Goal: Information Seeking & Learning: Check status

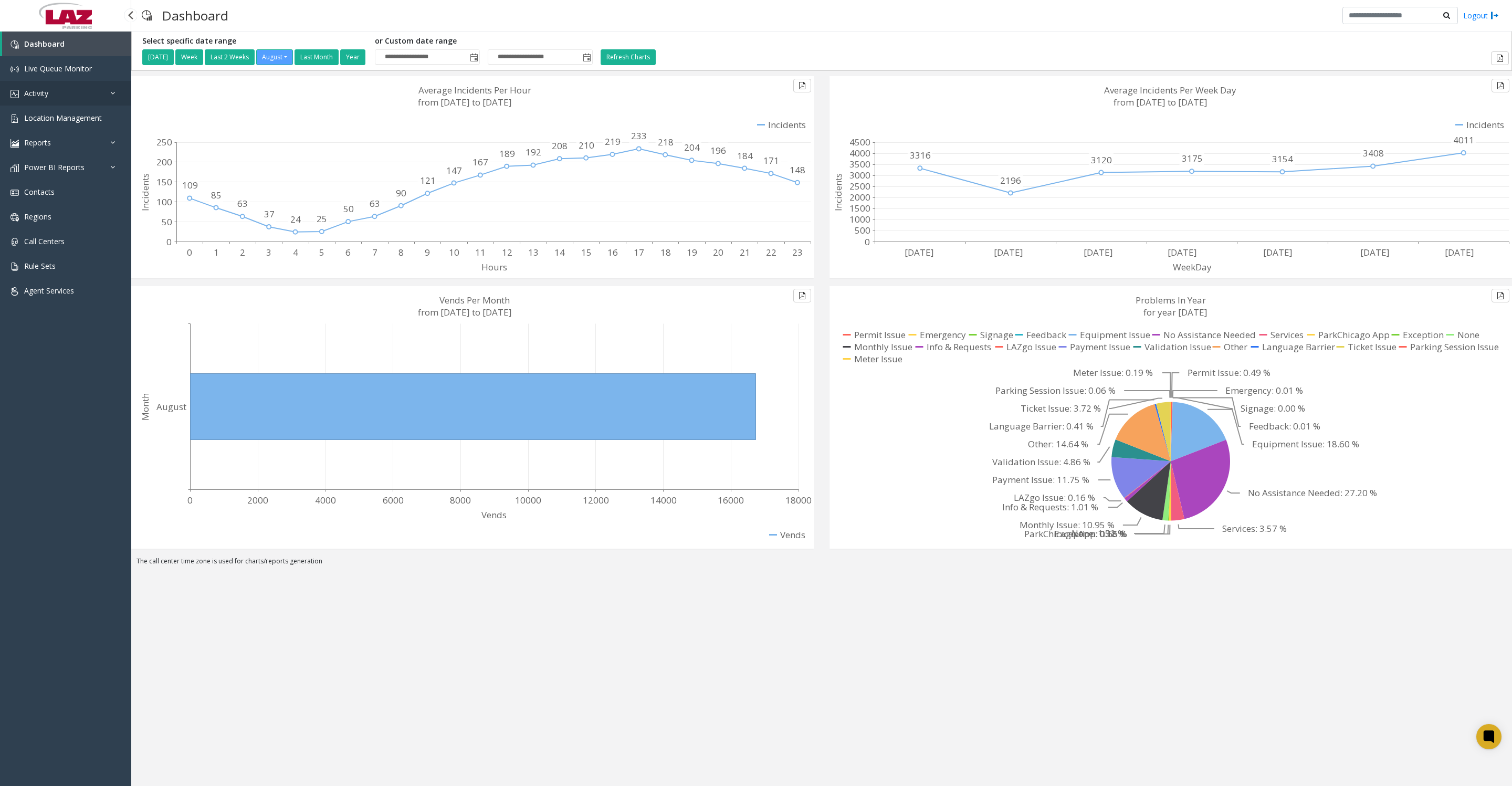
click at [36, 106] on link "Activity" at bounding box center [65, 93] width 131 height 25
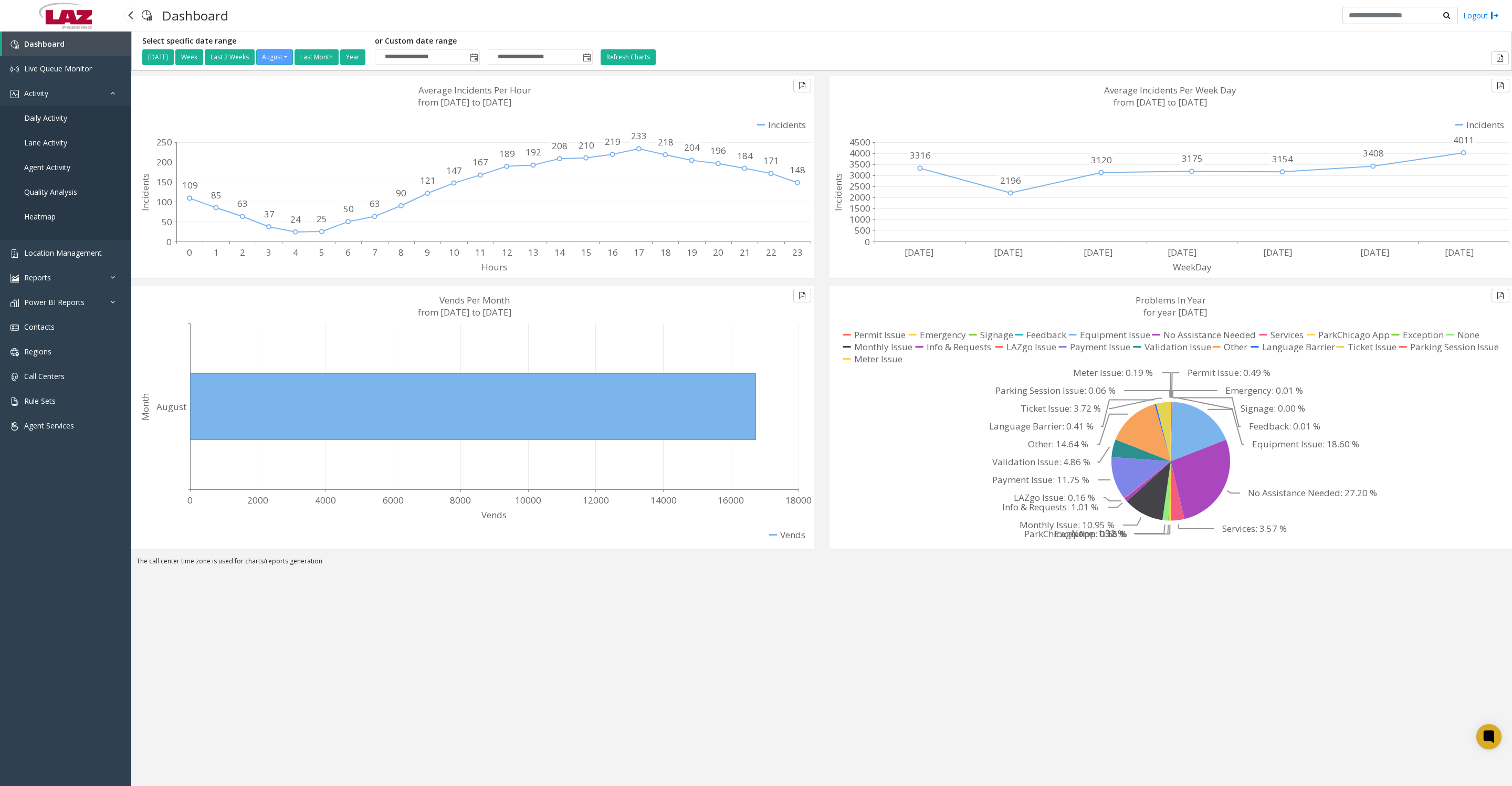
click at [48, 122] on span "Daily Activity" at bounding box center [45, 118] width 43 height 10
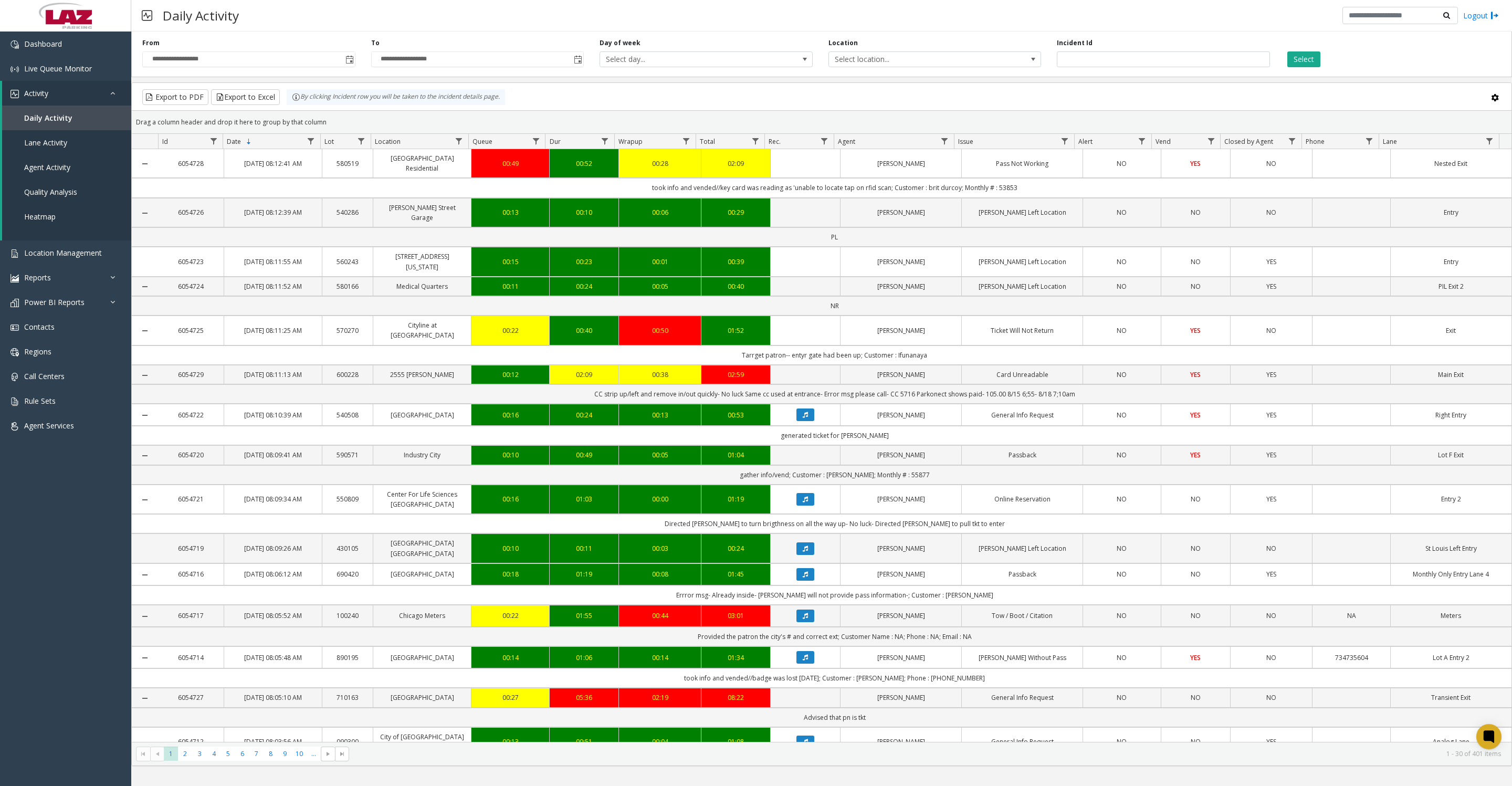
click at [345, 64] on span "Toggle popup" at bounding box center [349, 59] width 8 height 8
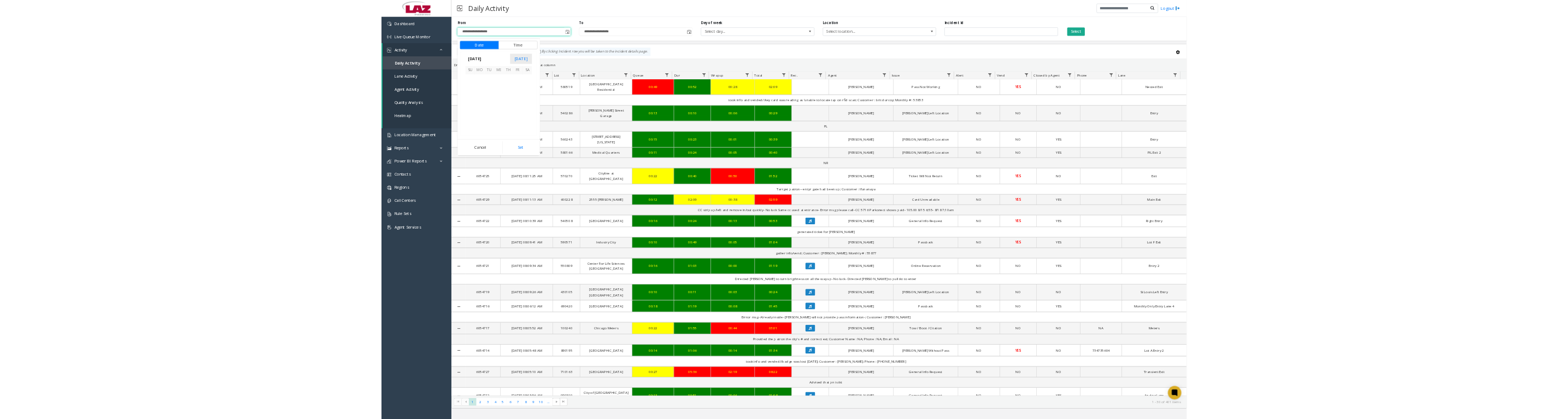
scroll to position [195891, 0]
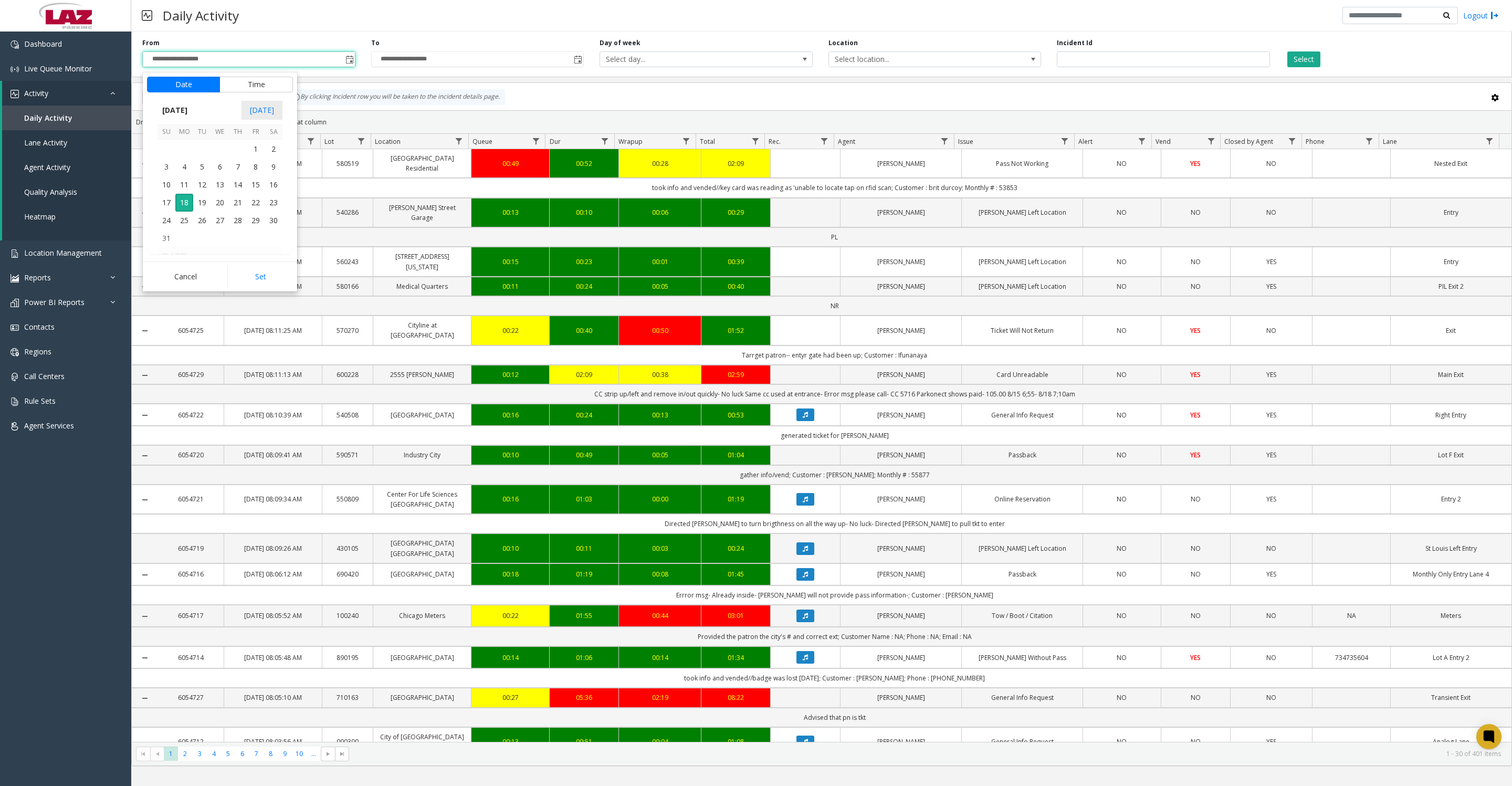
click at [255, 158] on span "1" at bounding box center [255, 148] width 18 height 18
click at [264, 282] on button "Set" at bounding box center [260, 277] width 66 height 23
type input "**********"
click at [1300, 60] on button "Select" at bounding box center [1304, 58] width 33 height 16
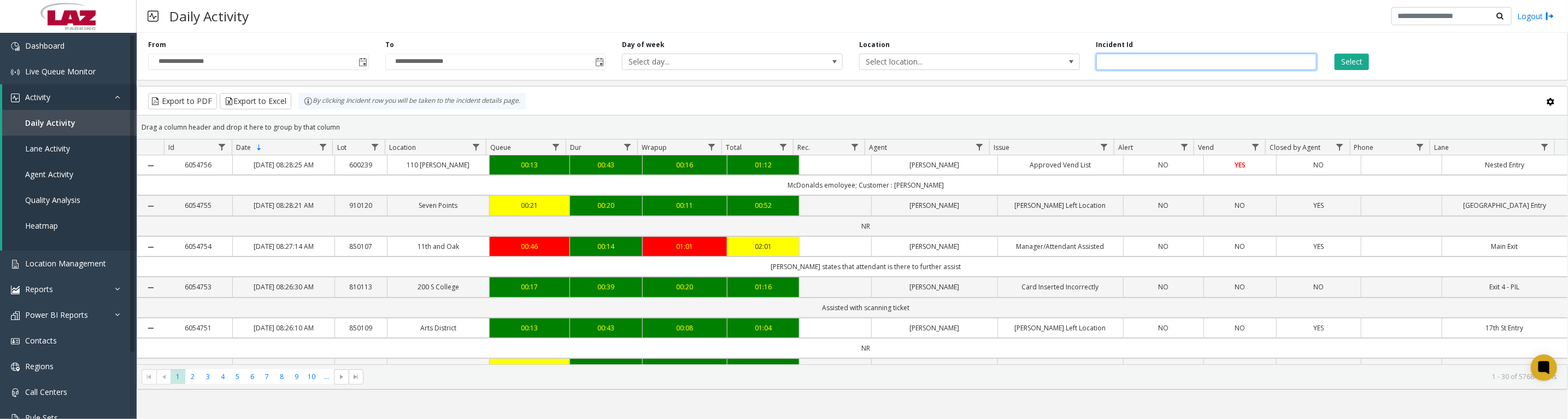
click at [1167, 70] on input "number" at bounding box center [1206, 61] width 221 height 16
type input "*******"
click at [1334, 53] on button "Select" at bounding box center [1352, 61] width 35 height 16
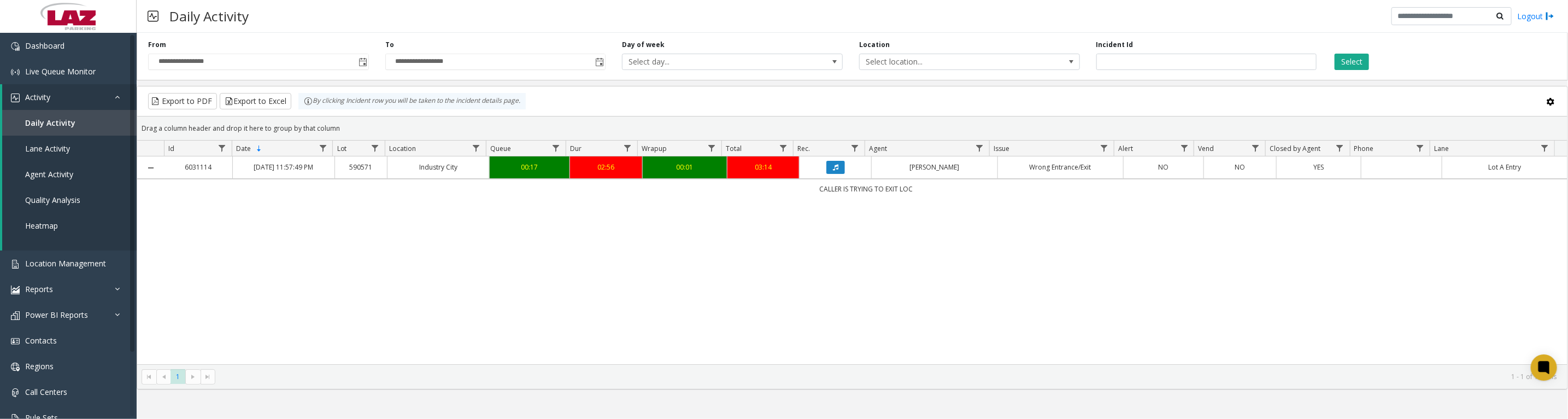
click at [833, 171] on icon "Data table" at bounding box center [836, 167] width 6 height 7
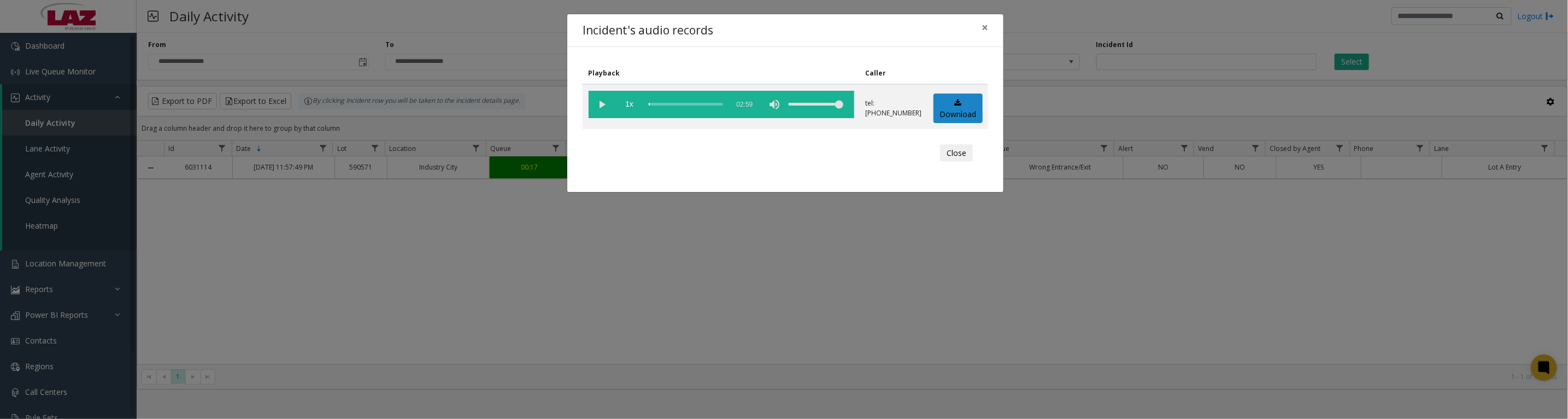
click at [599, 106] on vg-play-pause at bounding box center [602, 104] width 27 height 27
click at [598, 110] on vg-play-pause at bounding box center [602, 104] width 27 height 27
click at [599, 112] on vg-play-pause at bounding box center [602, 104] width 27 height 27
click at [599, 111] on vg-play-pause at bounding box center [602, 104] width 27 height 27
click at [961, 162] on button "Close" at bounding box center [956, 153] width 33 height 17
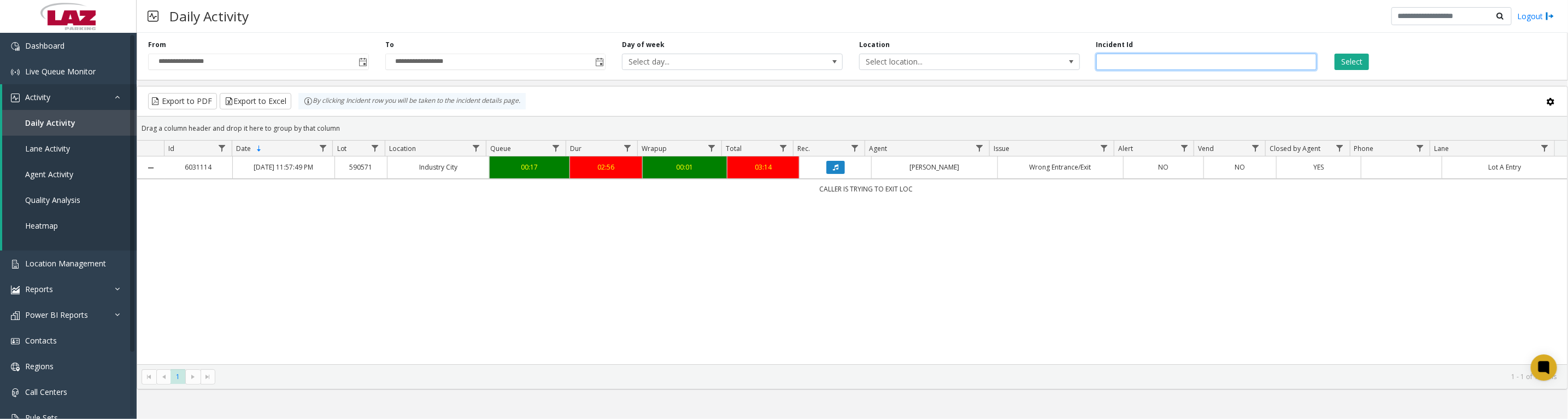
click at [1187, 61] on input "*******" at bounding box center [1206, 61] width 221 height 16
type input "*"
click at [1353, 61] on button "Select" at bounding box center [1352, 61] width 35 height 16
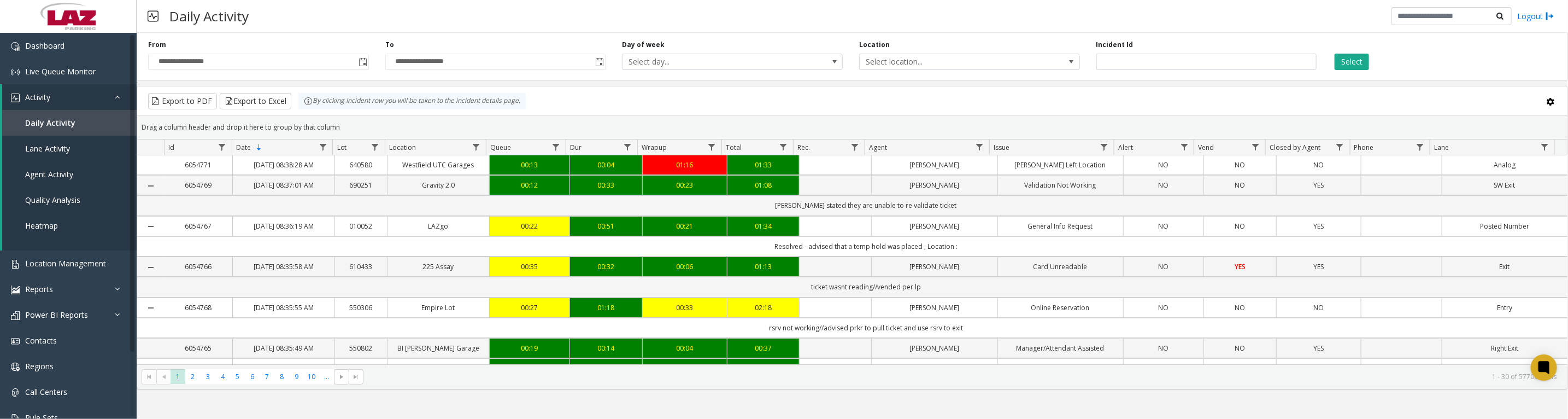
click at [976, 148] on span "Data table" at bounding box center [979, 147] width 9 height 9
click at [1004, 197] on input "Agent Filter" at bounding box center [1026, 199] width 93 height 18
type input "****"
click button "Filter" at bounding box center [1050, 300] width 44 height 24
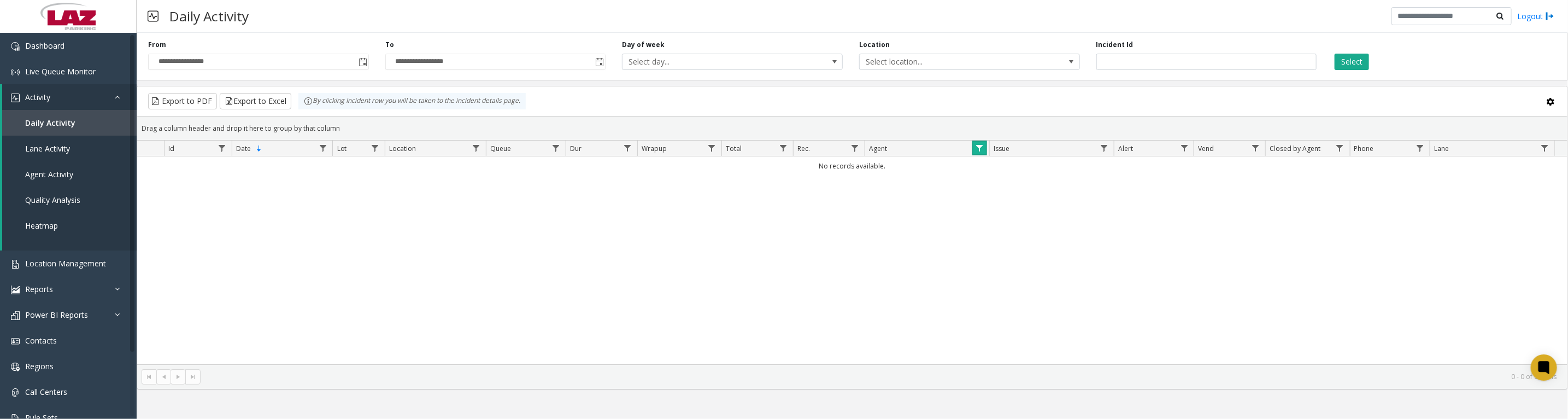
click at [984, 155] on link "Data table" at bounding box center [979, 147] width 14 height 14
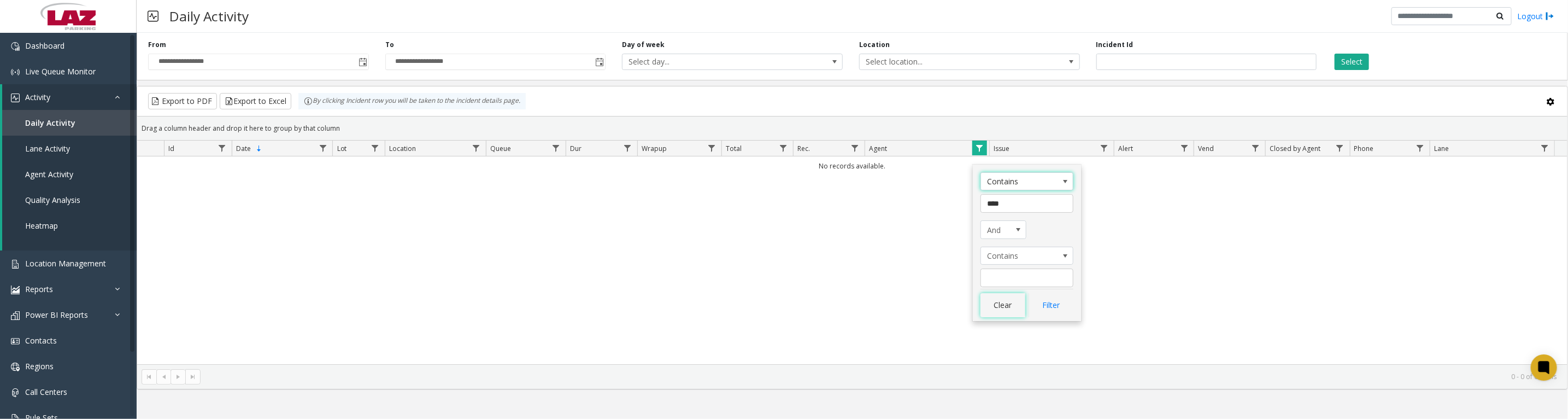
click at [1009, 305] on button "Clear" at bounding box center [1002, 304] width 44 height 24
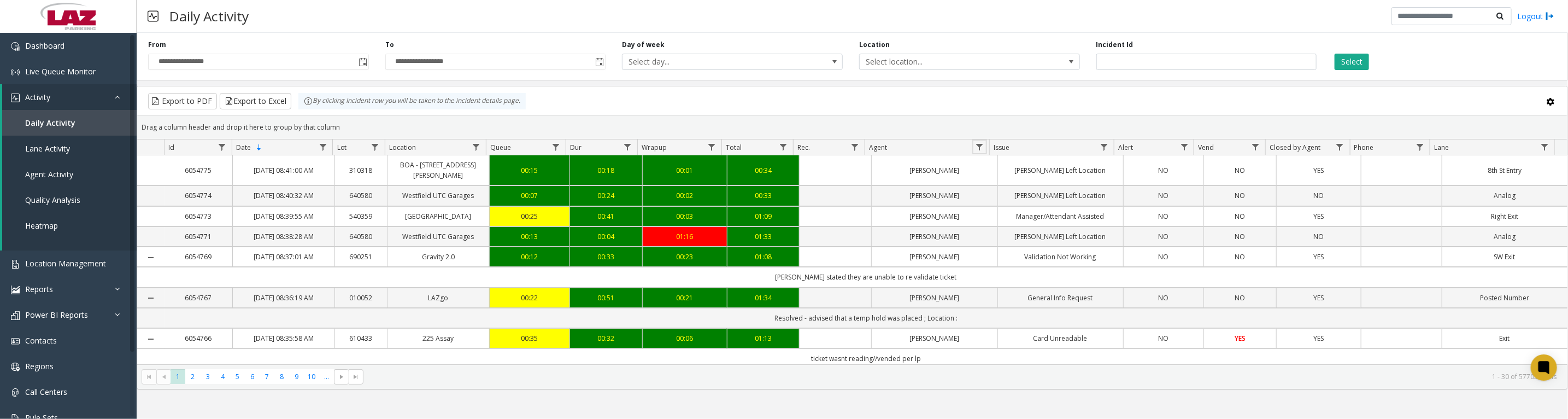
click at [982, 150] on span "Data table" at bounding box center [979, 147] width 9 height 9
click at [995, 197] on input "Agent Filter" at bounding box center [1026, 199] width 93 height 18
type input "*****"
click button "Filter" at bounding box center [1050, 300] width 44 height 24
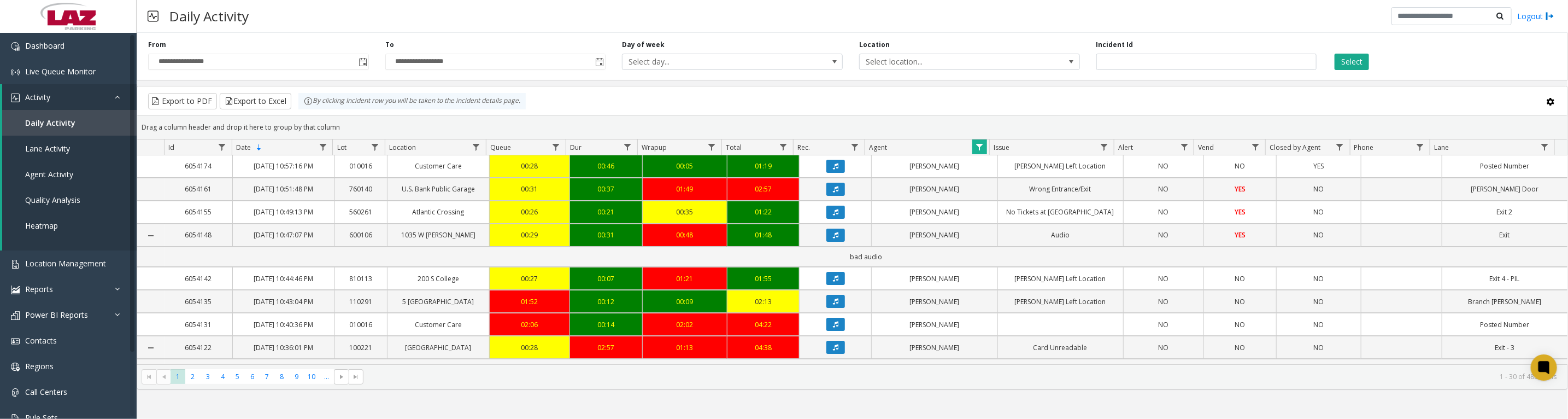
click at [833, 192] on icon "Data table" at bounding box center [836, 188] width 6 height 7
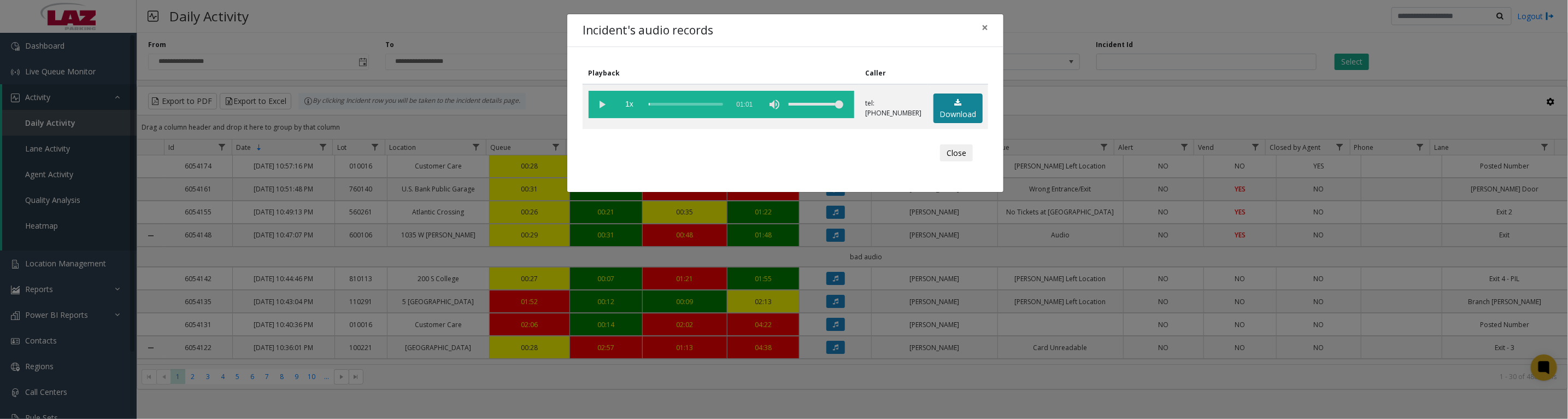
click at [954, 117] on link "Download" at bounding box center [958, 108] width 49 height 30
click at [602, 113] on vg-play-pause at bounding box center [602, 104] width 27 height 27
drag, startPoint x: 697, startPoint y: 106, endPoint x: 731, endPoint y: 107, distance: 34.0
click at [731, 107] on vg-controls "1x 01:01" at bounding box center [721, 104] width 266 height 27
click at [601, 115] on vg-play-pause at bounding box center [602, 104] width 27 height 27
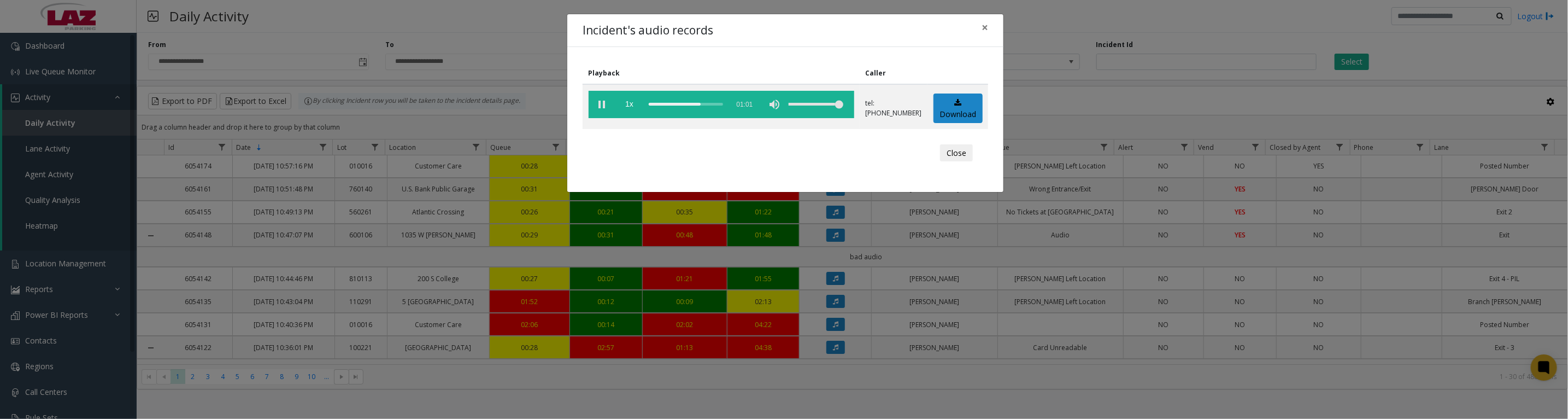
click at [595, 109] on vg-play-pause at bounding box center [602, 104] width 27 height 27
click at [599, 108] on vg-play-pause at bounding box center [602, 104] width 27 height 27
click at [947, 156] on button "Close" at bounding box center [956, 153] width 33 height 17
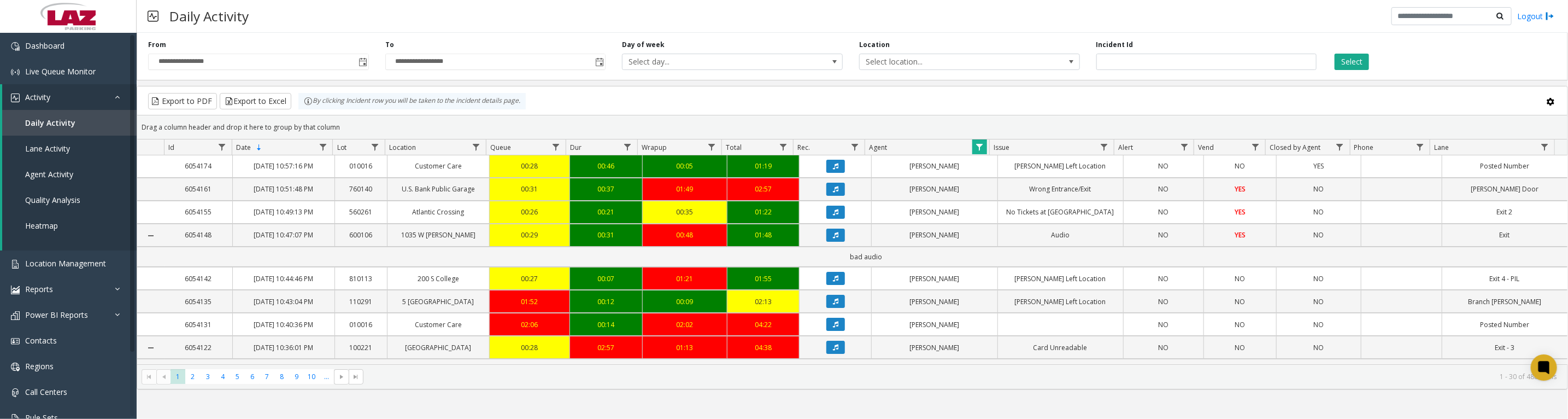
click at [833, 215] on icon "Data table" at bounding box center [836, 211] width 6 height 7
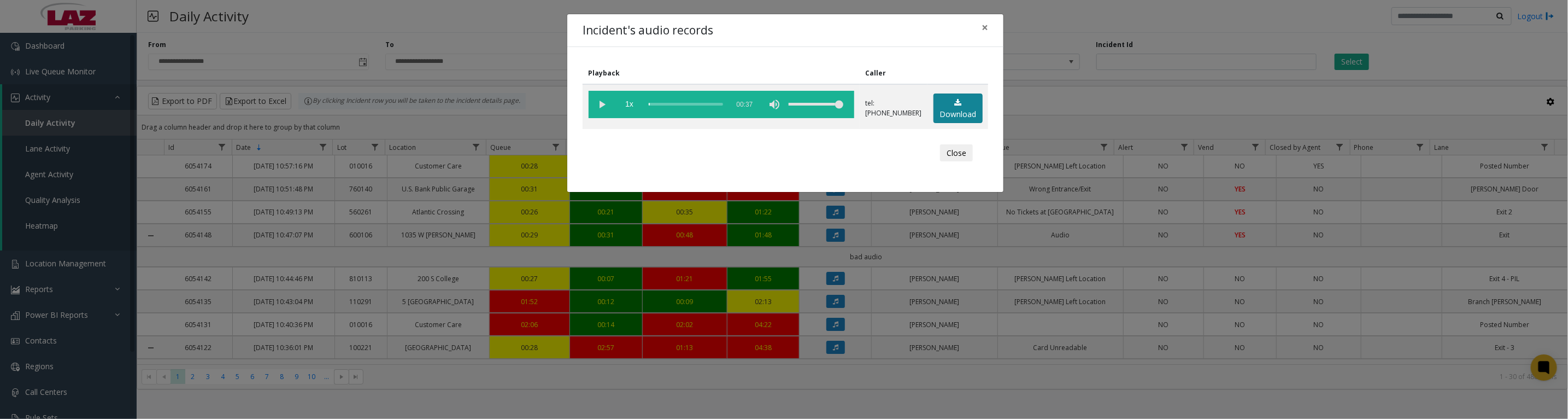
click at [958, 117] on link "Download" at bounding box center [958, 108] width 49 height 30
click at [605, 111] on vg-play-pause at bounding box center [602, 104] width 27 height 27
click at [599, 105] on vg-play-pause at bounding box center [602, 104] width 27 height 27
click at [603, 111] on vg-play-pause at bounding box center [602, 104] width 27 height 27
click at [962, 161] on button "Close" at bounding box center [956, 153] width 33 height 17
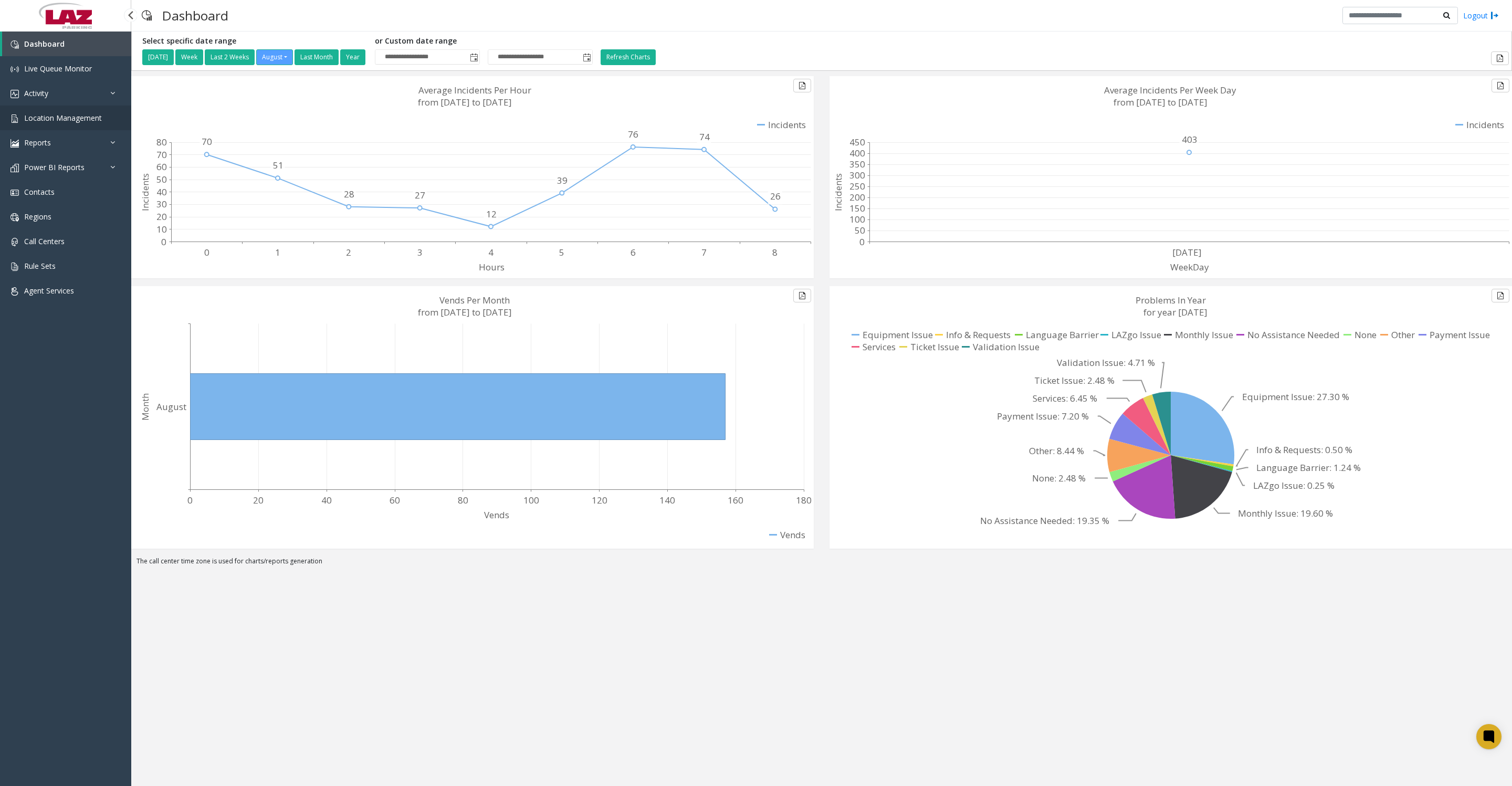
click at [65, 118] on link "Location Management" at bounding box center [65, 118] width 131 height 25
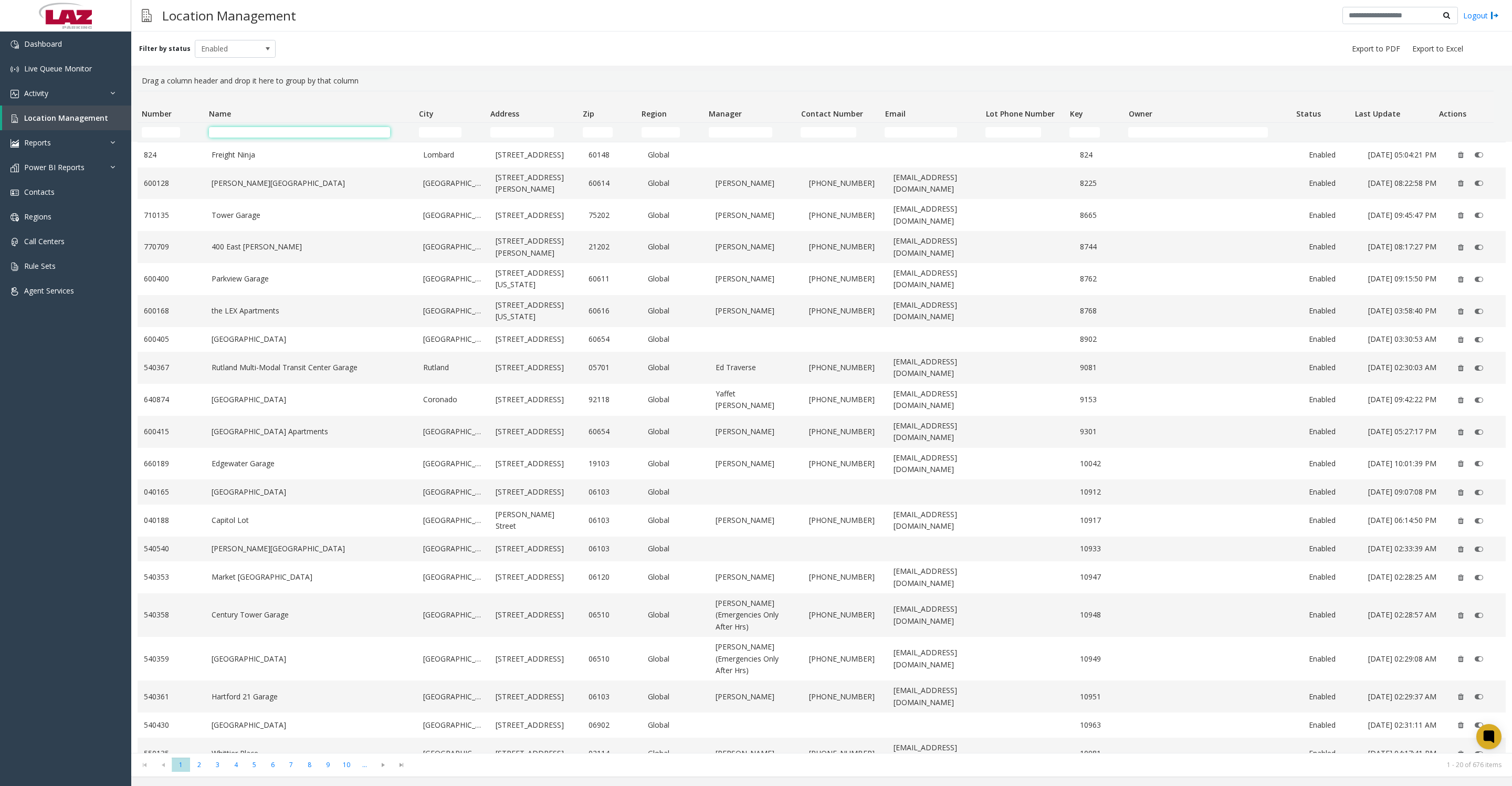
click at [372, 131] on input "Name Filter" at bounding box center [299, 132] width 181 height 10
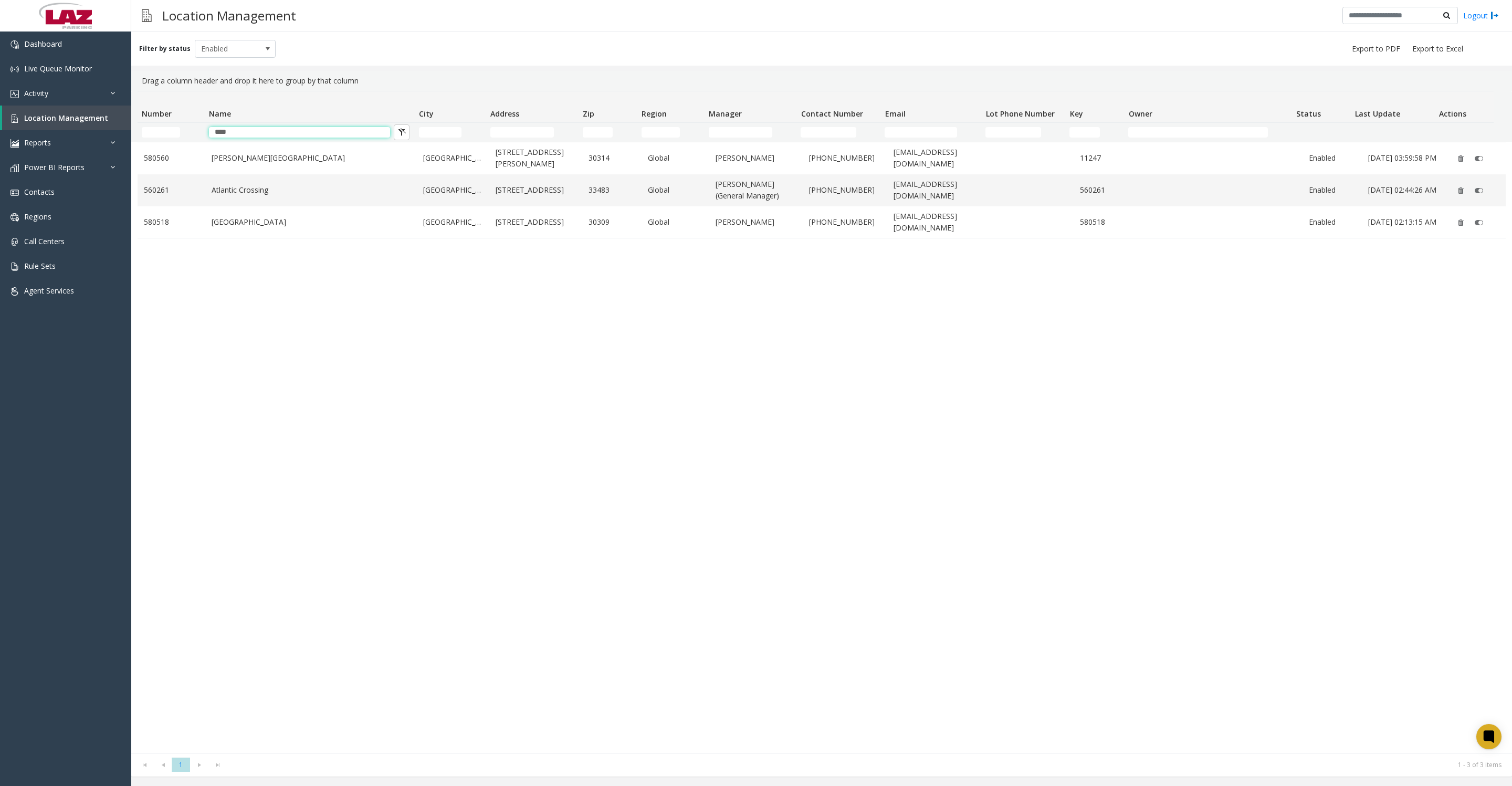
type input "****"
click at [263, 196] on link "Atlantic Crossing" at bounding box center [311, 190] width 199 height 11
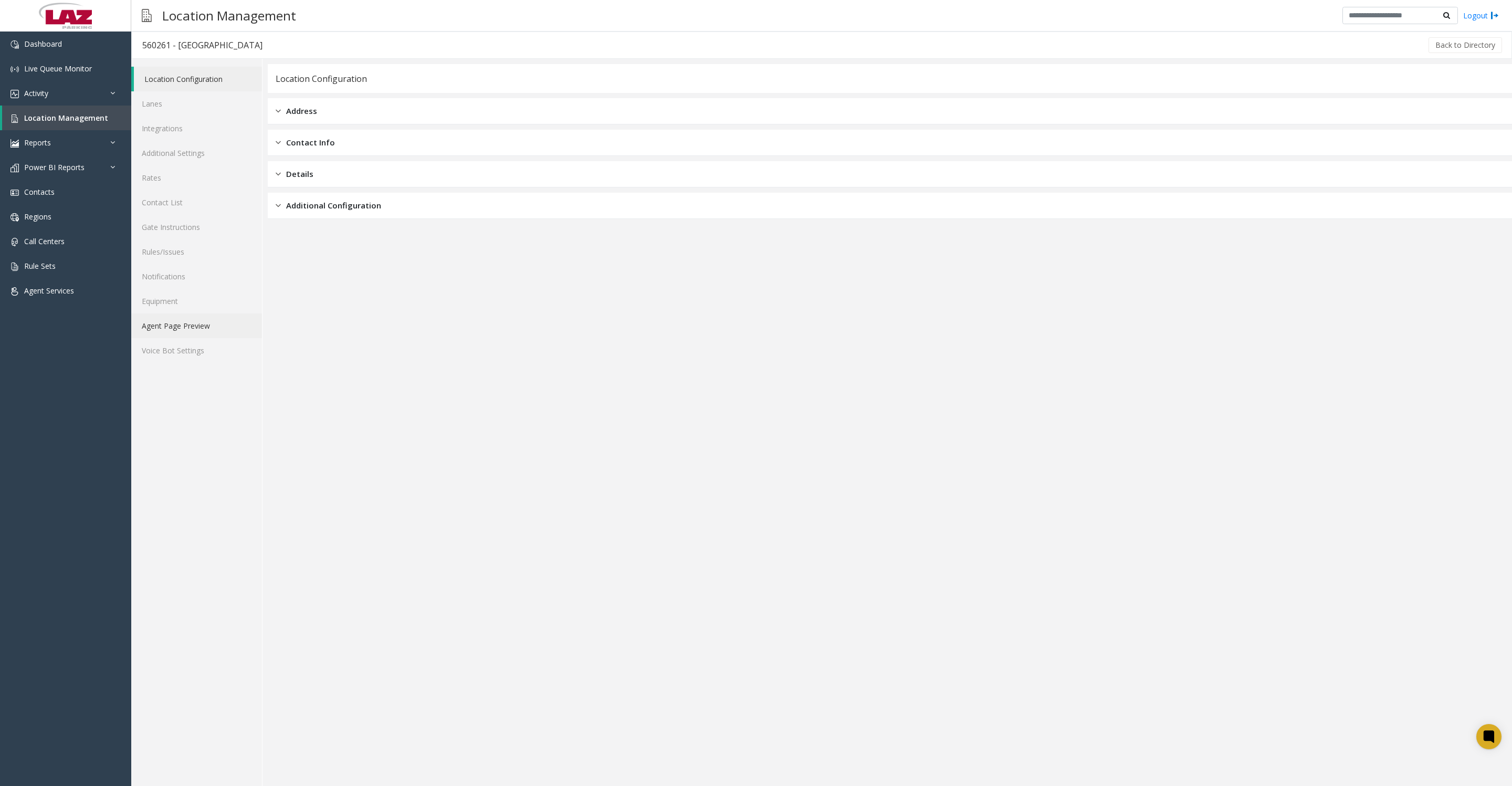
click at [200, 338] on link "Agent Page Preview" at bounding box center [196, 326] width 131 height 25
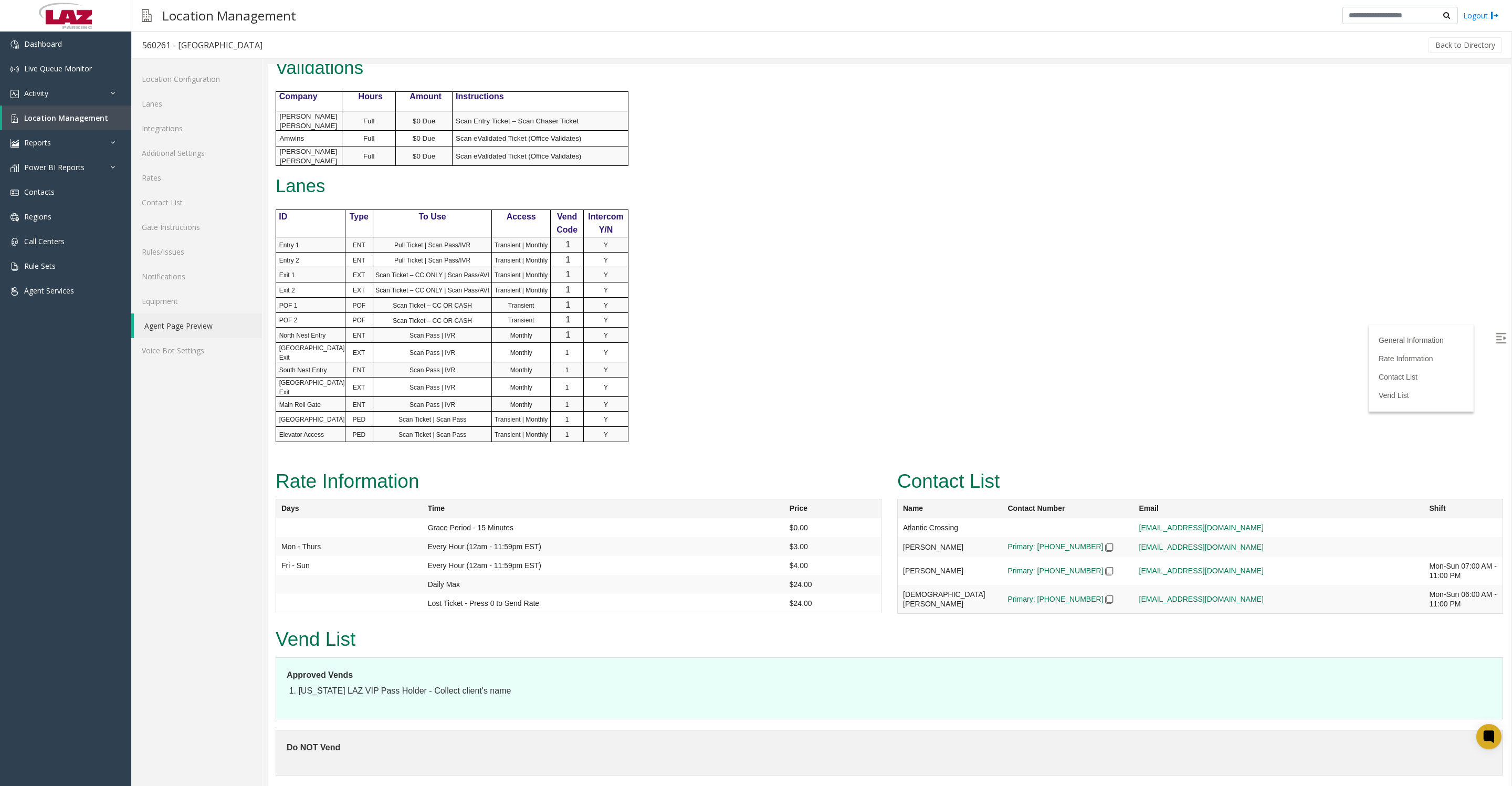
scroll to position [788, 0]
click at [173, 264] on link "Rules/Issues" at bounding box center [196, 251] width 131 height 25
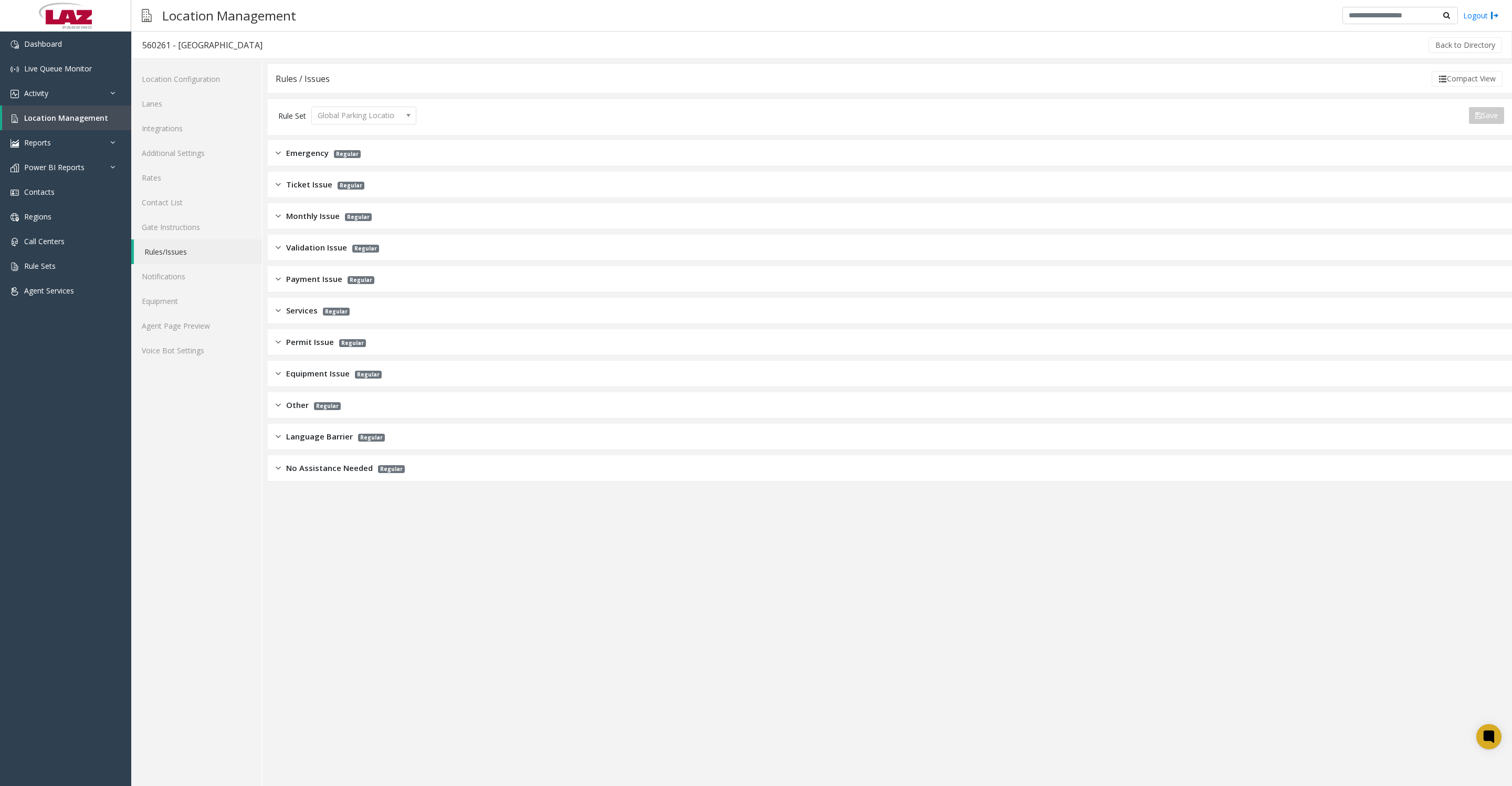
click at [297, 379] on span "Equipment Issue" at bounding box center [317, 373] width 63 height 12
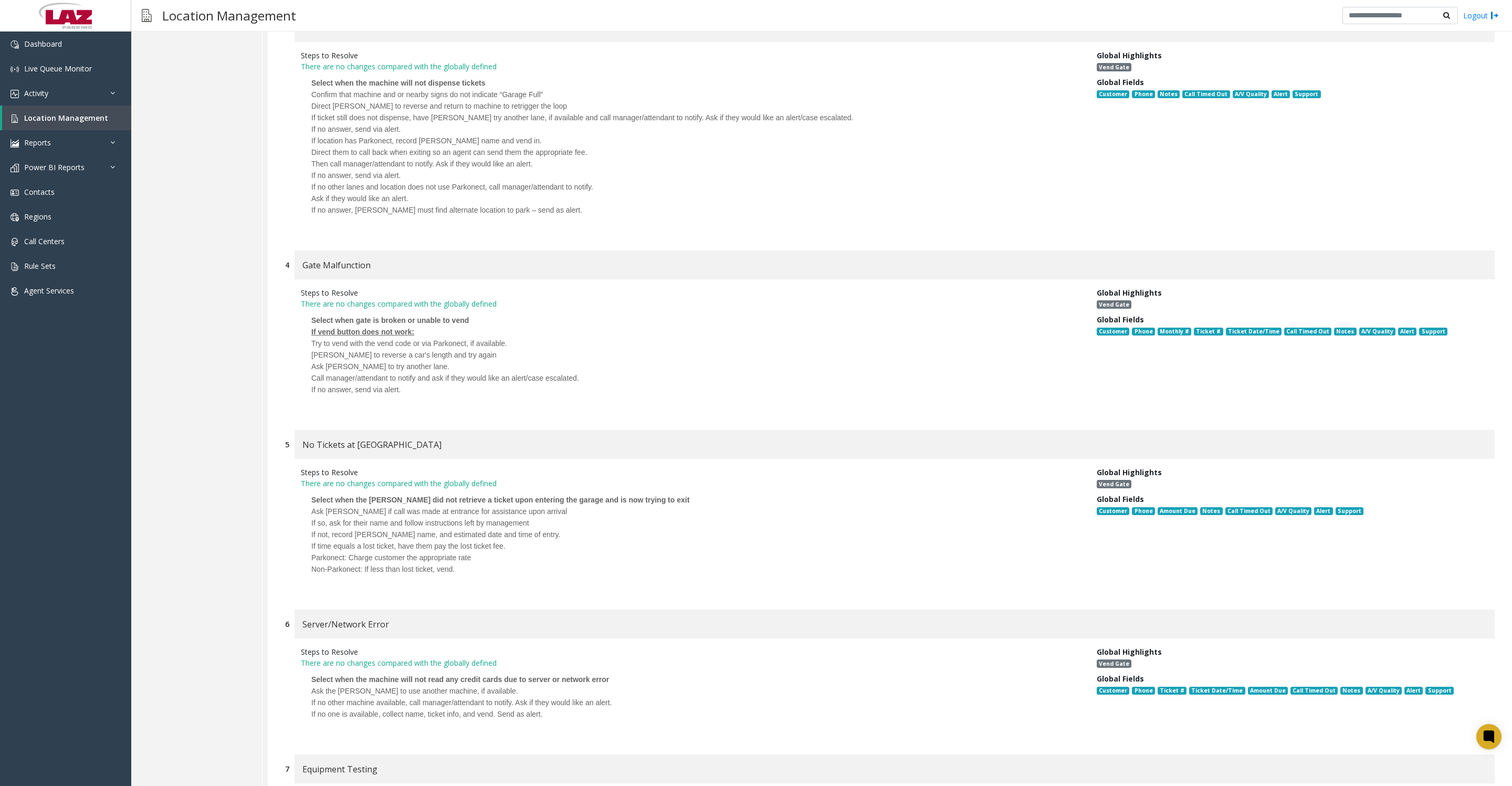
scroll to position [919, 0]
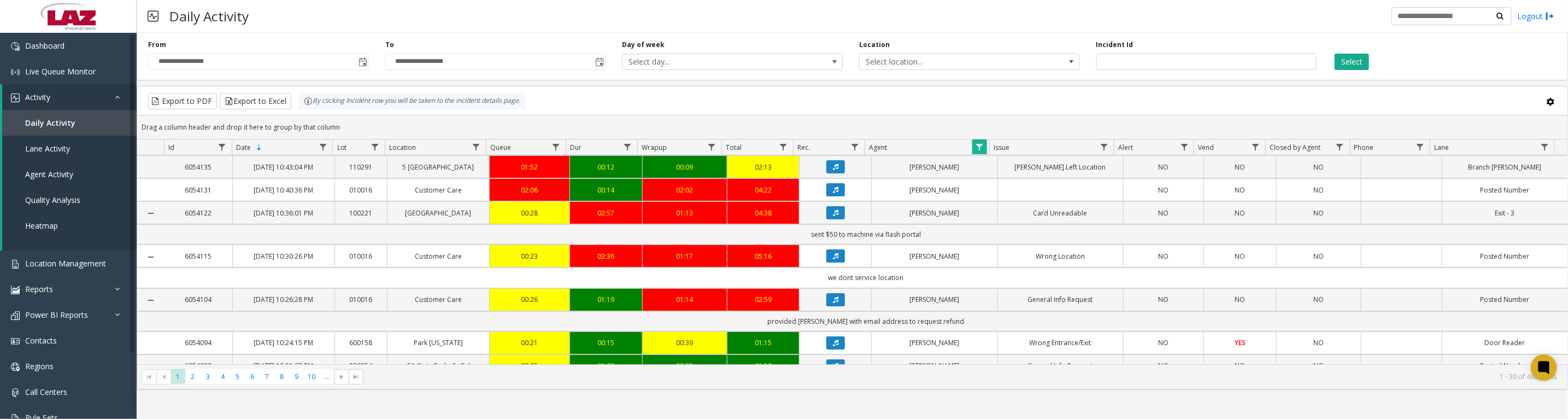
scroll to position [136, 0]
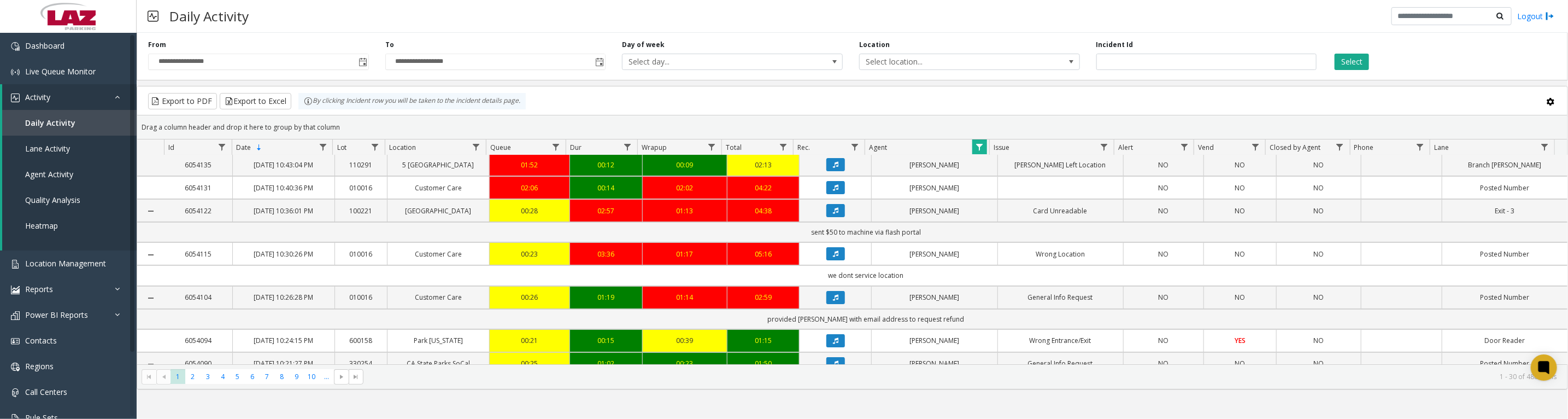
click at [833, 213] on icon "Data table" at bounding box center [836, 210] width 6 height 7
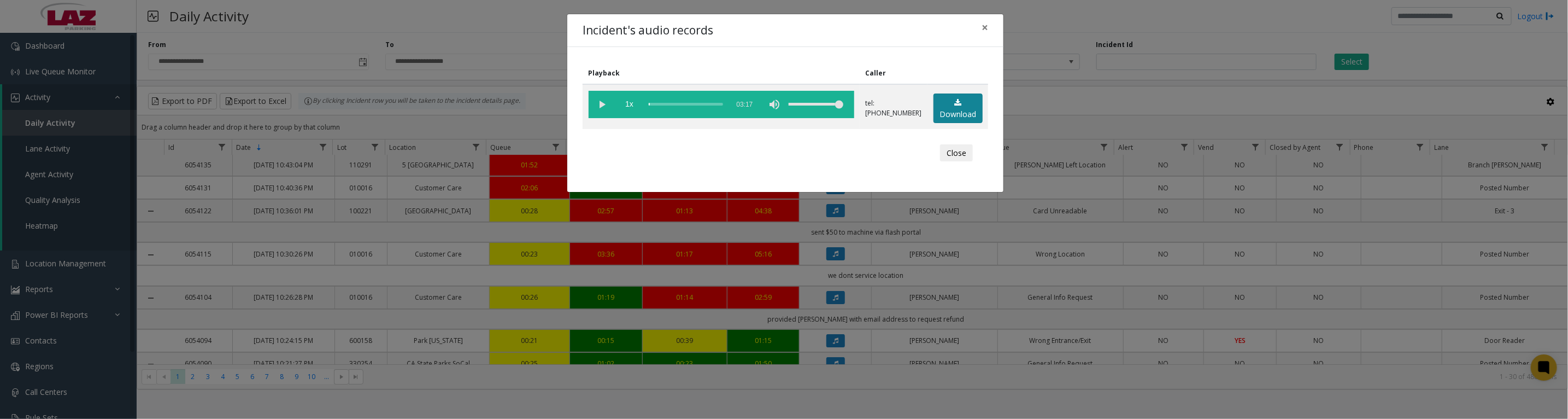
click at [955, 106] on icon at bounding box center [957, 102] width 7 height 8
click at [596, 110] on vg-play-pause at bounding box center [602, 104] width 27 height 27
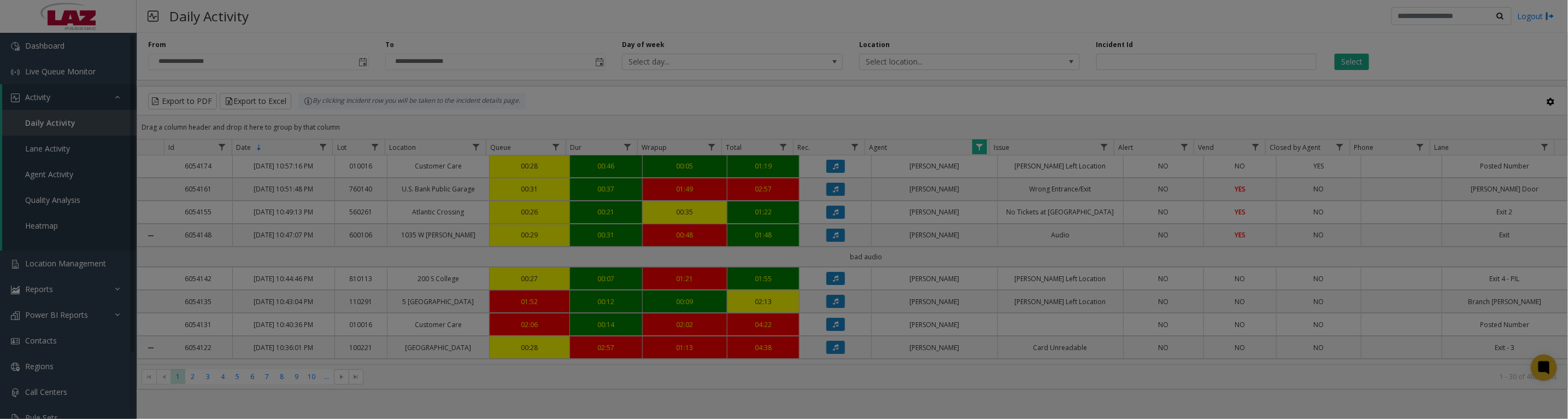
scroll to position [136, 0]
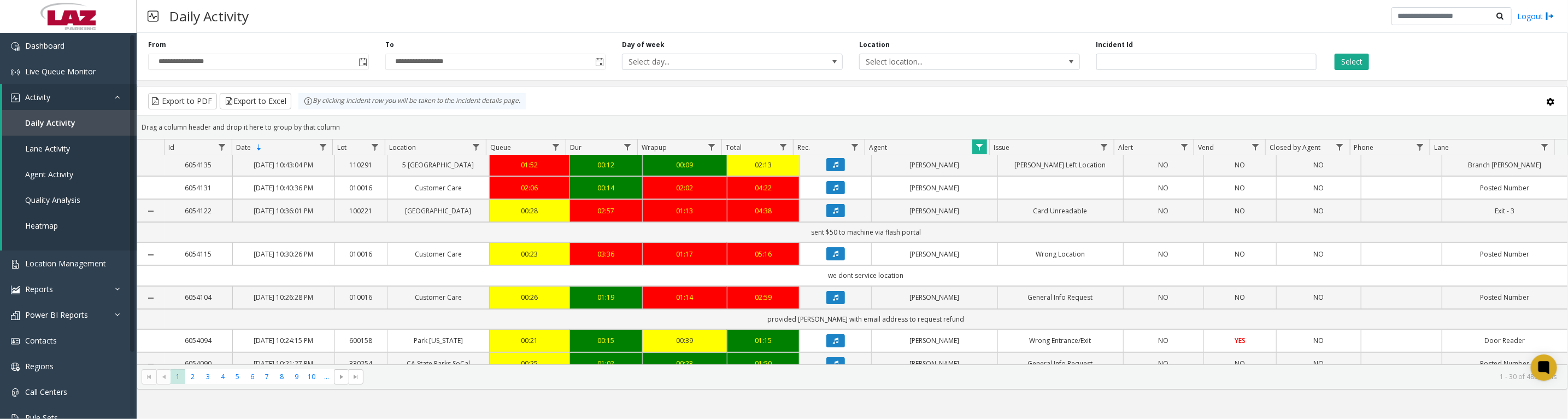
click at [976, 150] on span "Data table" at bounding box center [979, 147] width 9 height 9
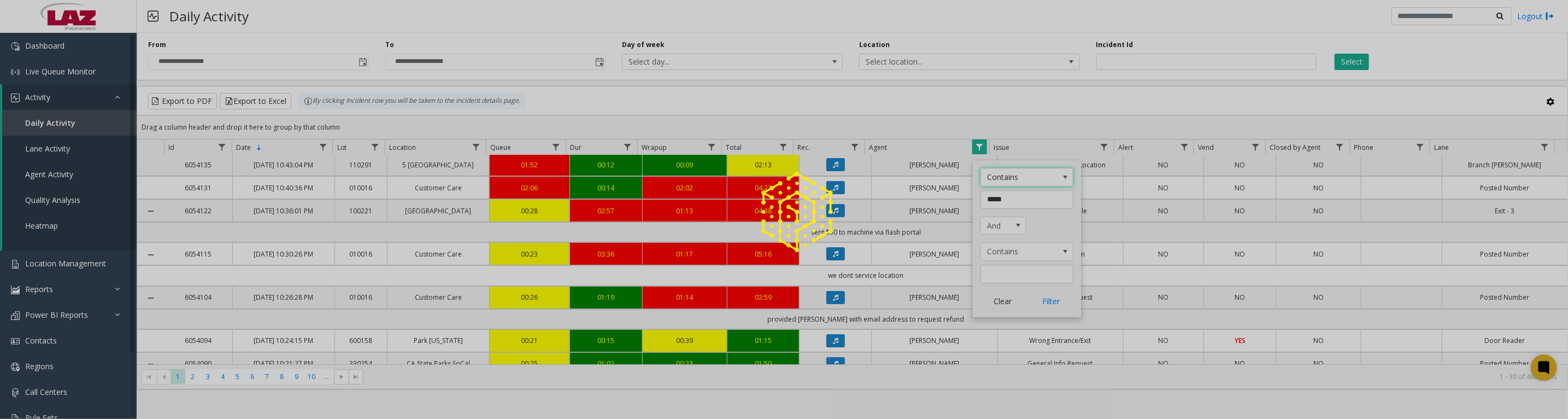
click at [1012, 295] on div at bounding box center [784, 210] width 1568 height 419
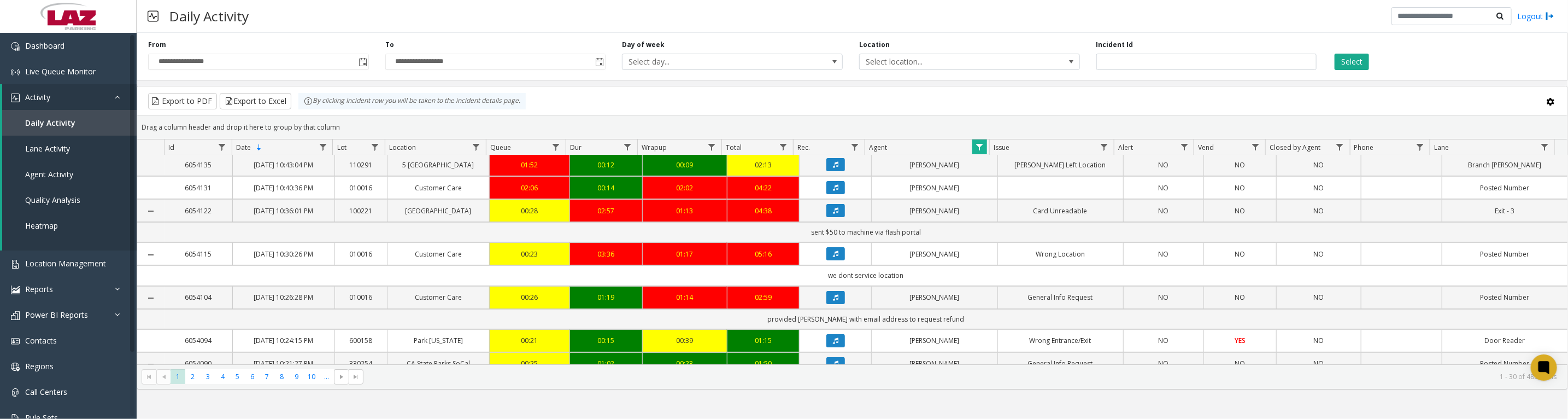
click at [979, 150] on span "Data table" at bounding box center [979, 147] width 9 height 9
click at [1004, 307] on button "Clear" at bounding box center [1002, 300] width 44 height 24
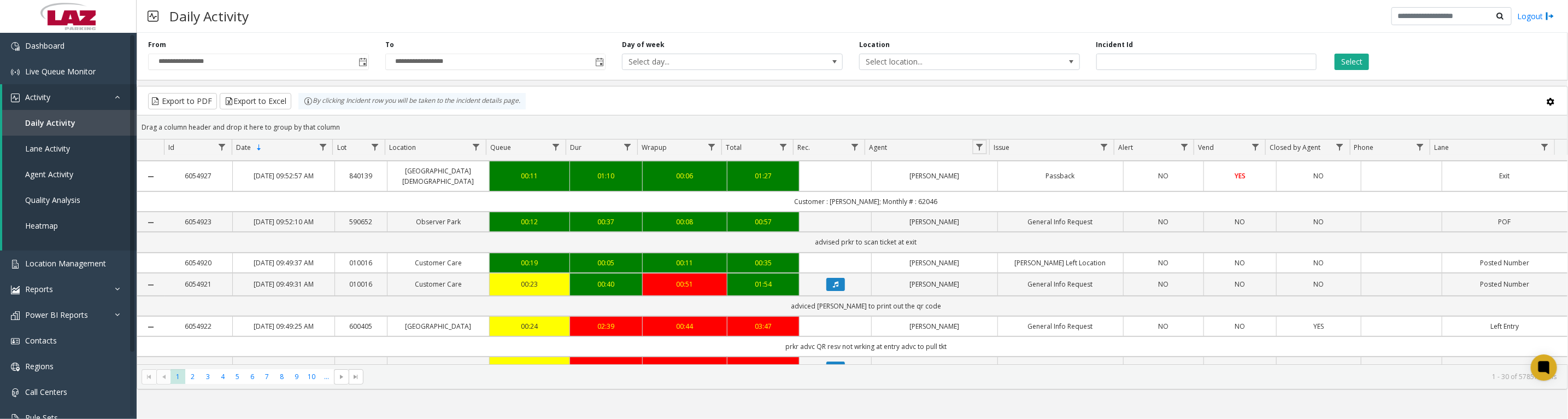
click at [975, 152] on span "Data table" at bounding box center [979, 147] width 9 height 9
click at [1017, 197] on input "Agent Filter" at bounding box center [1026, 199] width 93 height 18
type input "****"
click button "Filter" at bounding box center [1050, 300] width 44 height 24
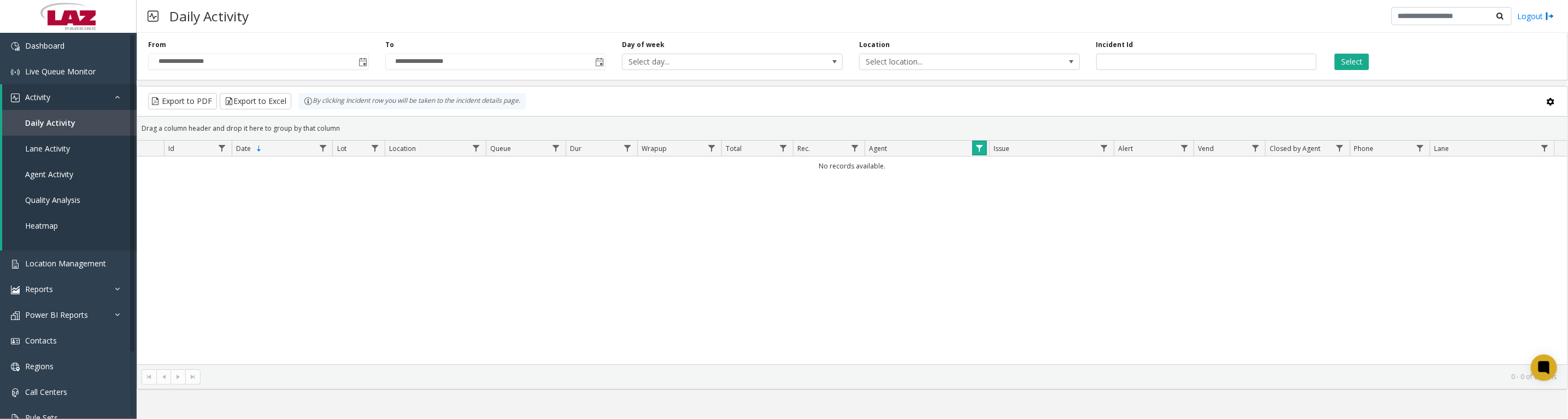
click at [981, 153] on span "Data table" at bounding box center [979, 148] width 9 height 9
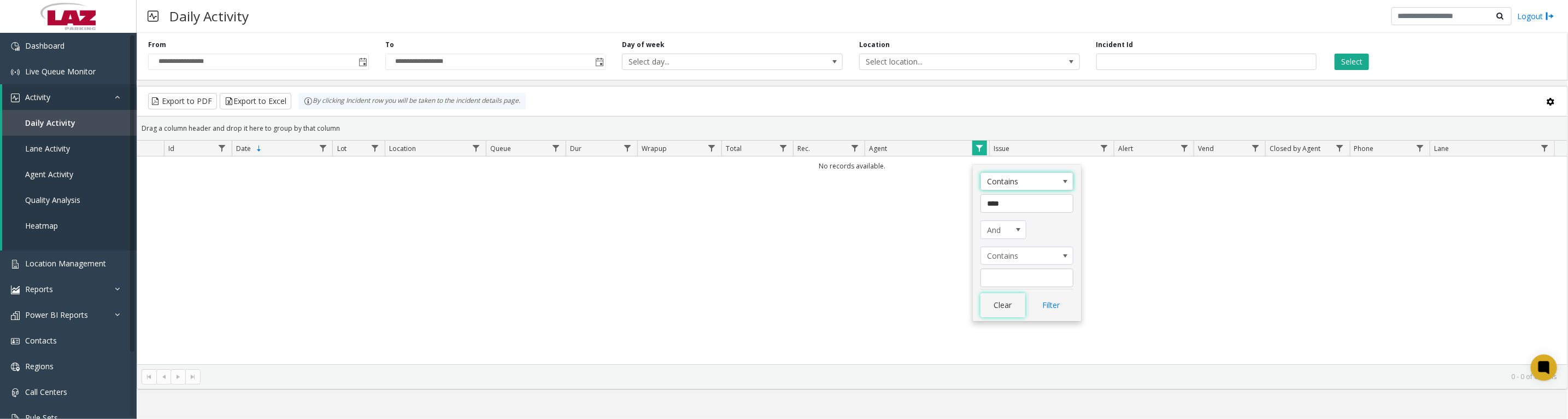
click at [1009, 308] on button "Clear" at bounding box center [1002, 304] width 44 height 24
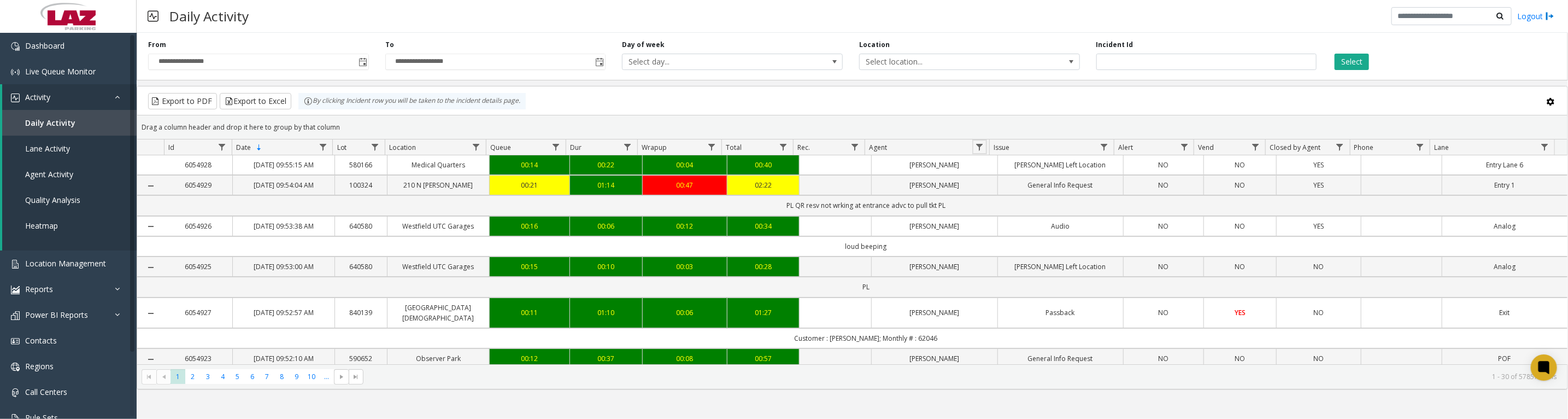
click at [979, 152] on span "Data table" at bounding box center [979, 147] width 9 height 9
click at [1016, 202] on input "Agent Filter" at bounding box center [1026, 199] width 93 height 18
type input "******"
click button "Filter" at bounding box center [1050, 300] width 44 height 24
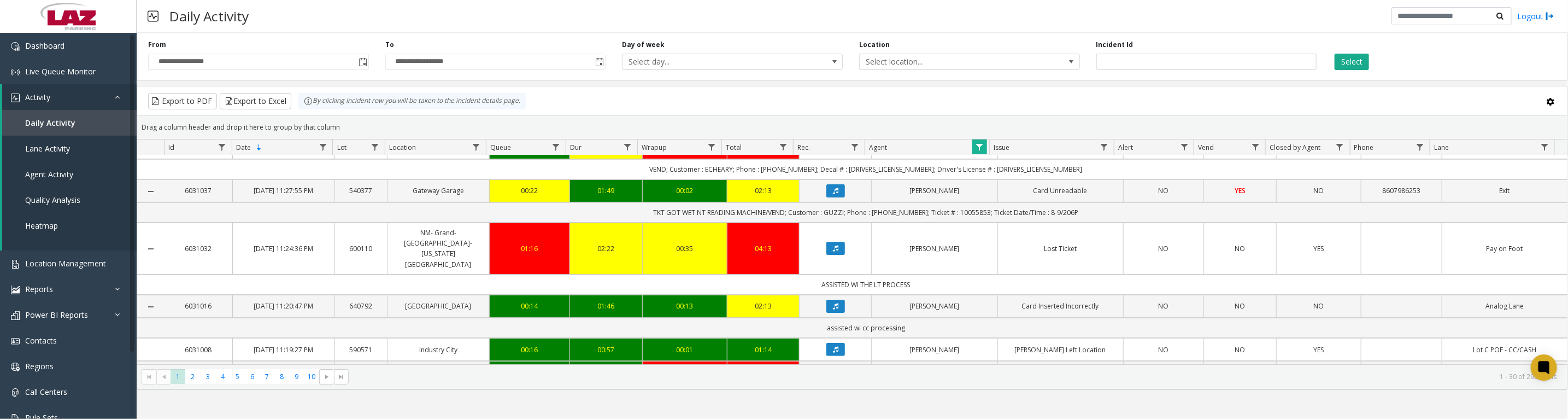
scroll to position [272, 0]
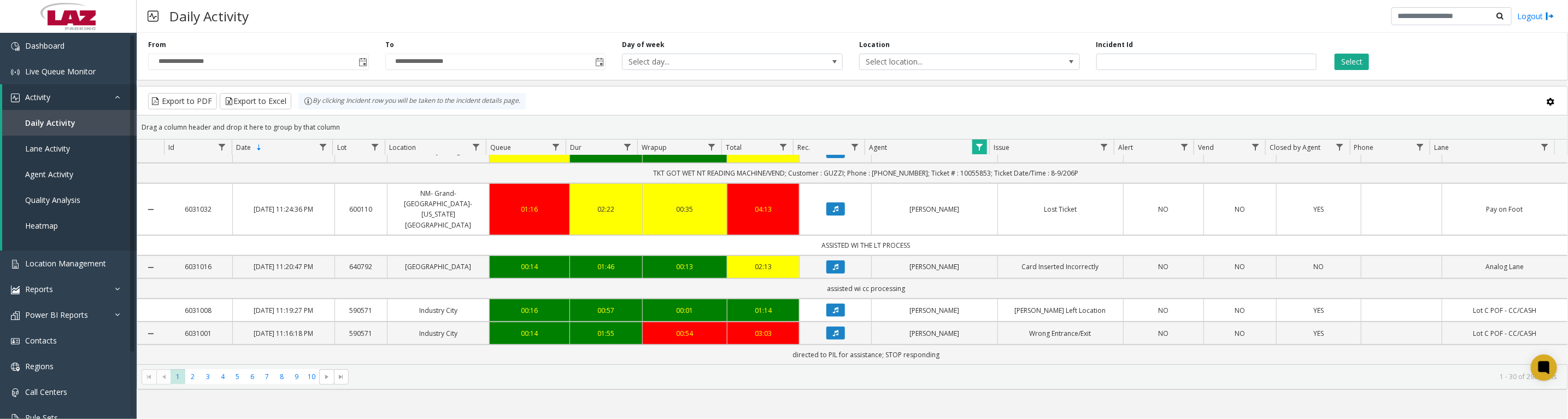
click at [833, 154] on icon "Data table" at bounding box center [836, 151] width 6 height 7
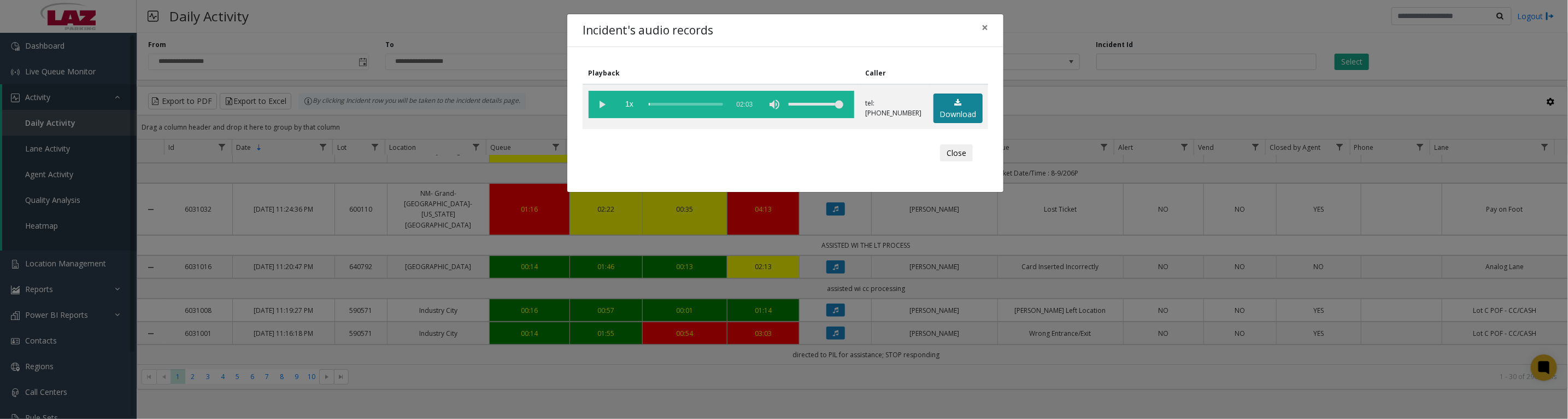
click at [946, 110] on link "Download" at bounding box center [958, 108] width 49 height 30
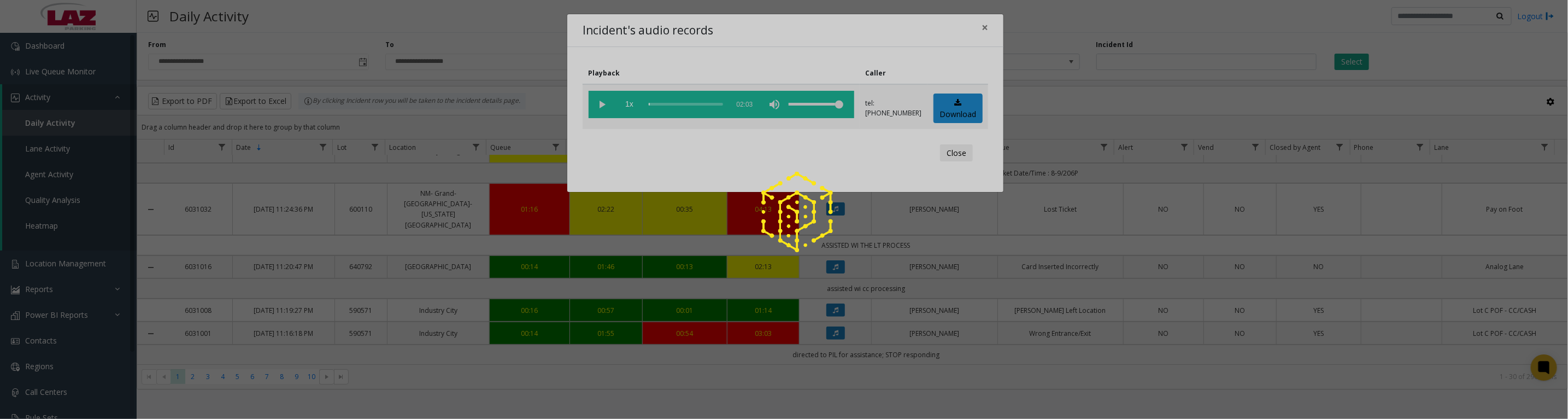
click at [597, 108] on div at bounding box center [784, 210] width 1568 height 419
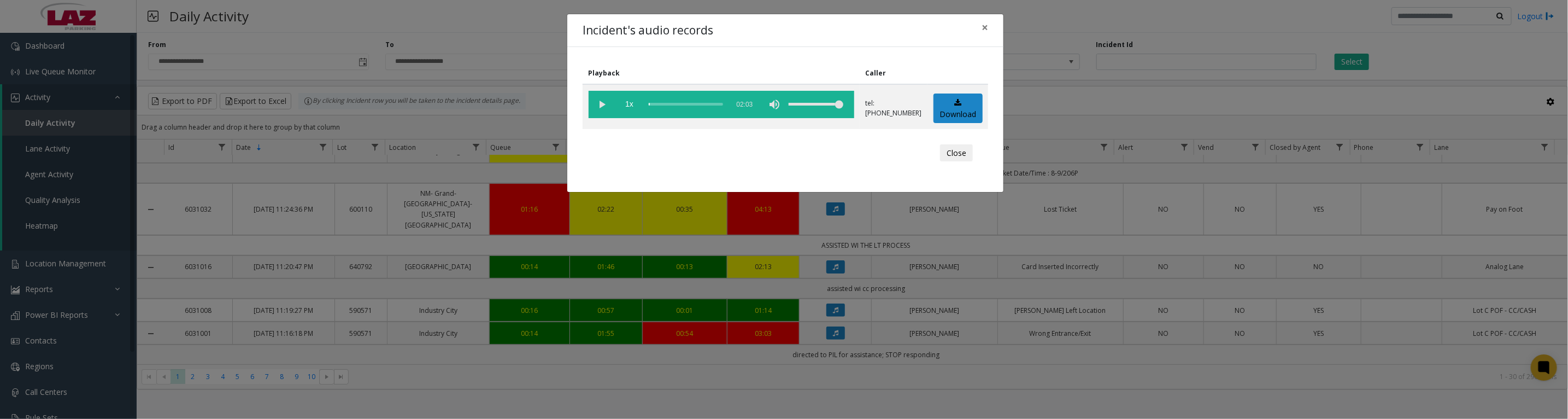
click at [602, 110] on vg-play-pause at bounding box center [602, 104] width 27 height 27
click at [946, 155] on button "Close" at bounding box center [956, 153] width 33 height 17
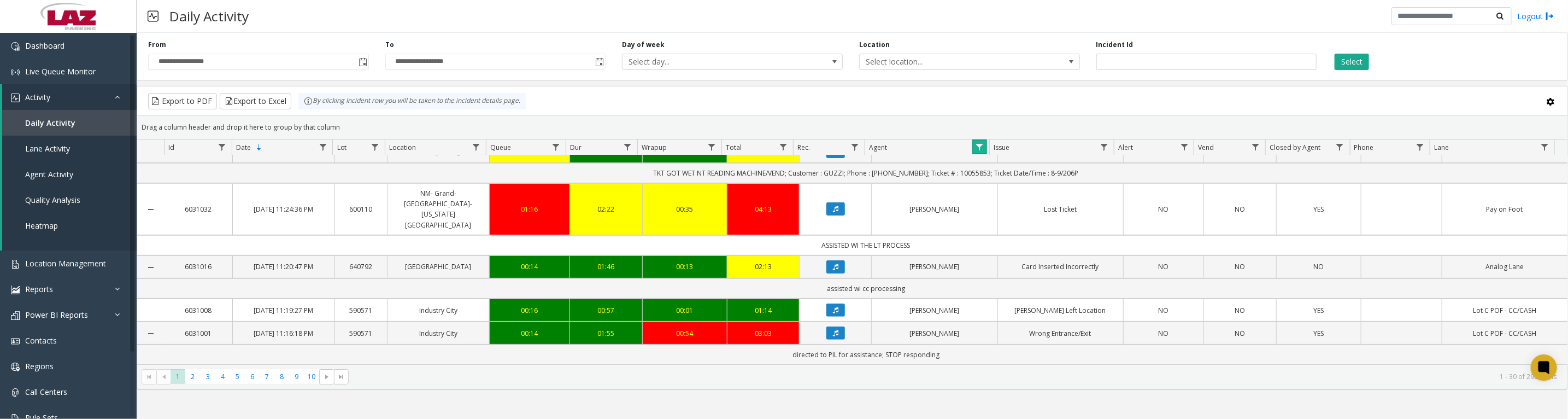
click at [986, 152] on link "Data table" at bounding box center [979, 146] width 14 height 14
click at [1000, 298] on button "Clear" at bounding box center [1002, 300] width 44 height 24
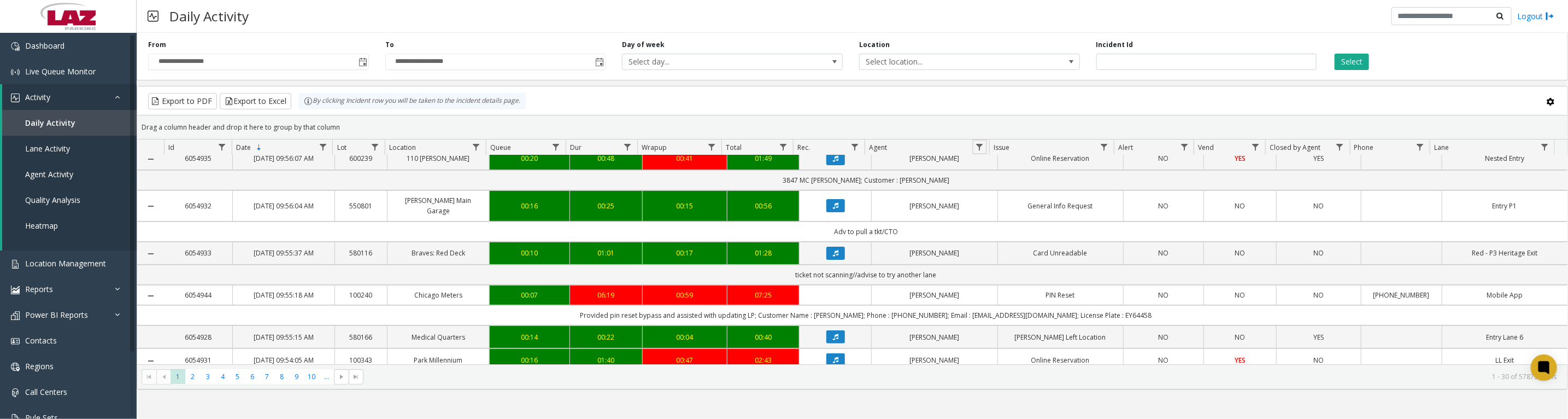
click at [975, 150] on span "Data table" at bounding box center [979, 147] width 9 height 9
click at [1000, 207] on input "Agent Filter" at bounding box center [1026, 199] width 93 height 18
type input "***"
click button "Filter" at bounding box center [1050, 300] width 44 height 24
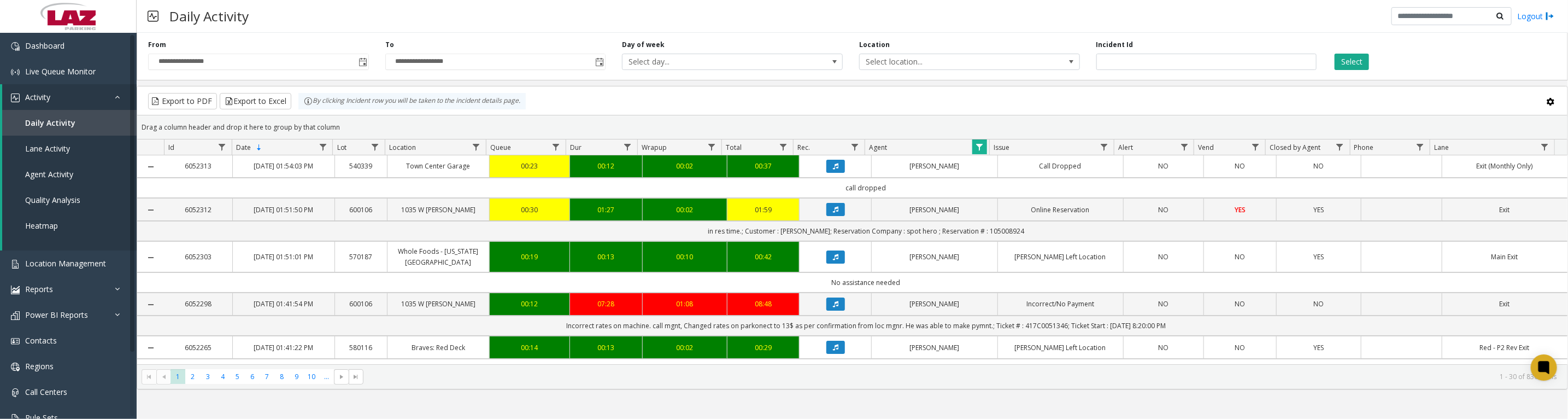
click at [826, 216] on button "Data table" at bounding box center [835, 210] width 18 height 14
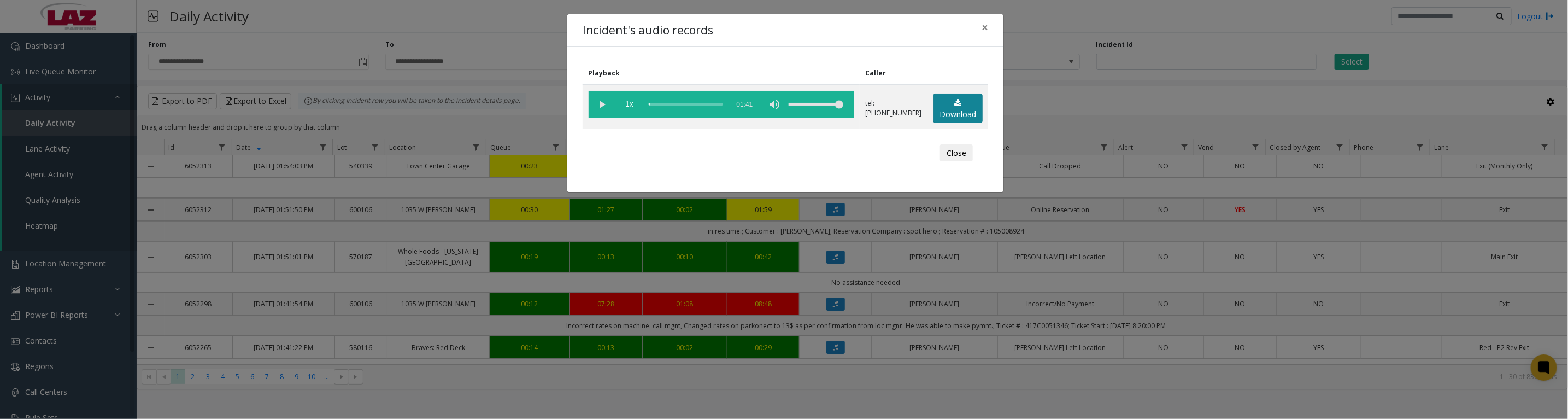
click at [965, 108] on link "Download" at bounding box center [958, 108] width 49 height 30
click at [600, 112] on vg-play-pause at bounding box center [602, 104] width 27 height 27
click at [596, 105] on vg-play-pause at bounding box center [602, 104] width 27 height 27
click at [601, 102] on vg-play-pause at bounding box center [602, 104] width 27 height 27
click at [950, 161] on button "Close" at bounding box center [956, 153] width 33 height 17
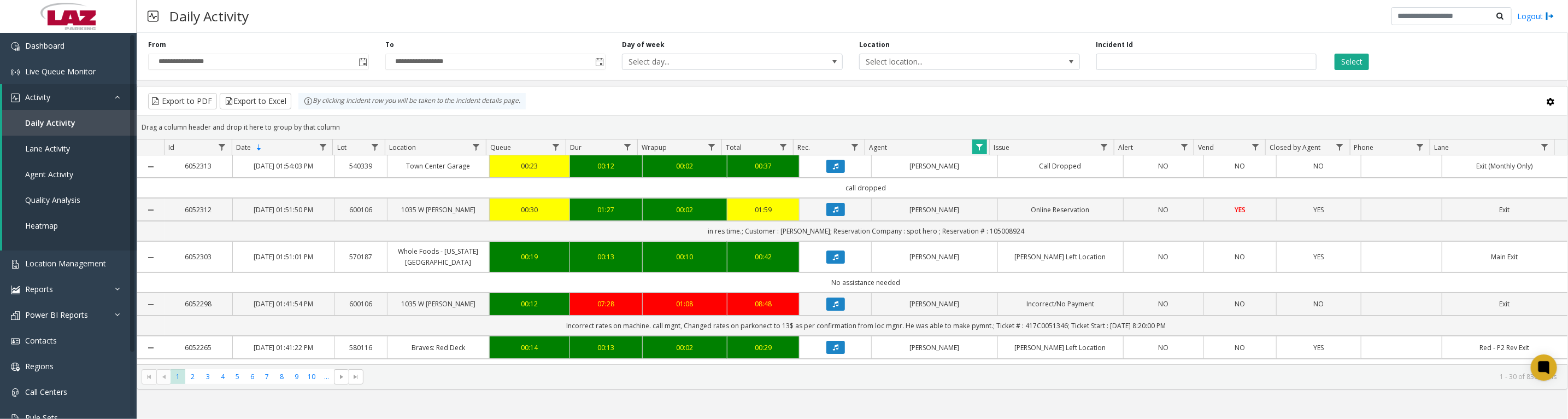
click at [826, 310] on button "Data table" at bounding box center [835, 304] width 18 height 14
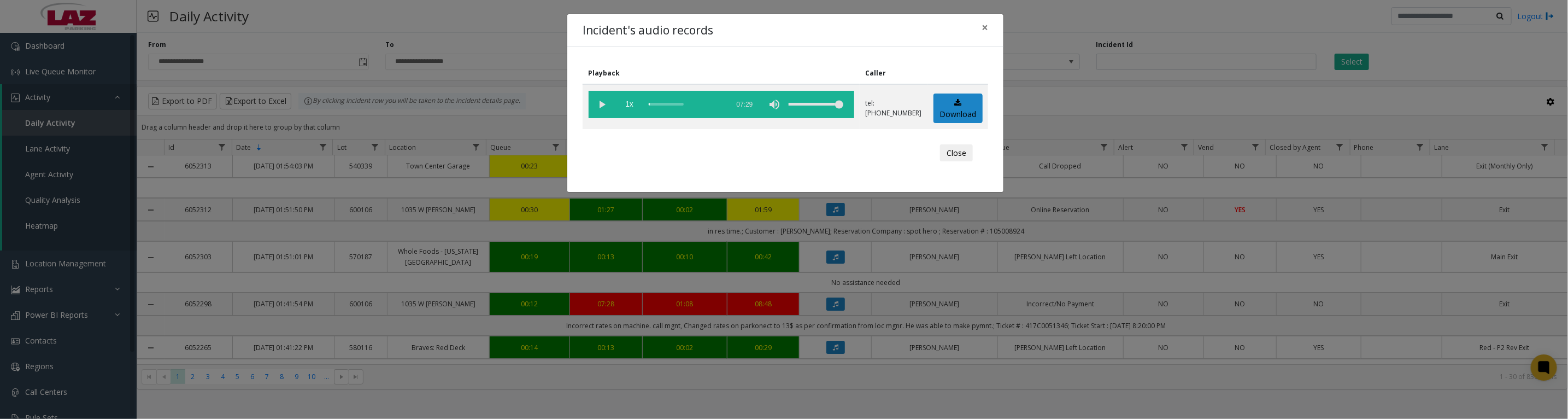
click at [942, 154] on button "Close" at bounding box center [956, 153] width 33 height 17
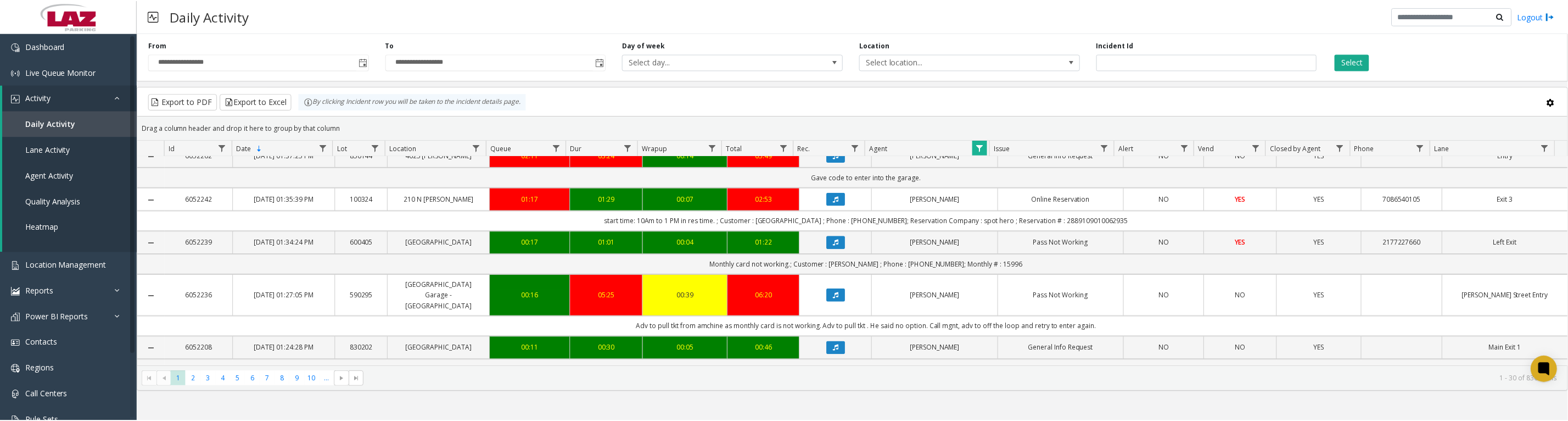
scroll to position [274, 0]
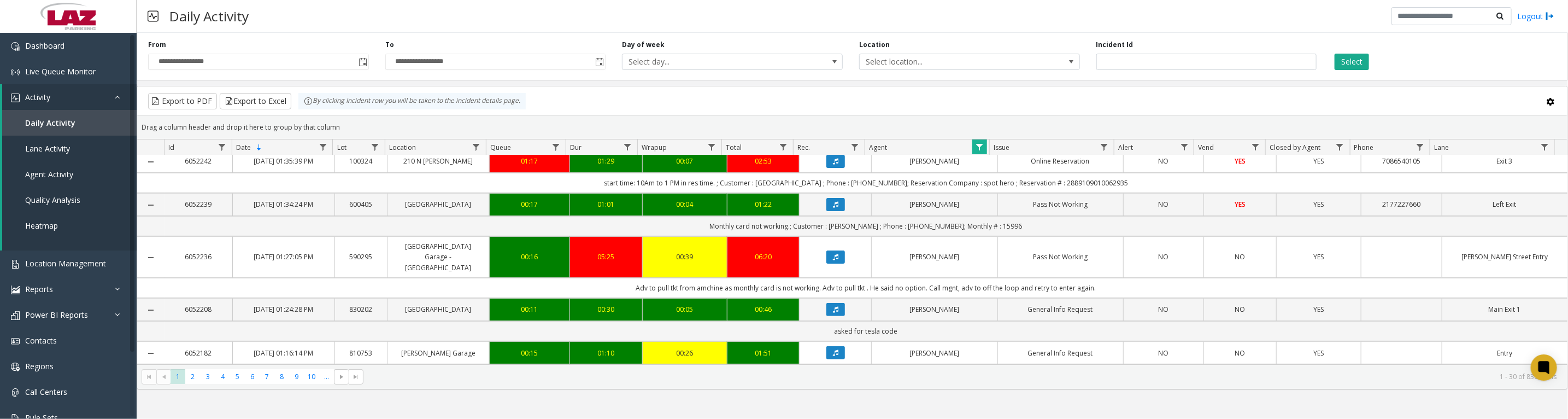
click at [833, 208] on icon "Data table" at bounding box center [836, 204] width 6 height 7
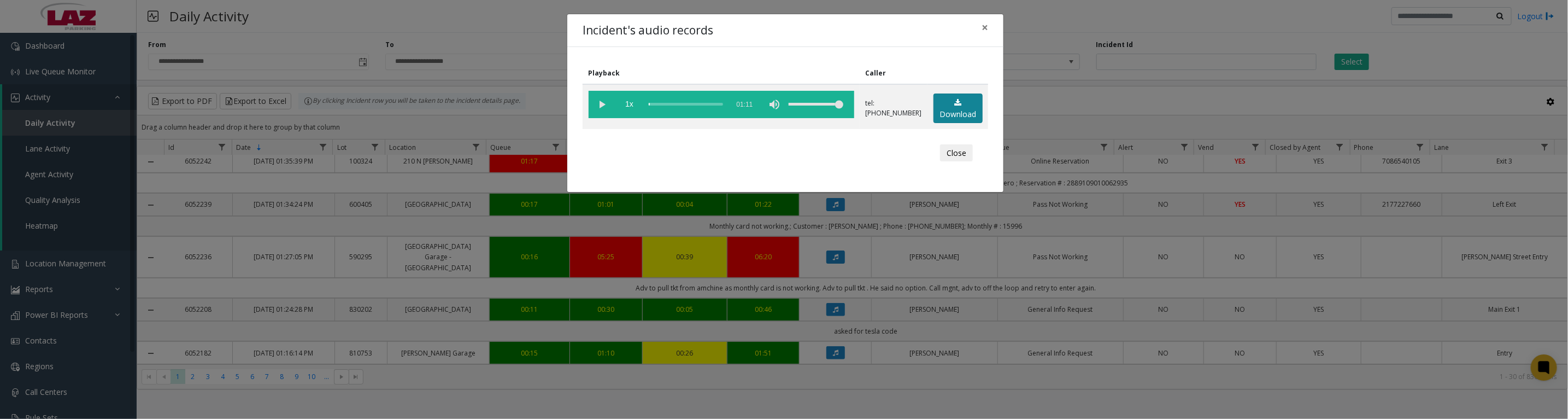
click at [959, 118] on link "Download" at bounding box center [958, 108] width 49 height 30
click at [599, 109] on vg-play-pause at bounding box center [599, 104] width 27 height 27
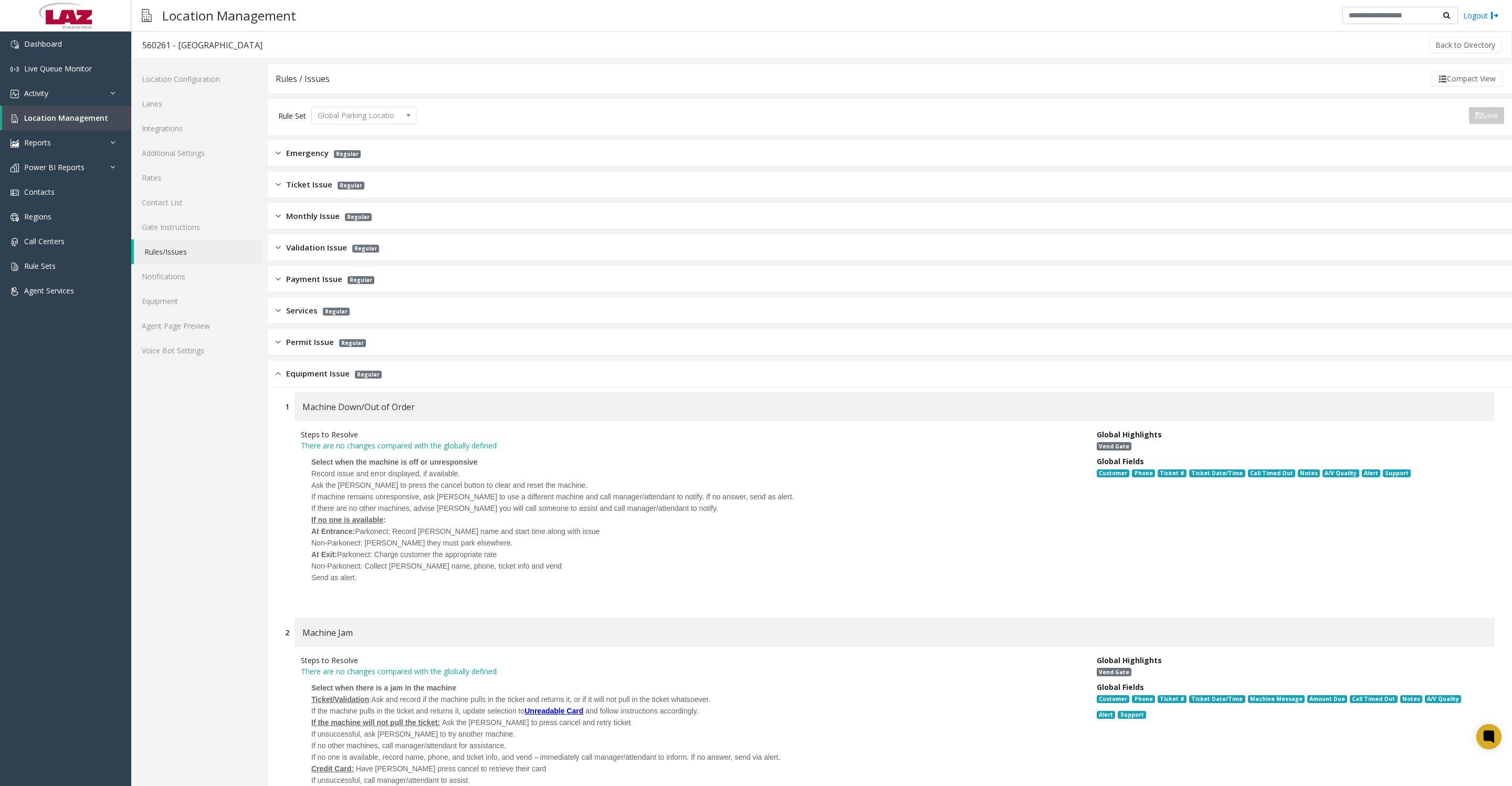
scroll to position [919, 0]
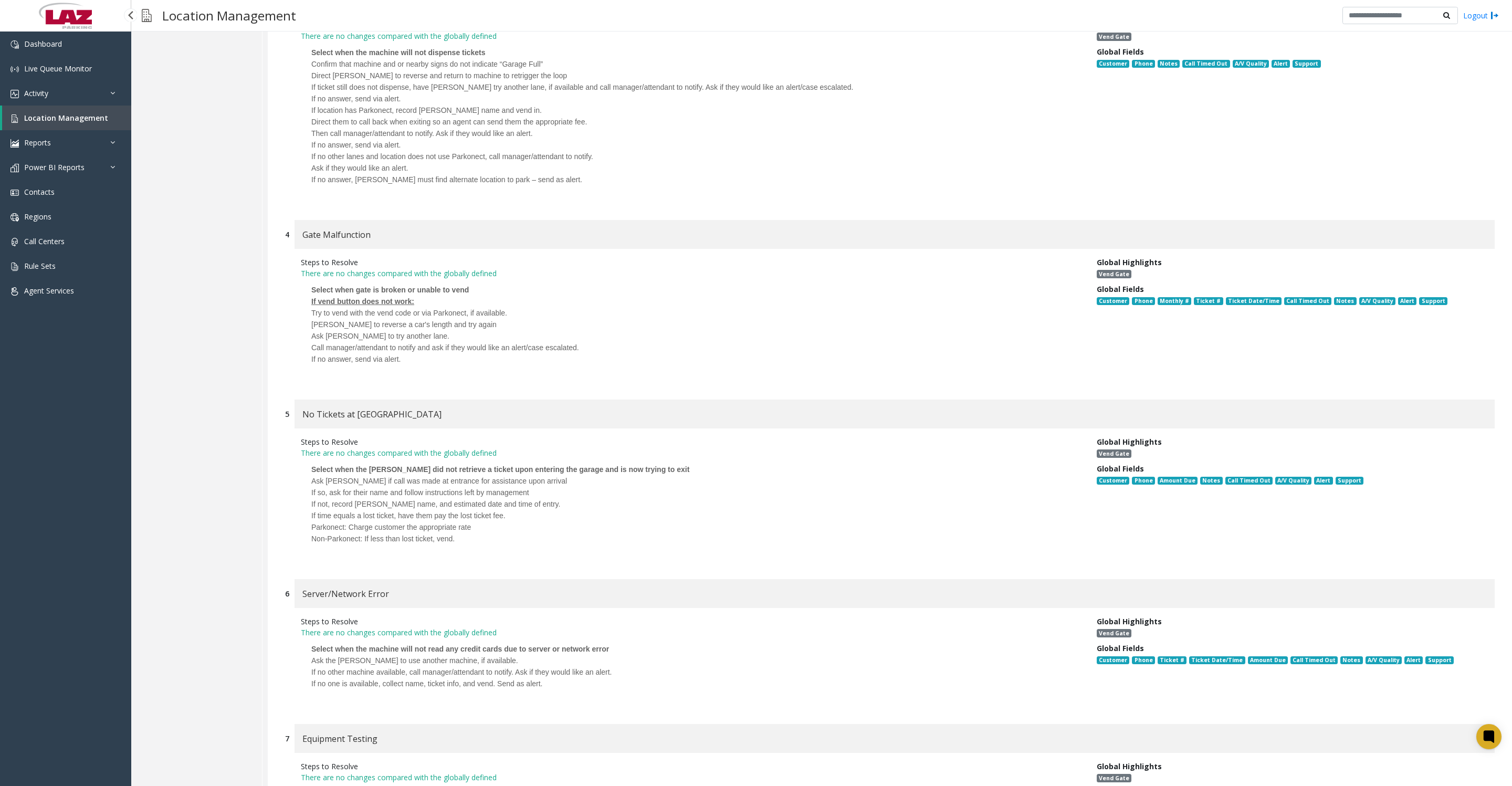
click at [77, 130] on link "Location Management" at bounding box center [66, 118] width 129 height 25
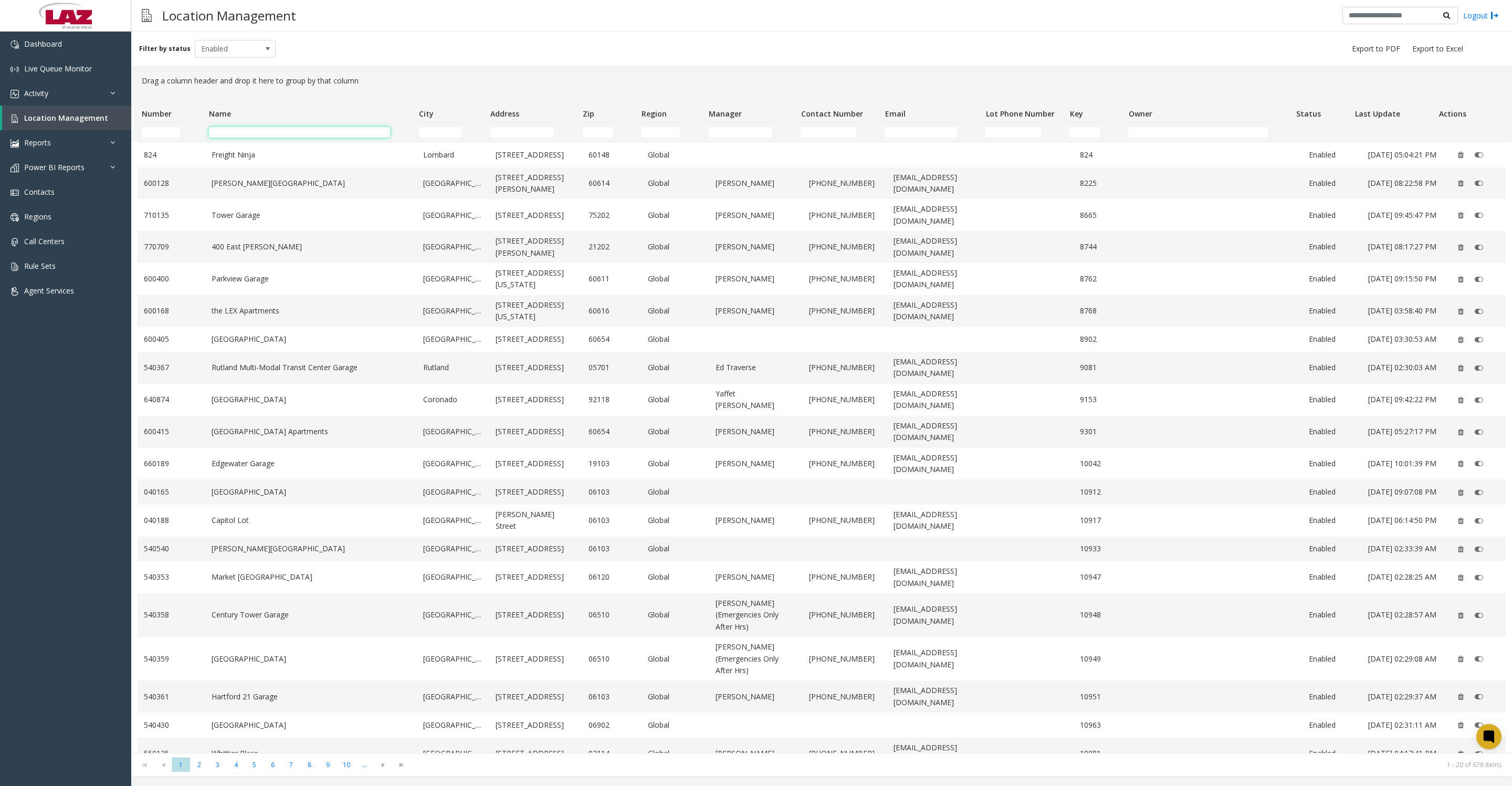
click at [232, 137] on input "Name Filter" at bounding box center [299, 132] width 181 height 10
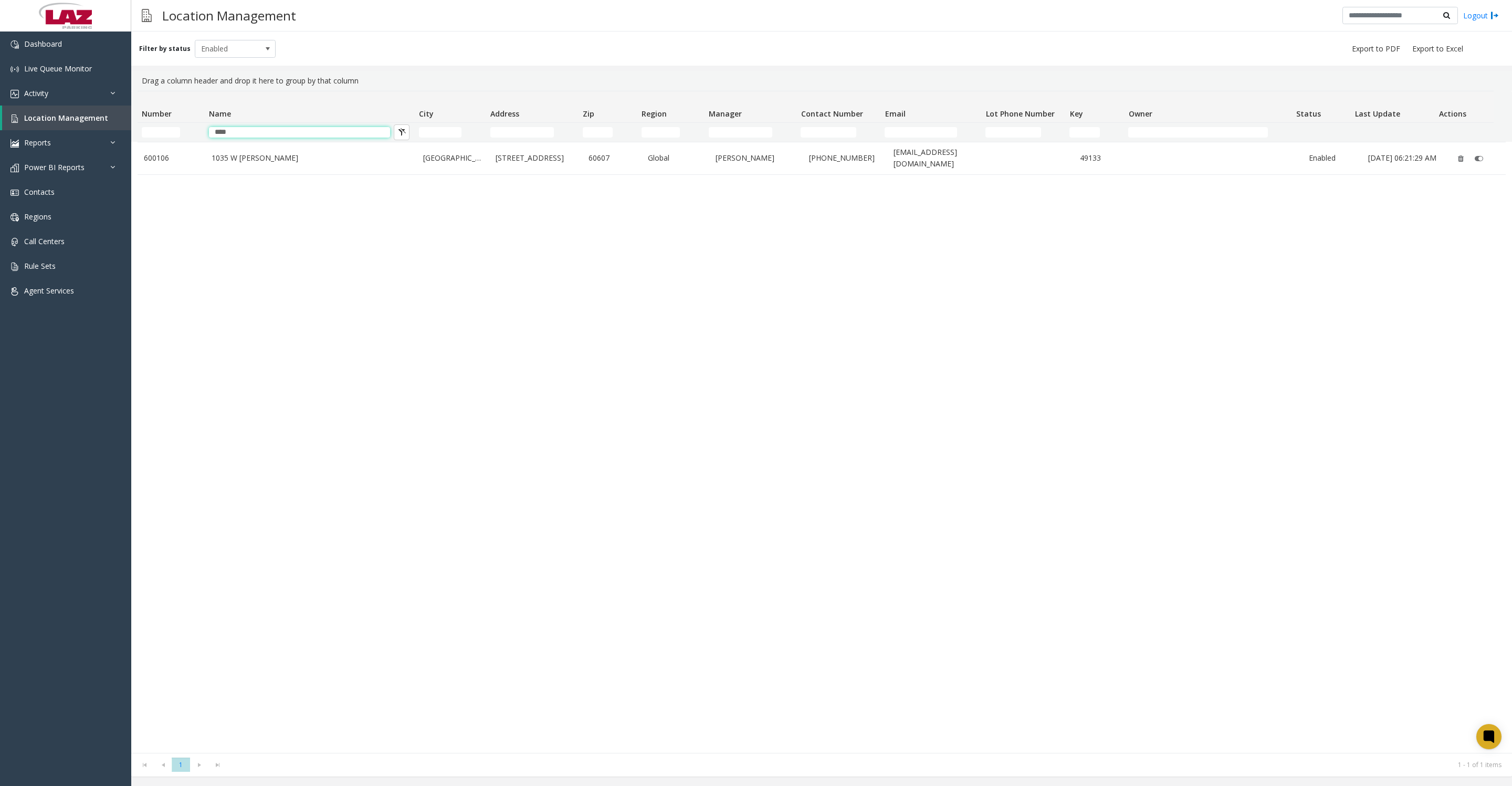
type input "****"
click at [235, 164] on link "1035 W Van Buren" at bounding box center [311, 158] width 199 height 11
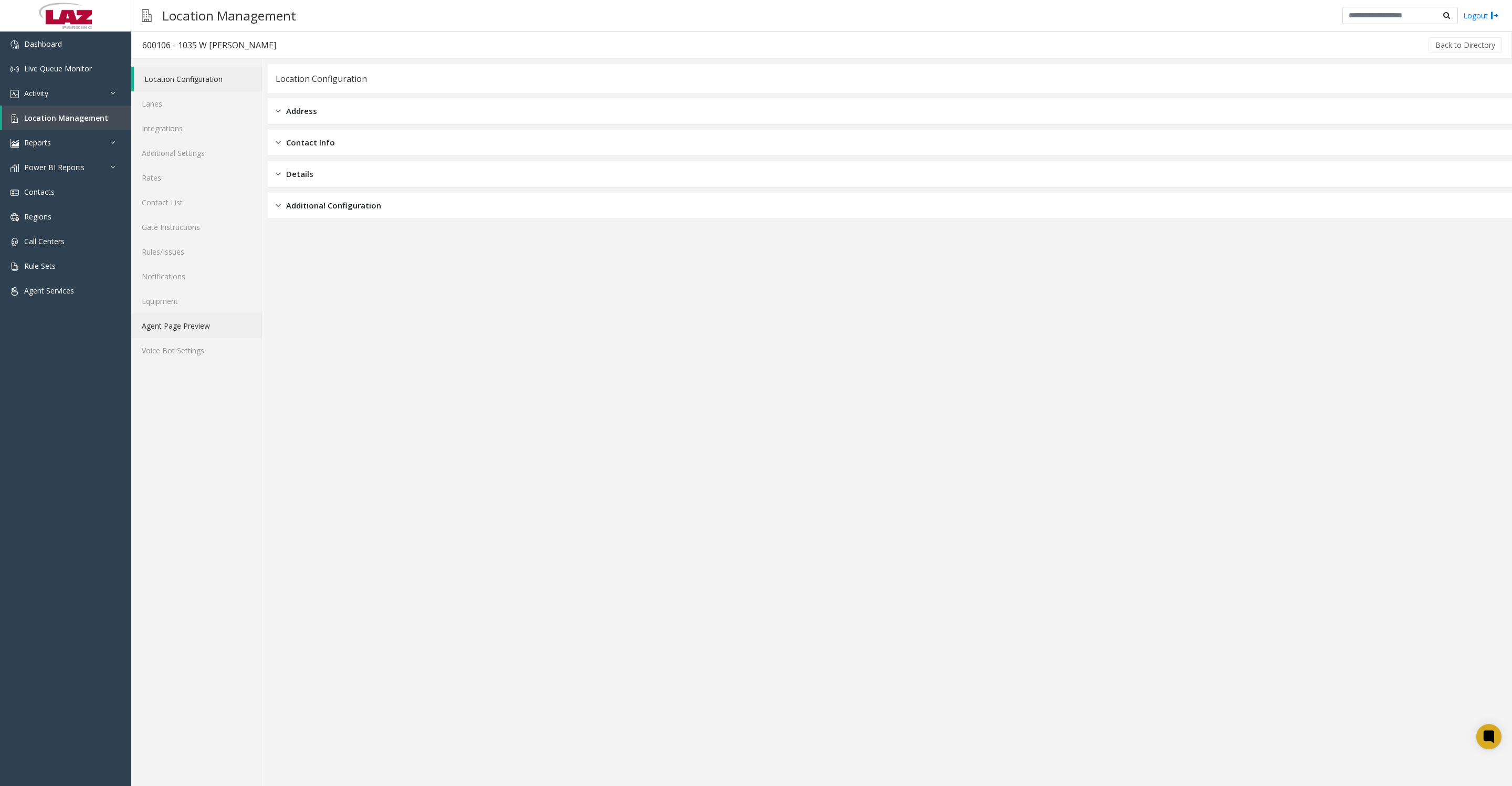
click at [191, 338] on link "Agent Page Preview" at bounding box center [196, 326] width 131 height 25
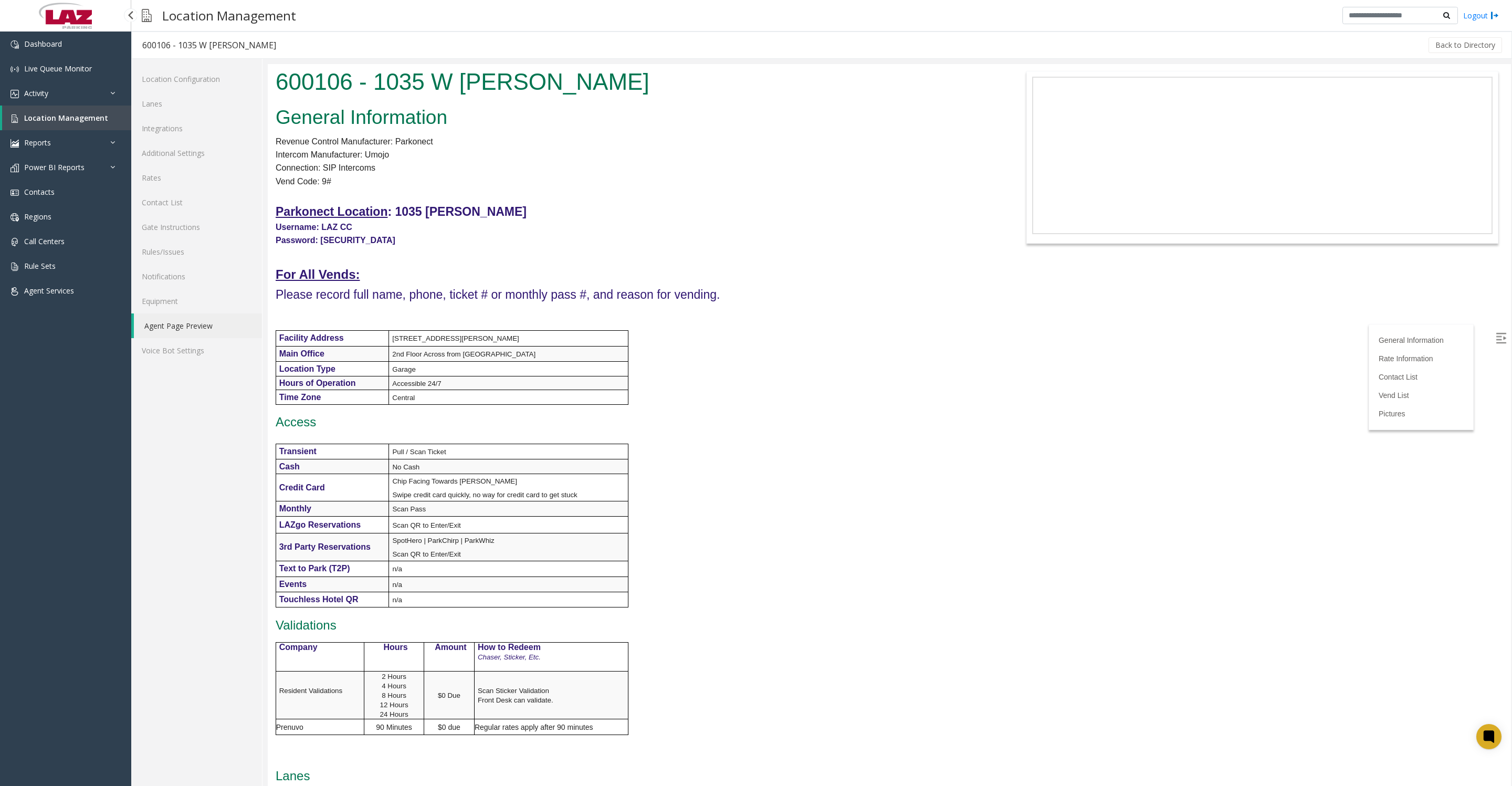
click at [32, 122] on span "Location Management" at bounding box center [66, 118] width 84 height 10
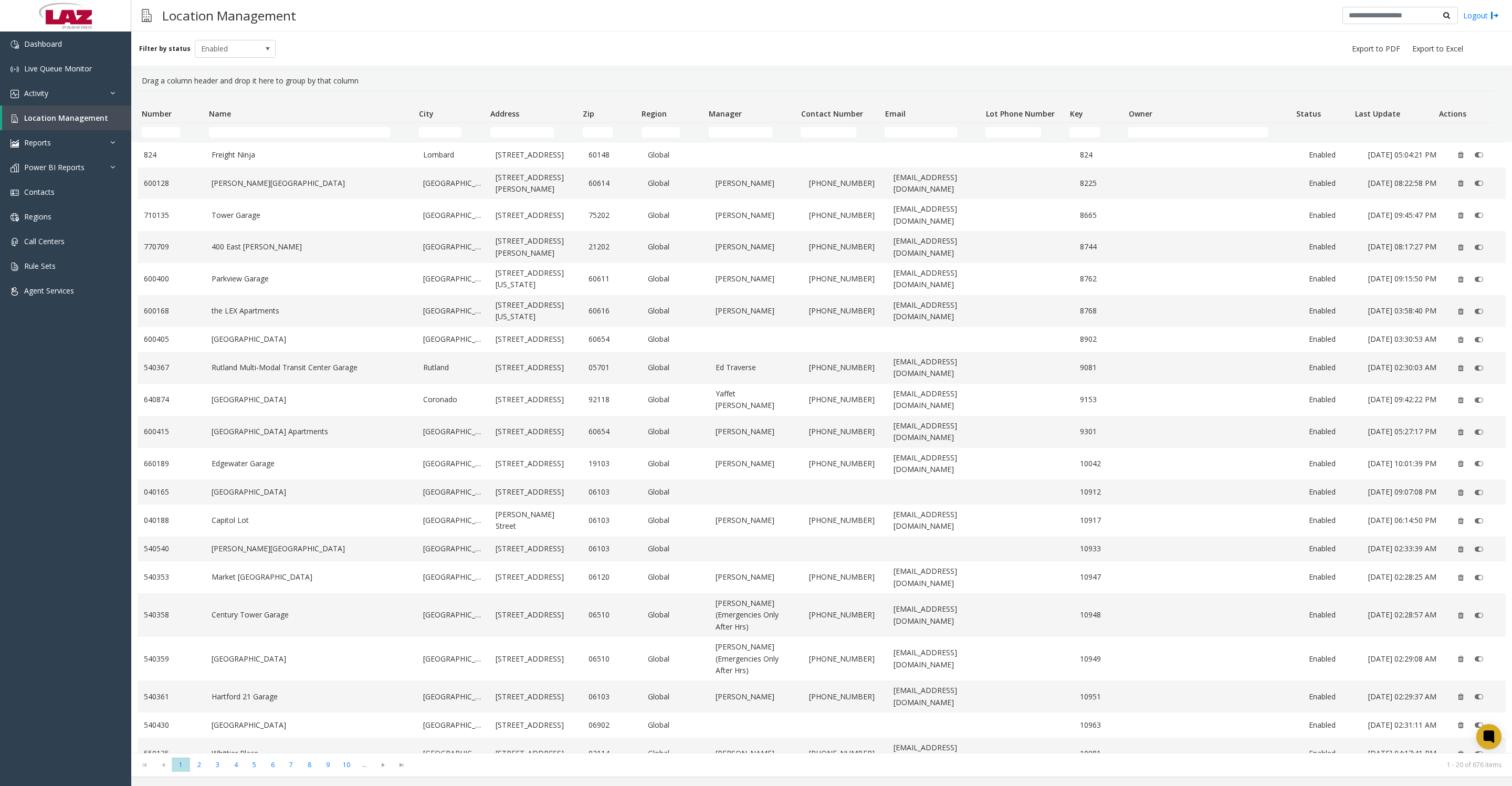
click at [243, 122] on th "Name" at bounding box center [310, 107] width 210 height 32
click at [261, 130] on input "Name Filter" at bounding box center [299, 132] width 181 height 10
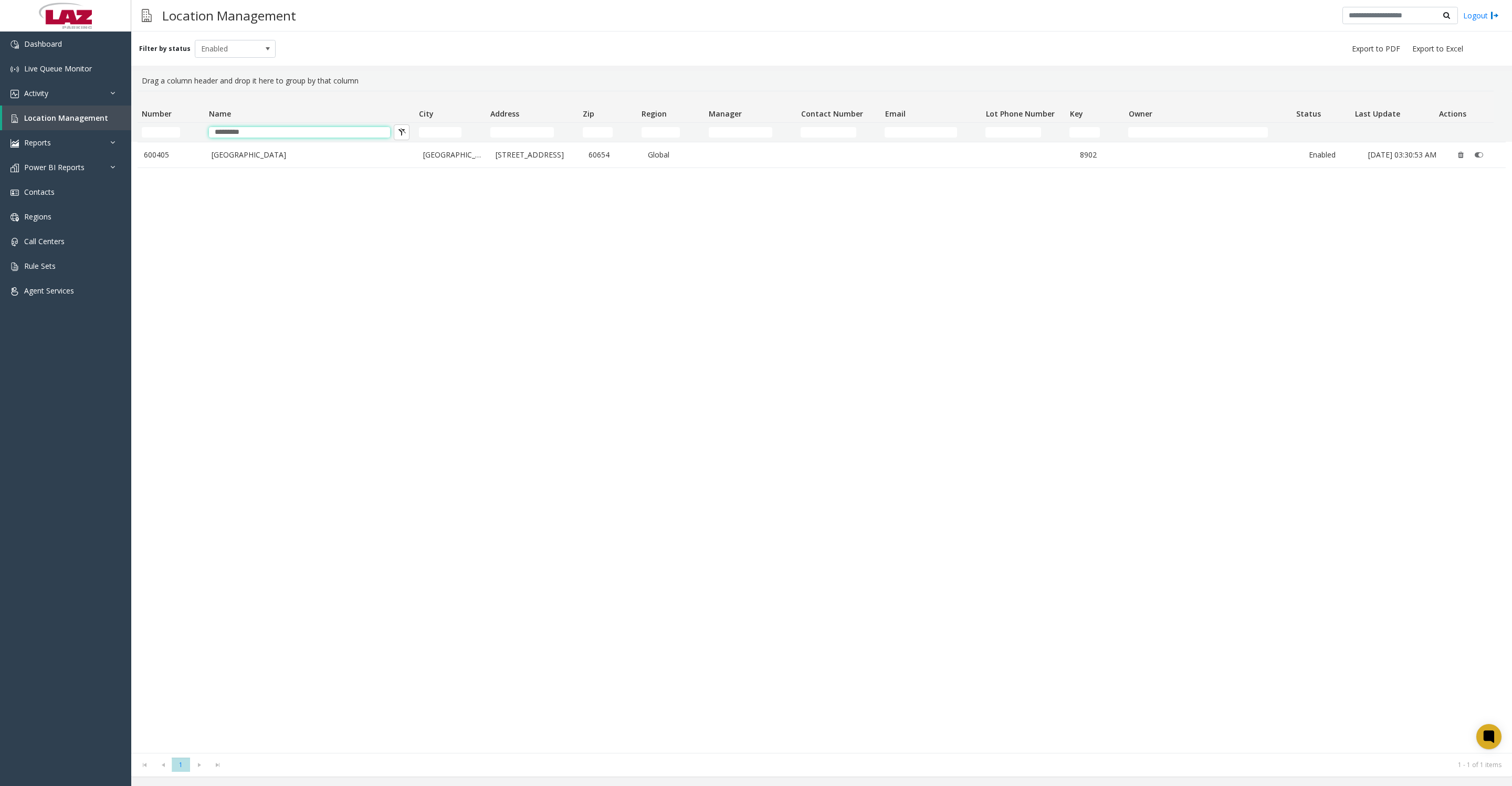
type input "*********"
click at [277, 161] on link "[GEOGRAPHIC_DATA]" at bounding box center [311, 155] width 199 height 11
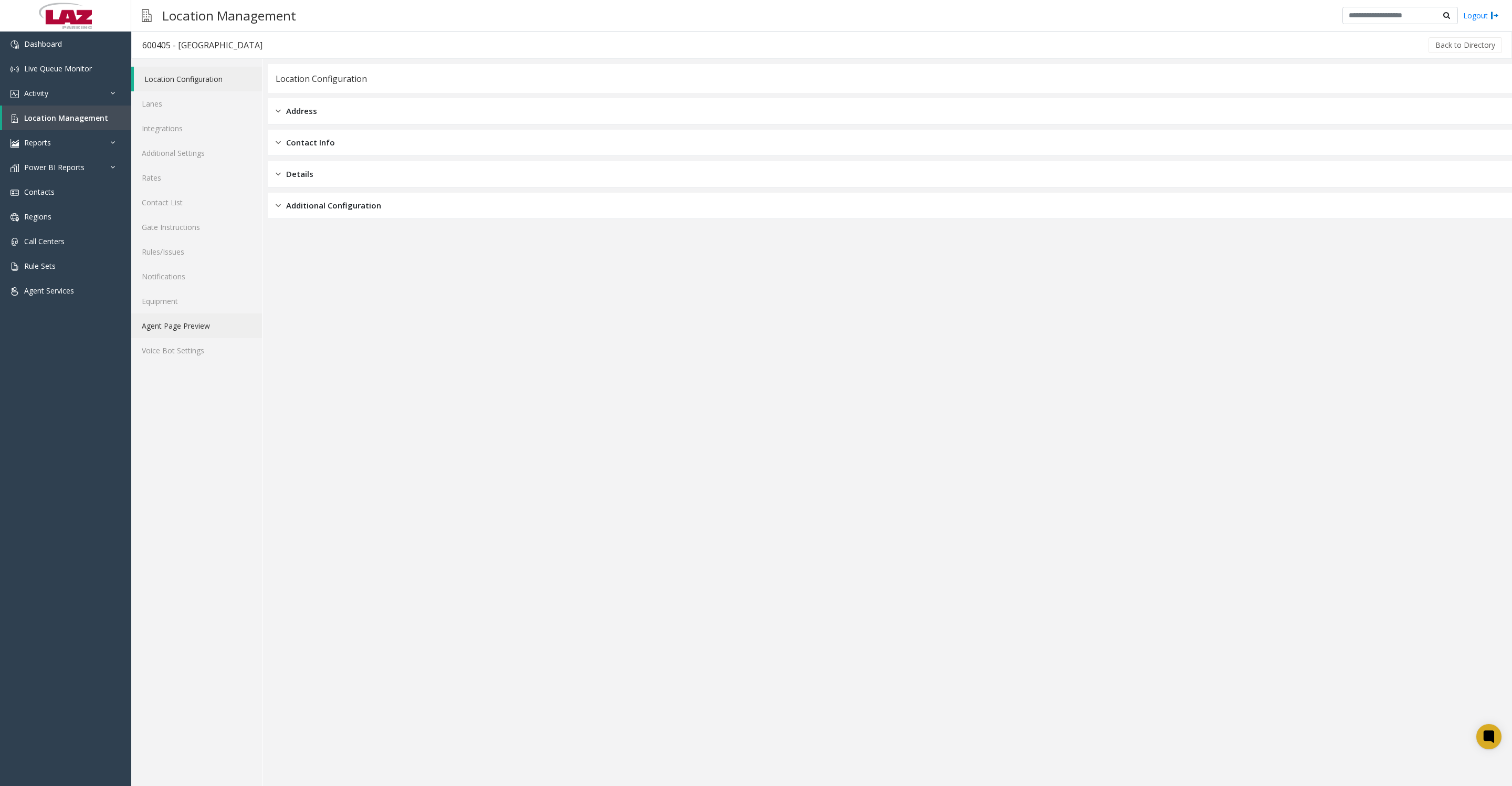
click at [191, 338] on link "Agent Page Preview" at bounding box center [196, 326] width 131 height 25
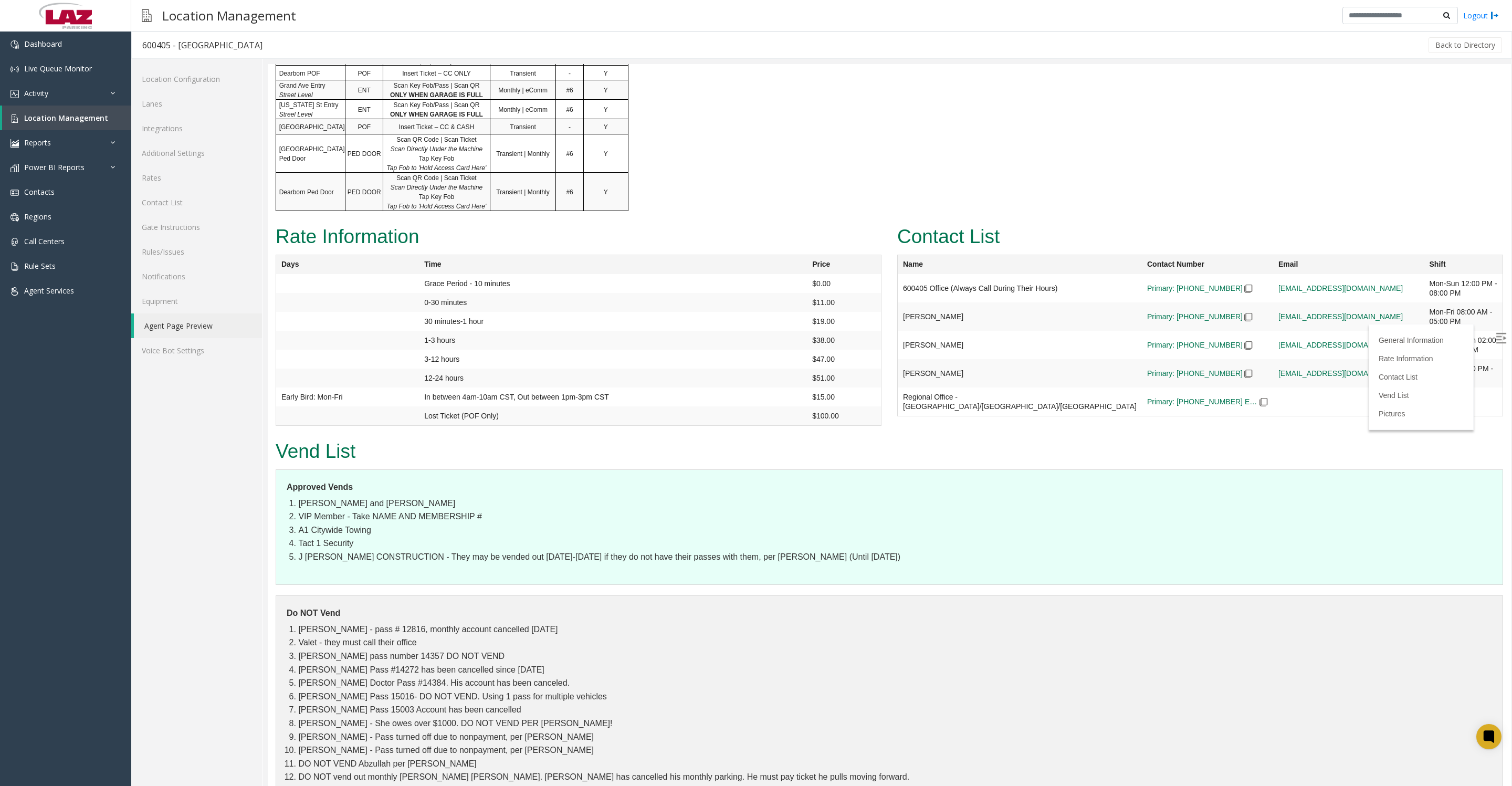
scroll to position [1181, 0]
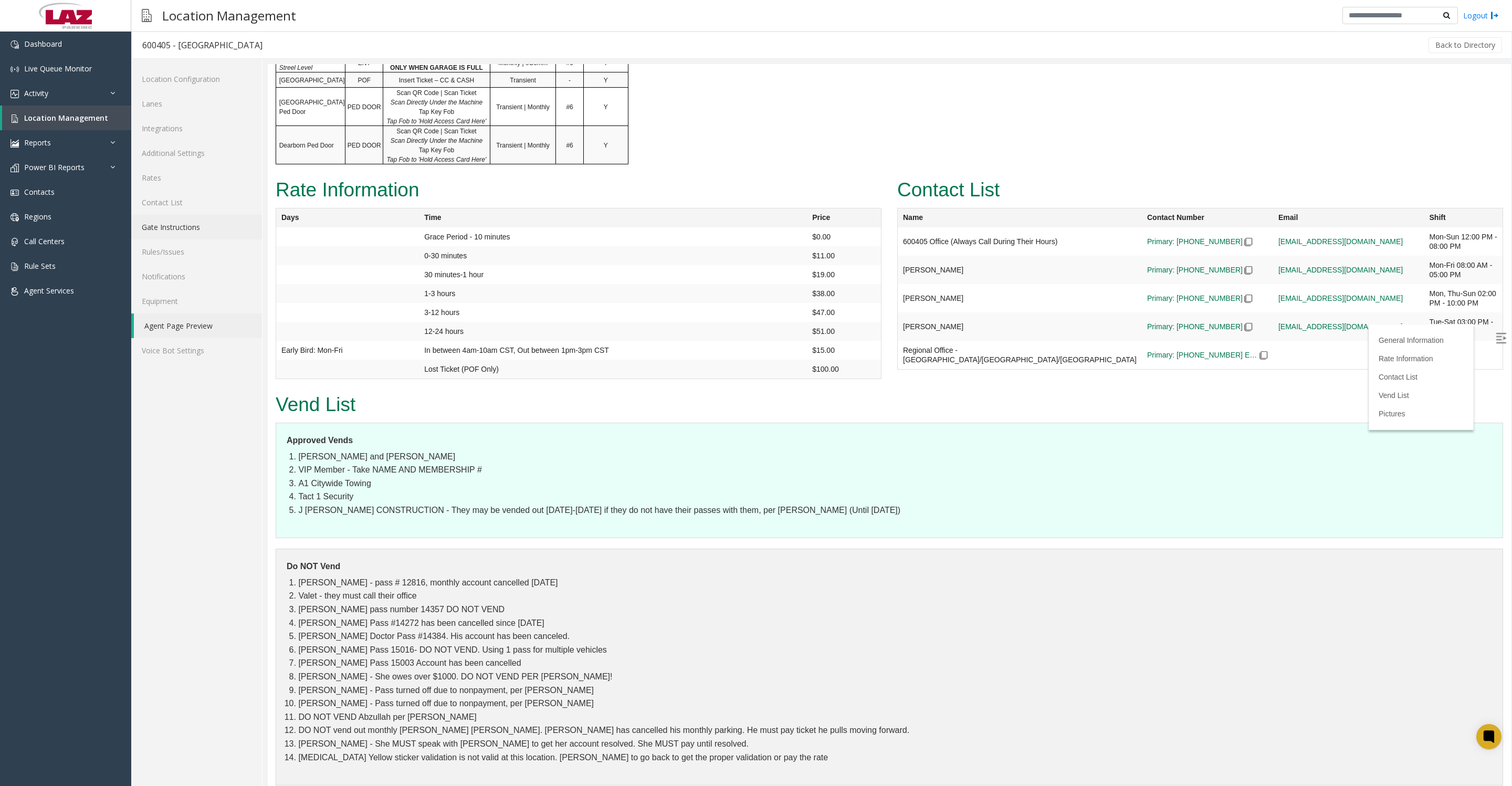
click at [171, 239] on link "Gate Instructions" at bounding box center [196, 226] width 131 height 25
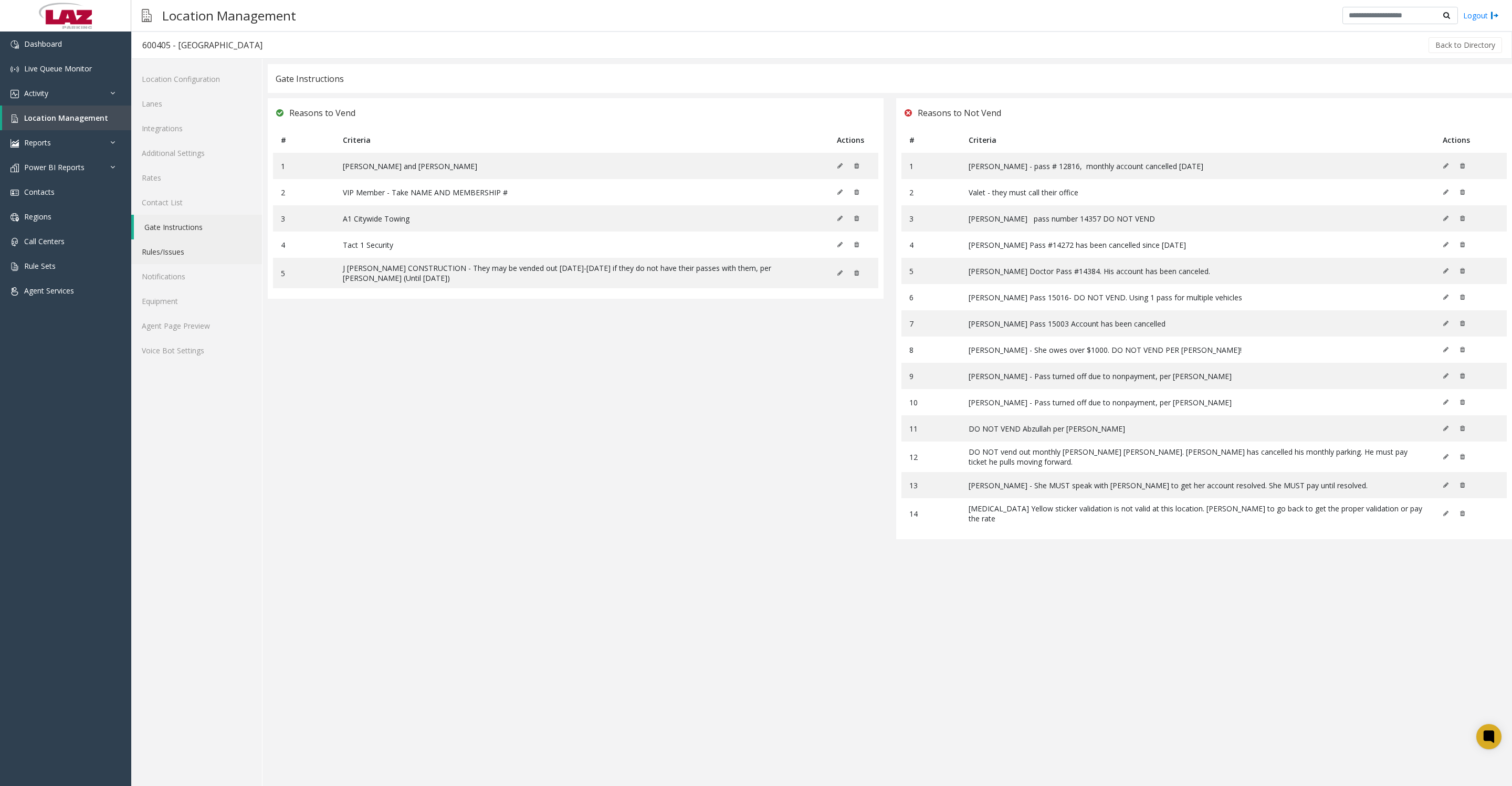
click at [170, 264] on link "Rules/Issues" at bounding box center [196, 251] width 131 height 25
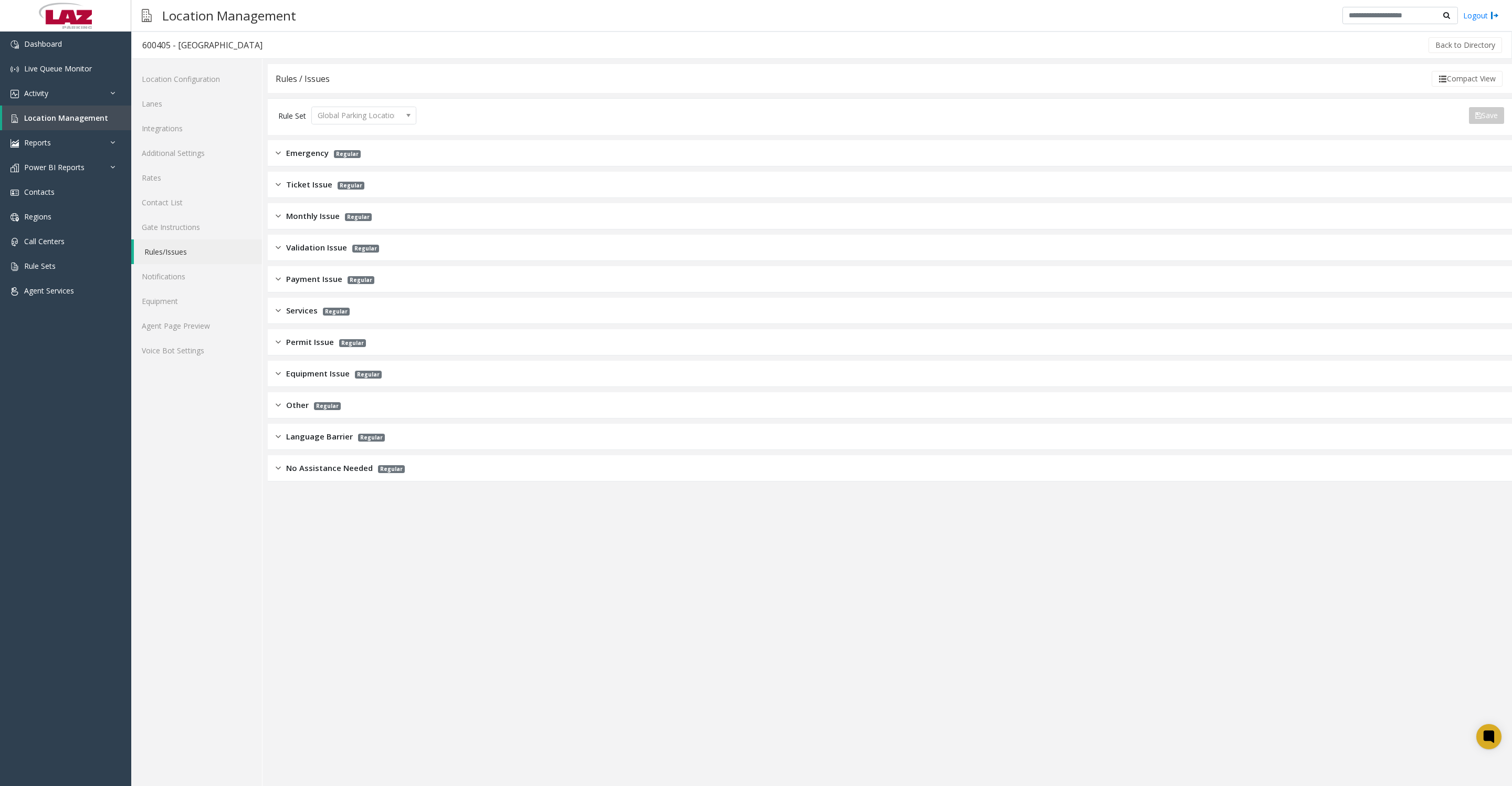
click at [308, 218] on span "Monthly Issue" at bounding box center [313, 215] width 54 height 12
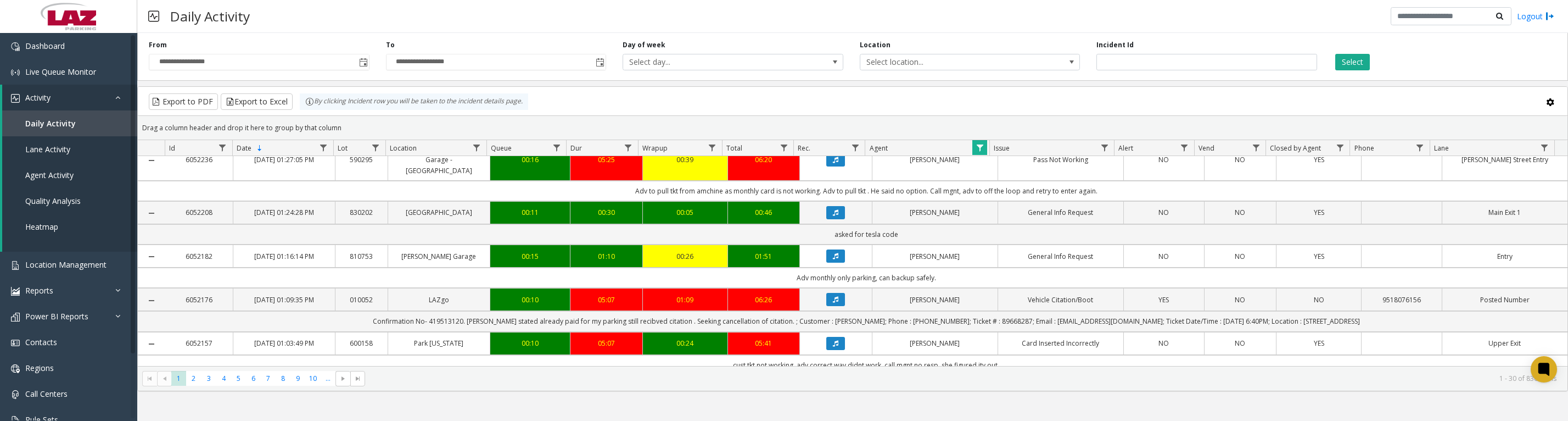
scroll to position [411, 0]
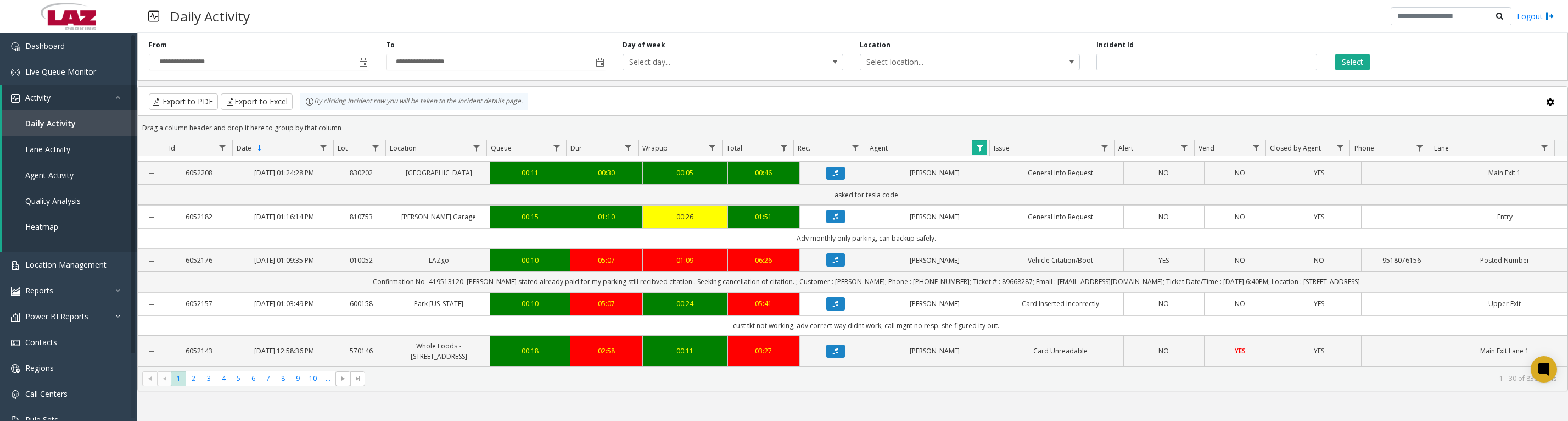
click at [833, 177] on icon "Data table" at bounding box center [836, 173] width 6 height 7
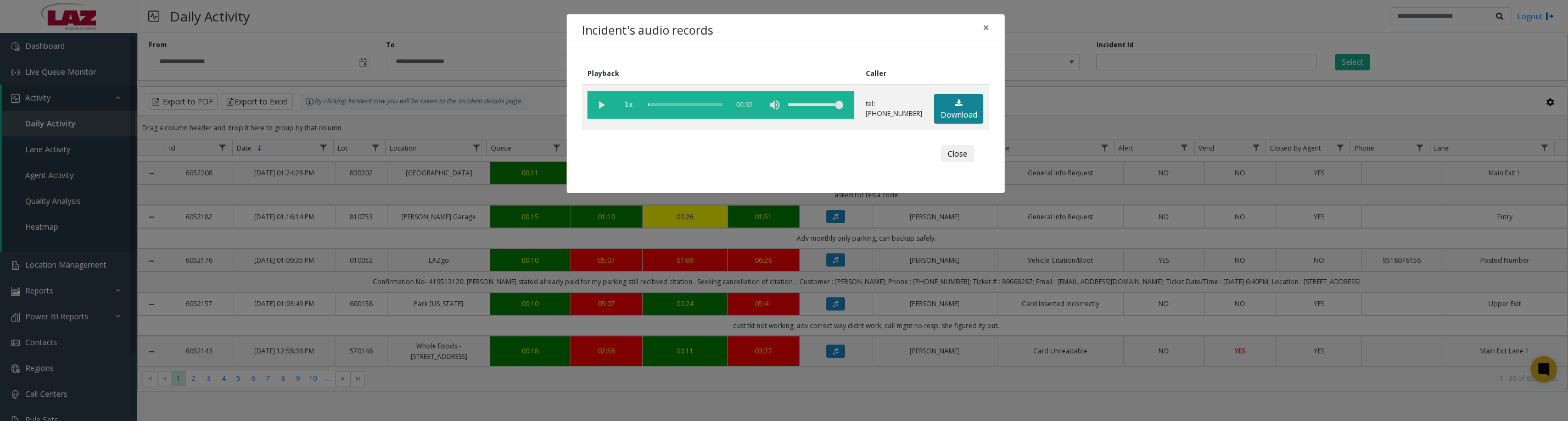
click at [947, 115] on link "Download" at bounding box center [959, 109] width 49 height 30
click at [602, 113] on vg-play-pause at bounding box center [602, 105] width 27 height 27
click at [606, 109] on vg-play-pause at bounding box center [602, 105] width 27 height 27
click at [600, 106] on vg-play-pause at bounding box center [602, 105] width 27 height 27
click at [957, 157] on button "Close" at bounding box center [958, 153] width 33 height 17
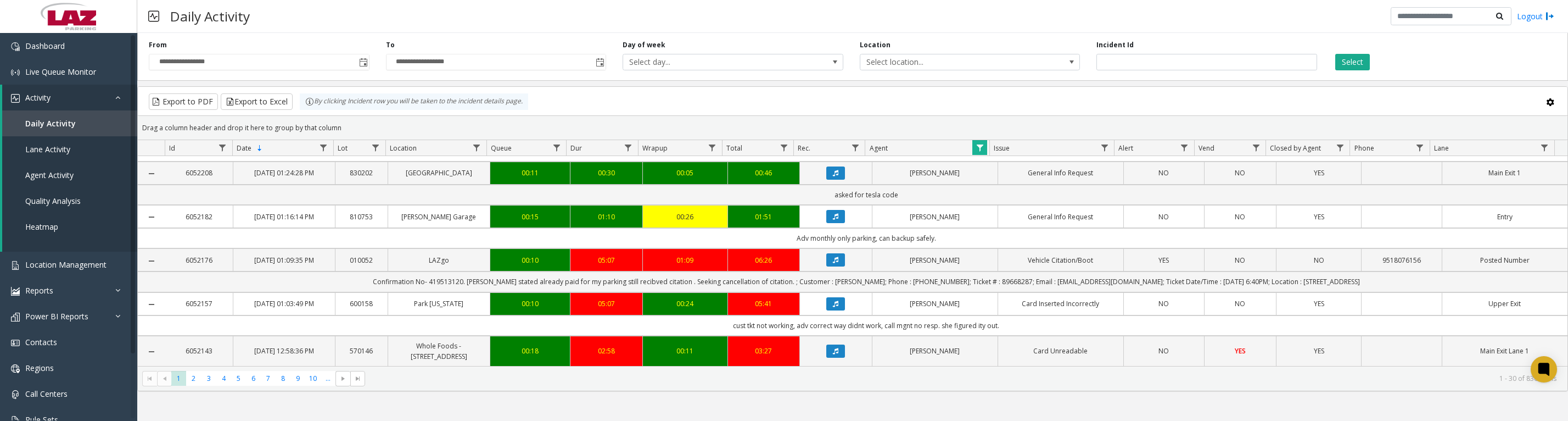
click at [983, 151] on span "Data table" at bounding box center [980, 147] width 9 height 9
click at [1001, 307] on button "Clear" at bounding box center [1003, 302] width 45 height 24
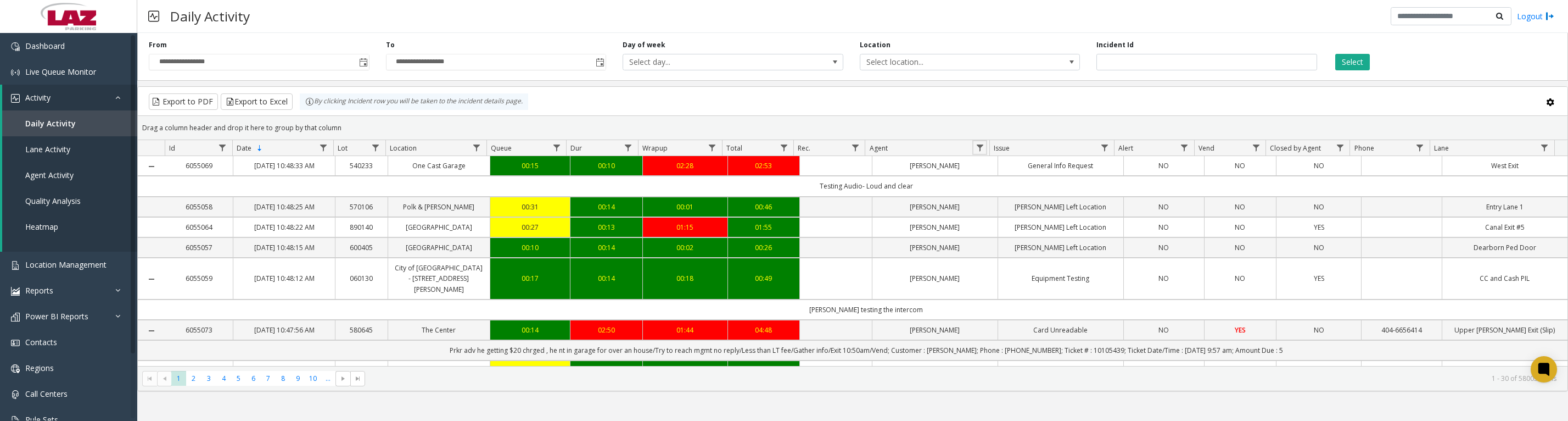
click at [977, 152] on span "Data table" at bounding box center [980, 147] width 9 height 9
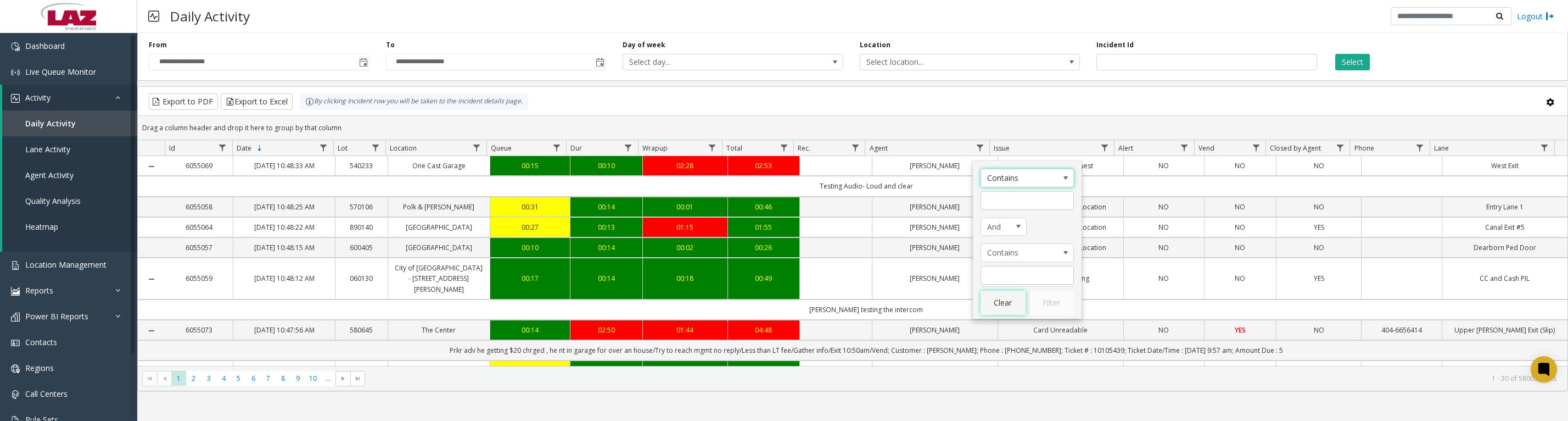
click at [1010, 310] on button "Clear" at bounding box center [1003, 302] width 45 height 24
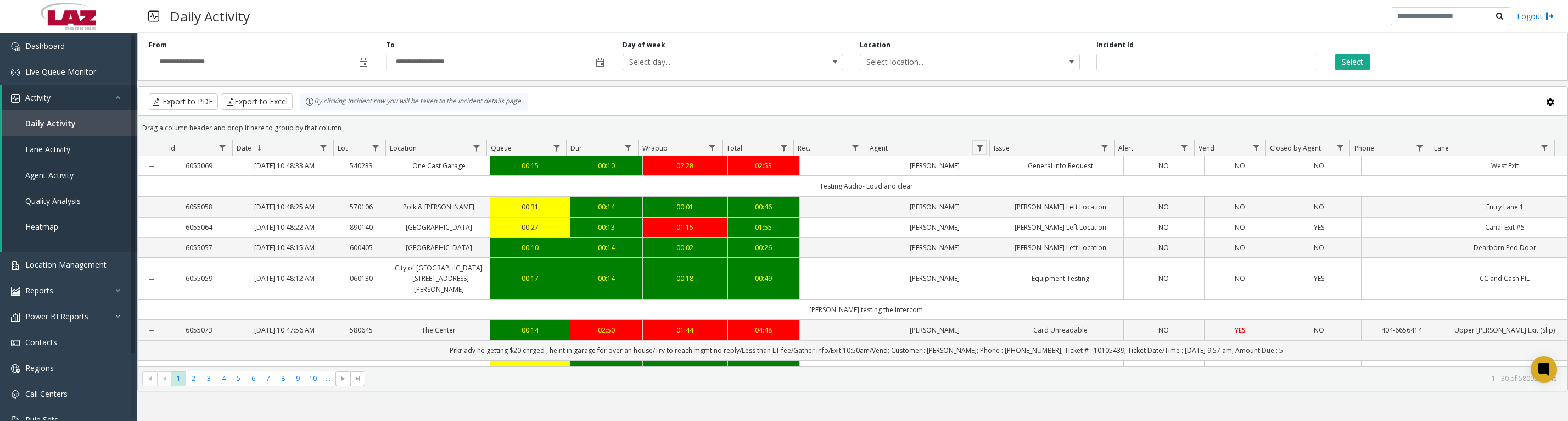
click at [983, 148] on span "Data table" at bounding box center [980, 147] width 9 height 9
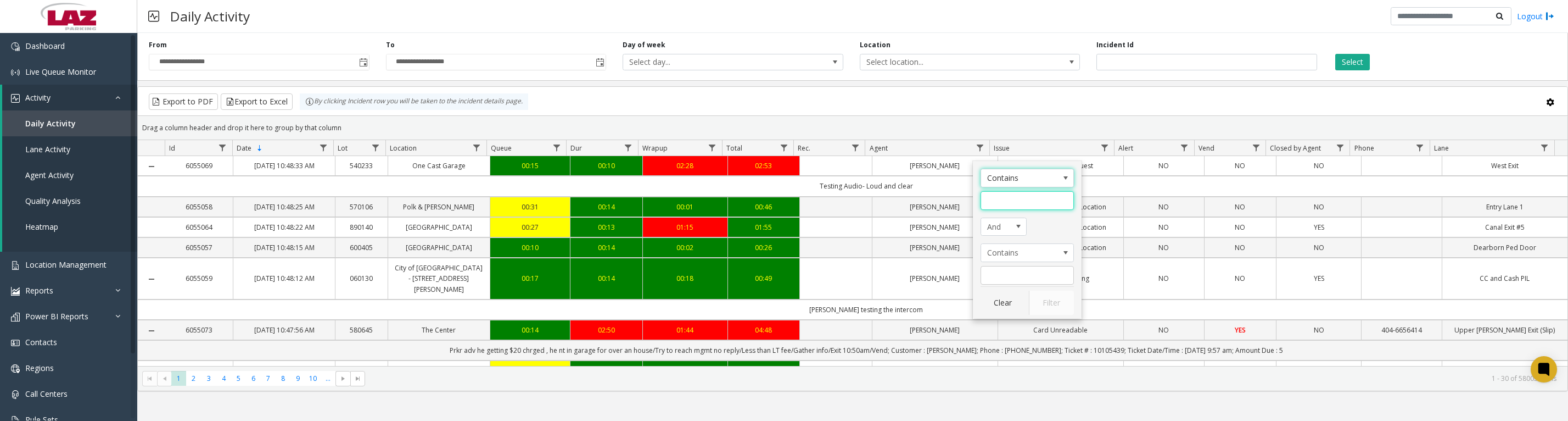
click at [1006, 205] on input "Agent Filter" at bounding box center [1028, 200] width 93 height 18
type input "***"
click button "Filter" at bounding box center [1052, 302] width 45 height 24
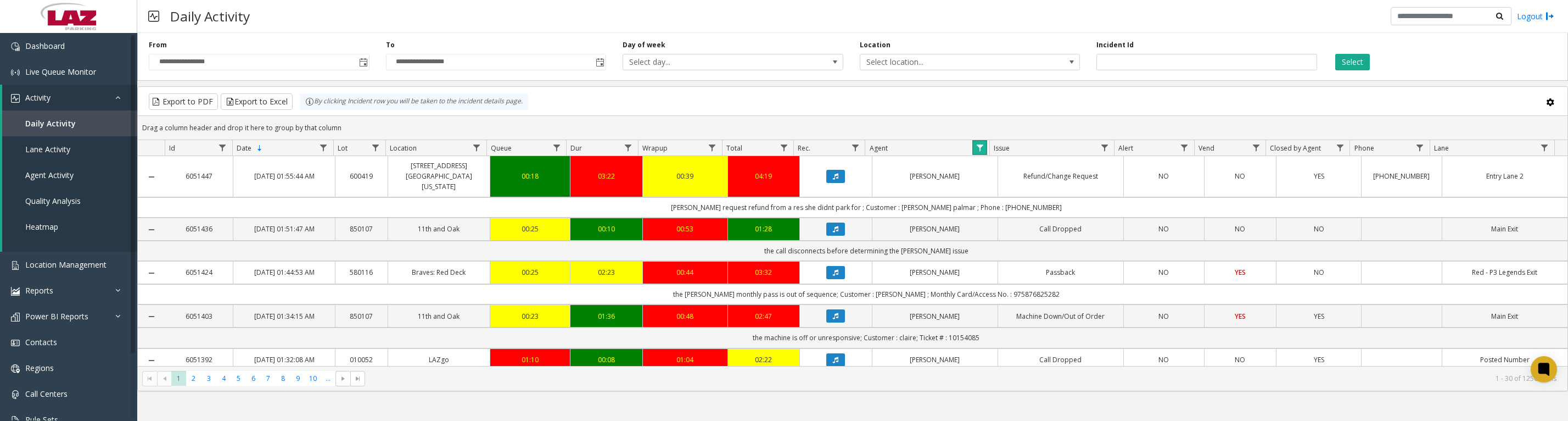
click at [977, 150] on span "Data table" at bounding box center [980, 147] width 9 height 9
click at [1029, 199] on input "***" at bounding box center [1028, 200] width 93 height 18
type input "****"
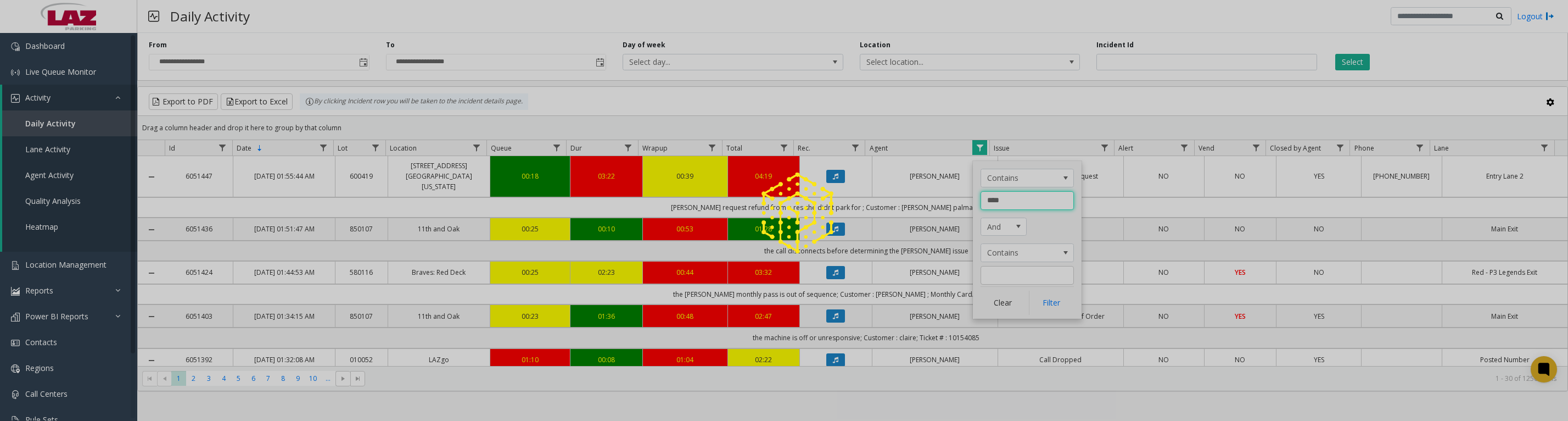
click button "Filter" at bounding box center [1052, 302] width 45 height 24
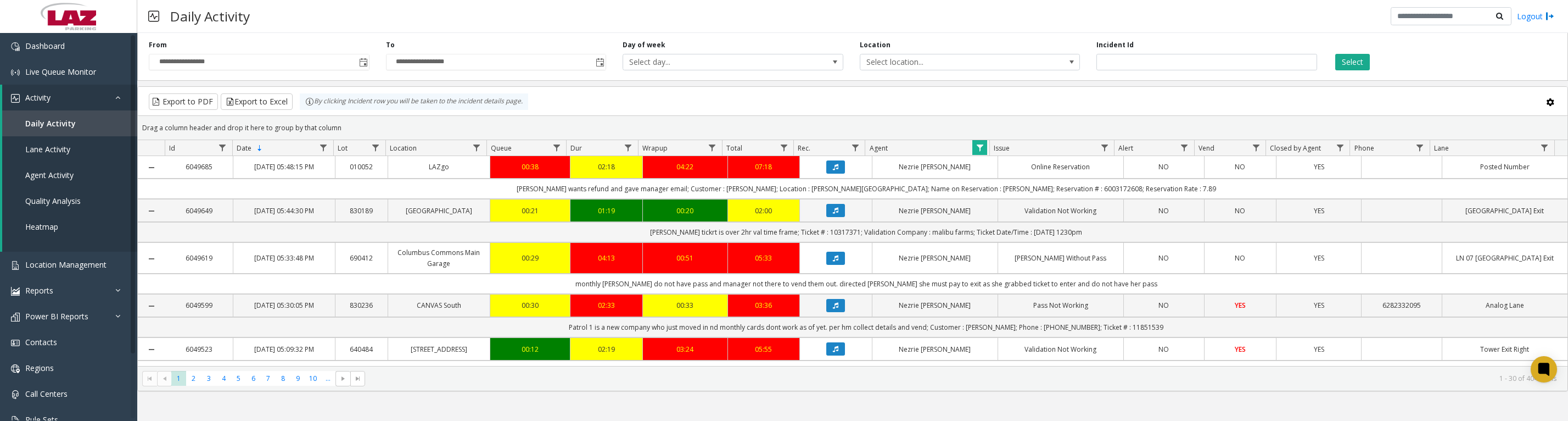
click at [833, 261] on icon "Data table" at bounding box center [836, 258] width 6 height 7
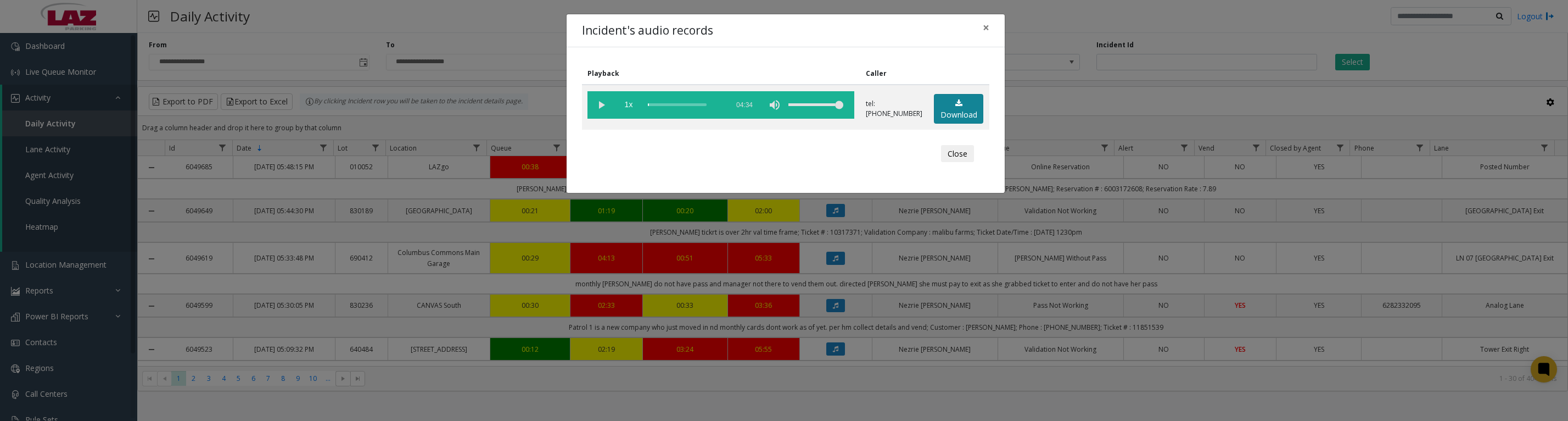
click at [943, 113] on link "Download" at bounding box center [959, 109] width 49 height 30
click at [600, 113] on vg-play-pause at bounding box center [602, 105] width 27 height 27
click at [944, 163] on button "Close" at bounding box center [958, 153] width 33 height 17
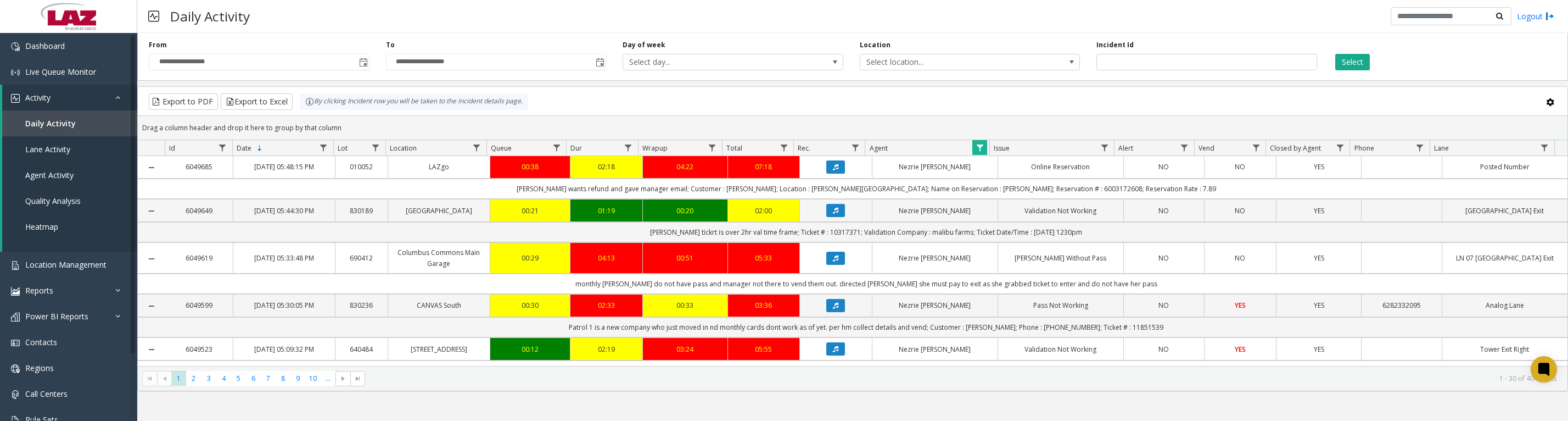
click at [827, 217] on button "Data table" at bounding box center [835, 210] width 18 height 14
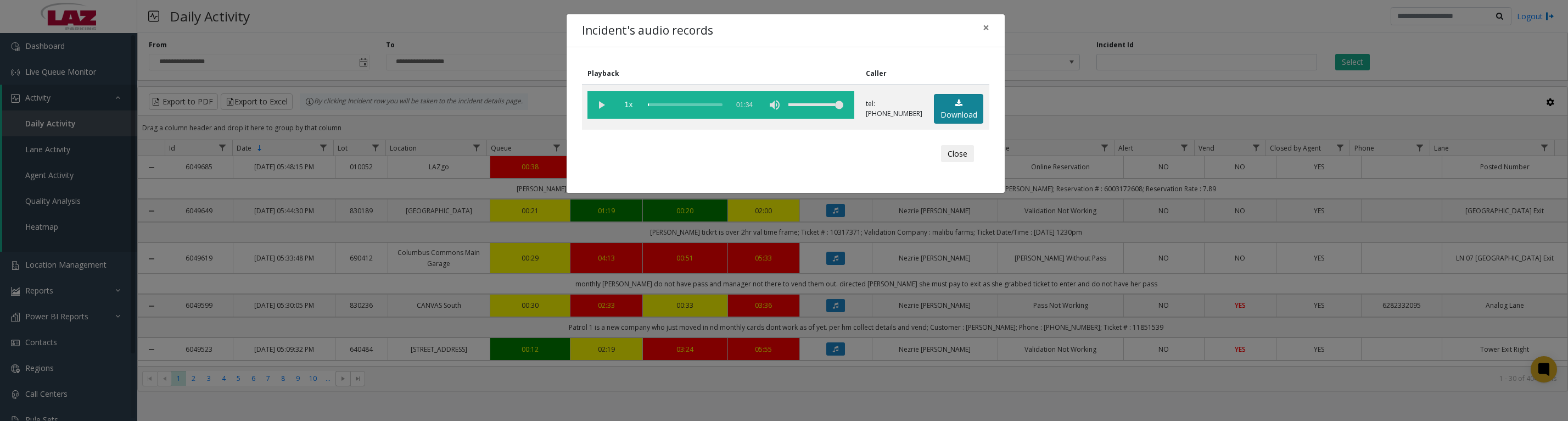
click at [957, 105] on icon at bounding box center [959, 103] width 7 height 8
click at [597, 111] on vg-play-pause at bounding box center [602, 105] width 27 height 27
click at [957, 155] on button "Close" at bounding box center [958, 153] width 33 height 17
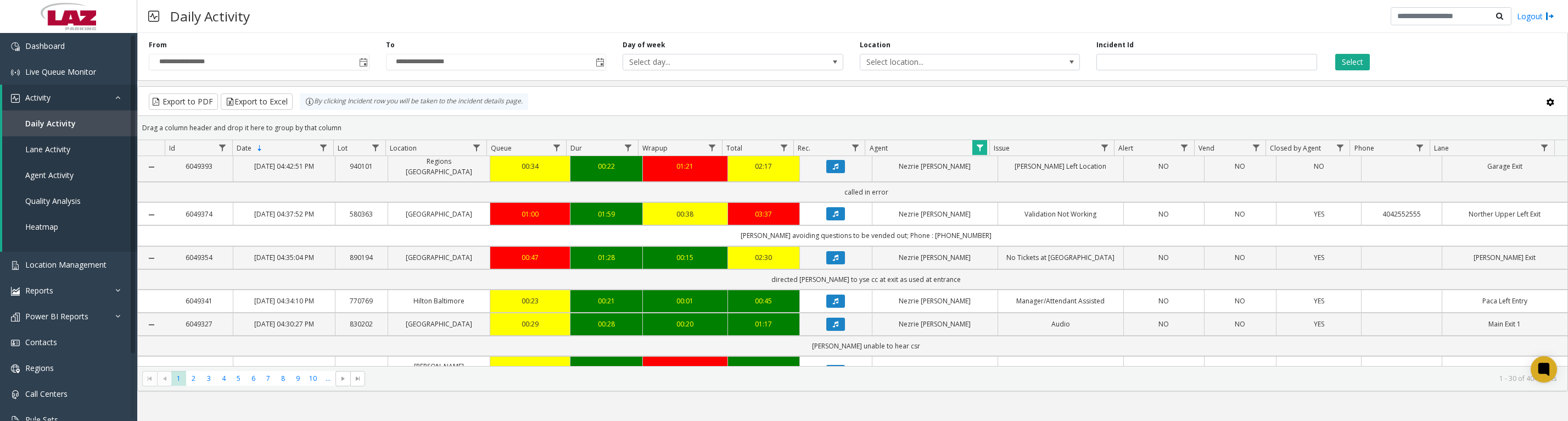
scroll to position [549, 0]
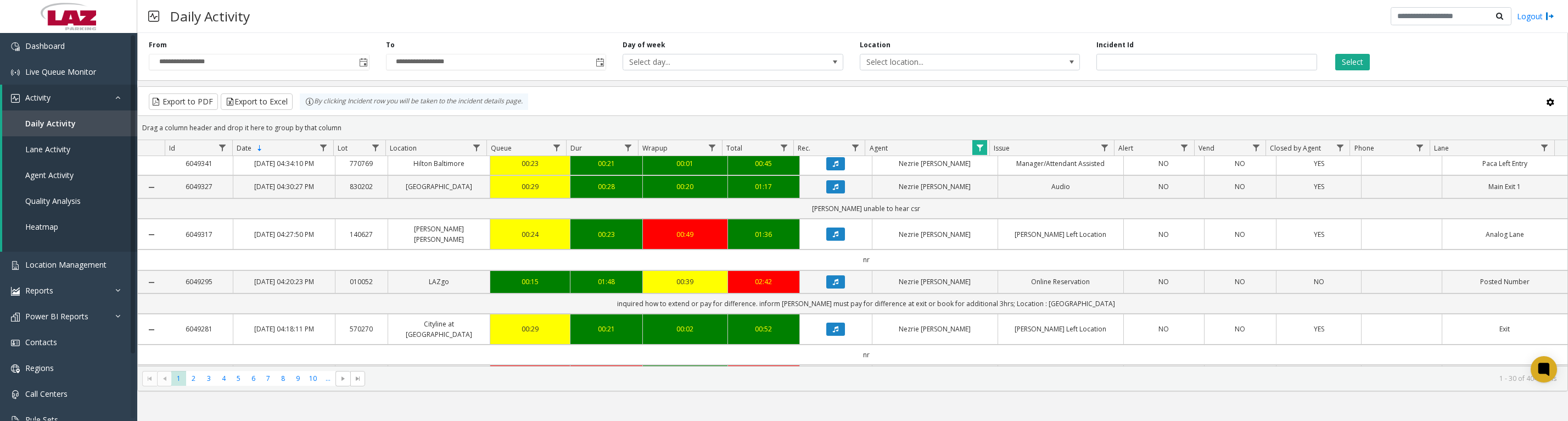
click at [833, 80] on icon "Data table" at bounding box center [836, 76] width 6 height 7
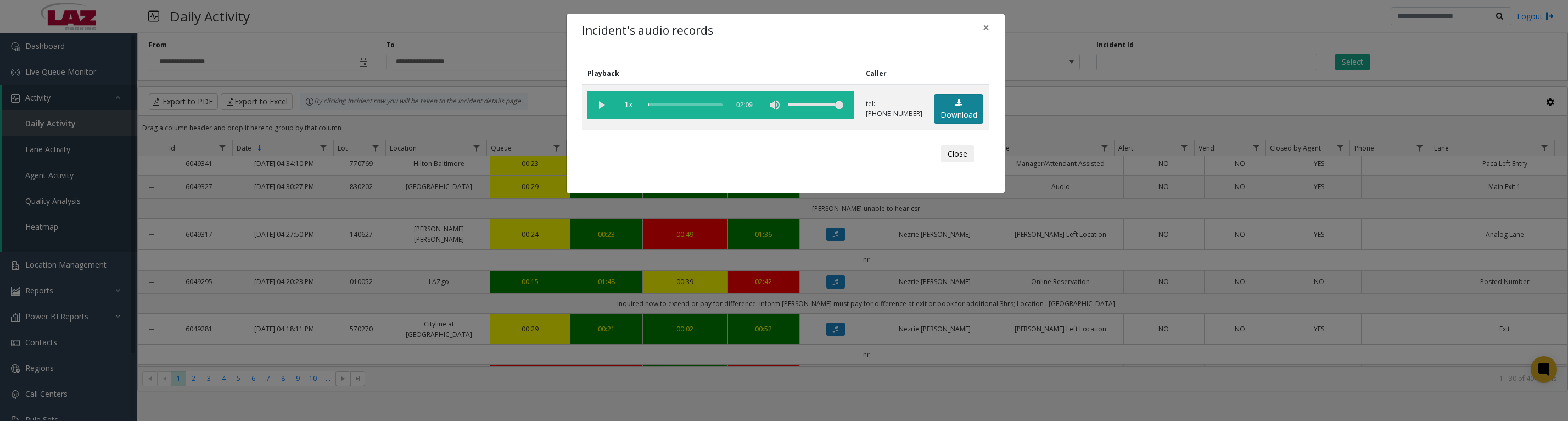
click at [944, 123] on link "Download" at bounding box center [959, 109] width 49 height 30
click at [965, 163] on button "Close" at bounding box center [958, 153] width 33 height 17
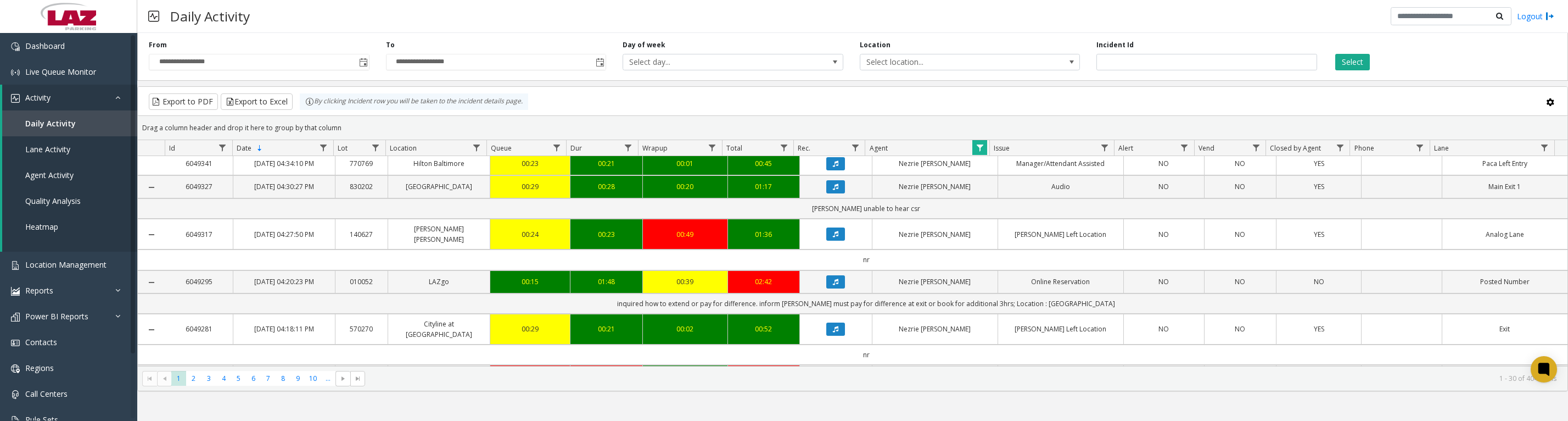
click at [982, 155] on app-root "**********" at bounding box center [784, 210] width 1568 height 421
click at [979, 152] on span "Data table" at bounding box center [980, 147] width 9 height 9
click at [998, 303] on button "Clear" at bounding box center [1003, 302] width 45 height 24
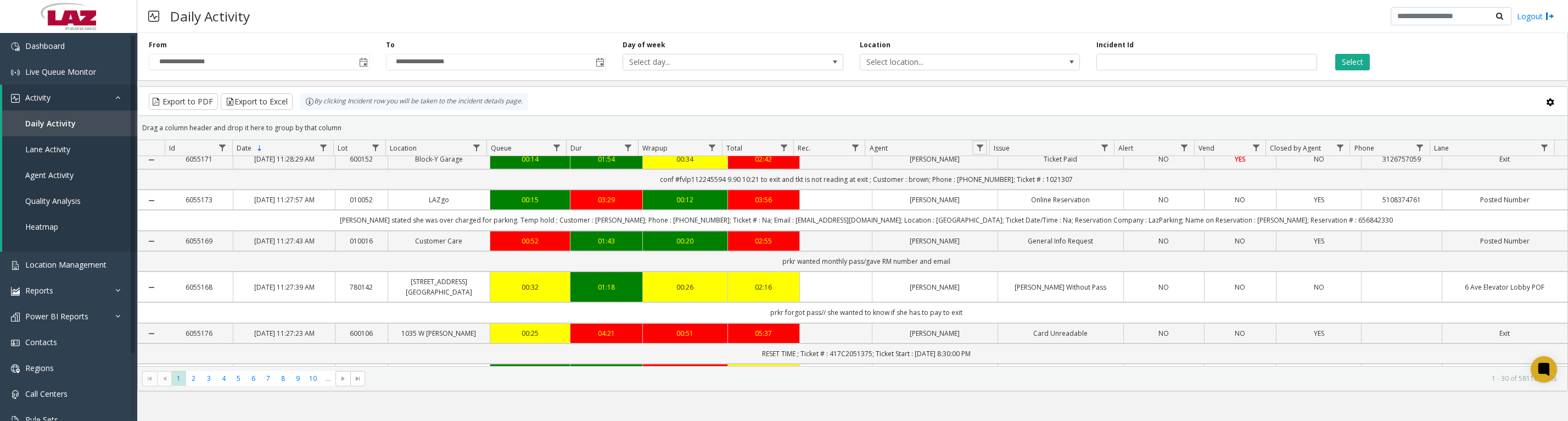
click at [979, 152] on span "Data table" at bounding box center [980, 147] width 9 height 9
click at [991, 202] on input "Agent Filter" at bounding box center [1028, 200] width 93 height 18
type input "****"
click button "Filter" at bounding box center [1052, 302] width 45 height 24
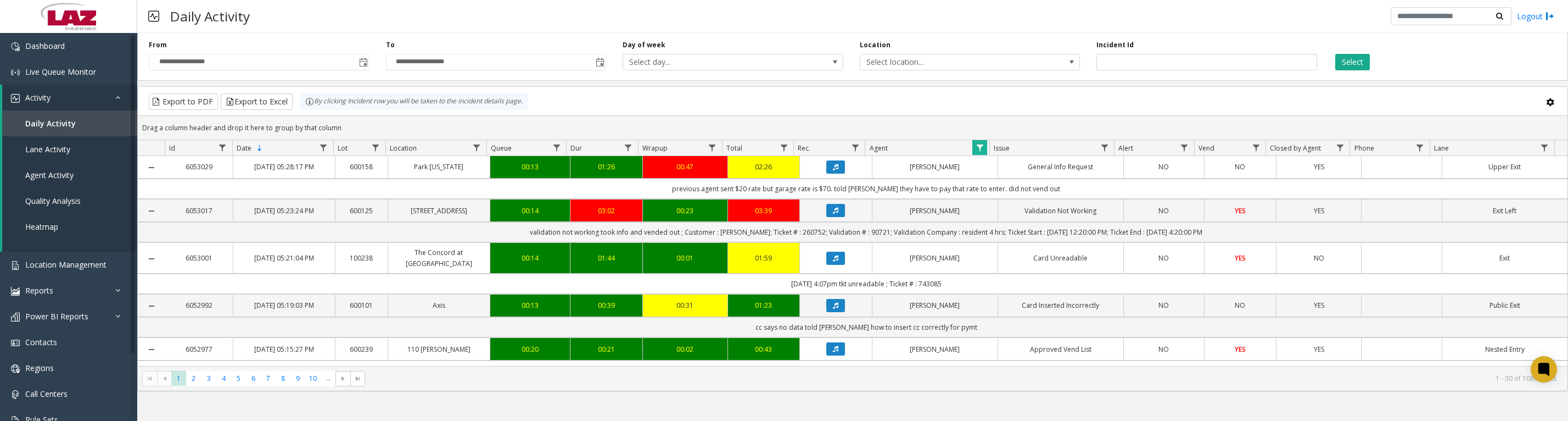
click at [833, 170] on icon "Data table" at bounding box center [836, 167] width 6 height 7
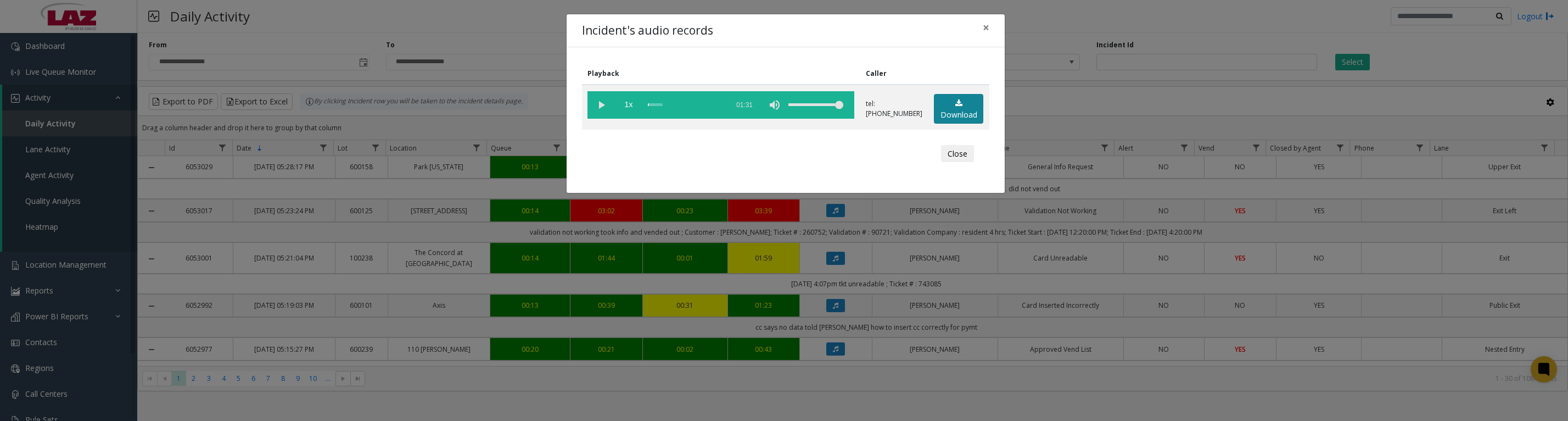
click at [948, 117] on app-root "**********" at bounding box center [784, 210] width 1568 height 421
click at [963, 106] on link "Download" at bounding box center [959, 109] width 49 height 30
click at [597, 108] on vg-play-pause at bounding box center [602, 105] width 27 height 27
click at [598, 107] on vg-play-pause at bounding box center [602, 105] width 27 height 27
click at [957, 163] on button "Close" at bounding box center [958, 153] width 33 height 17
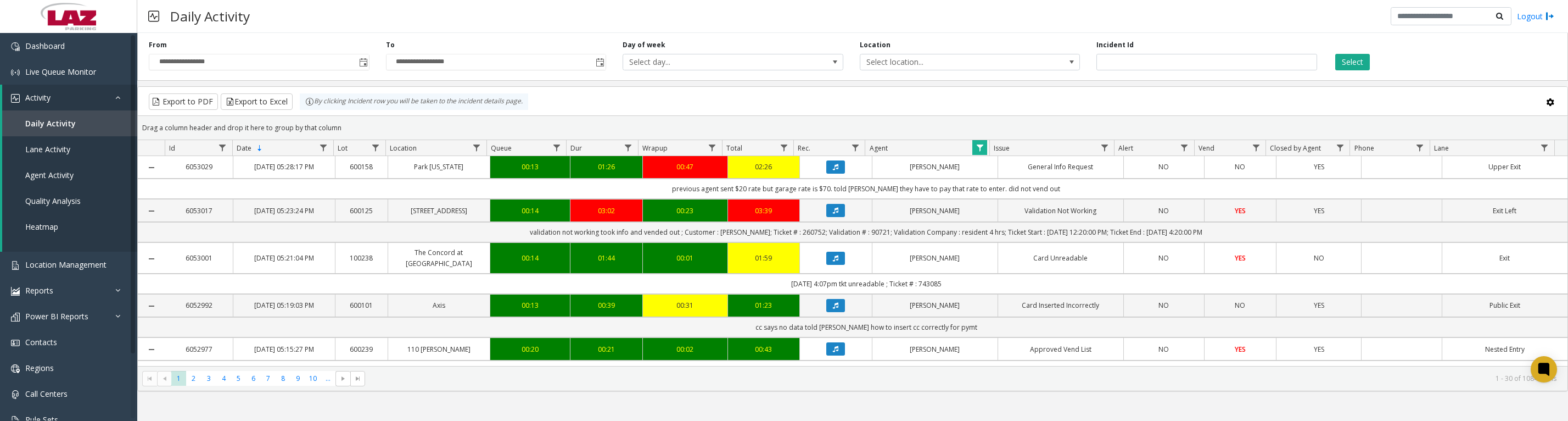
click at [833, 261] on icon "Data table" at bounding box center [836, 258] width 6 height 7
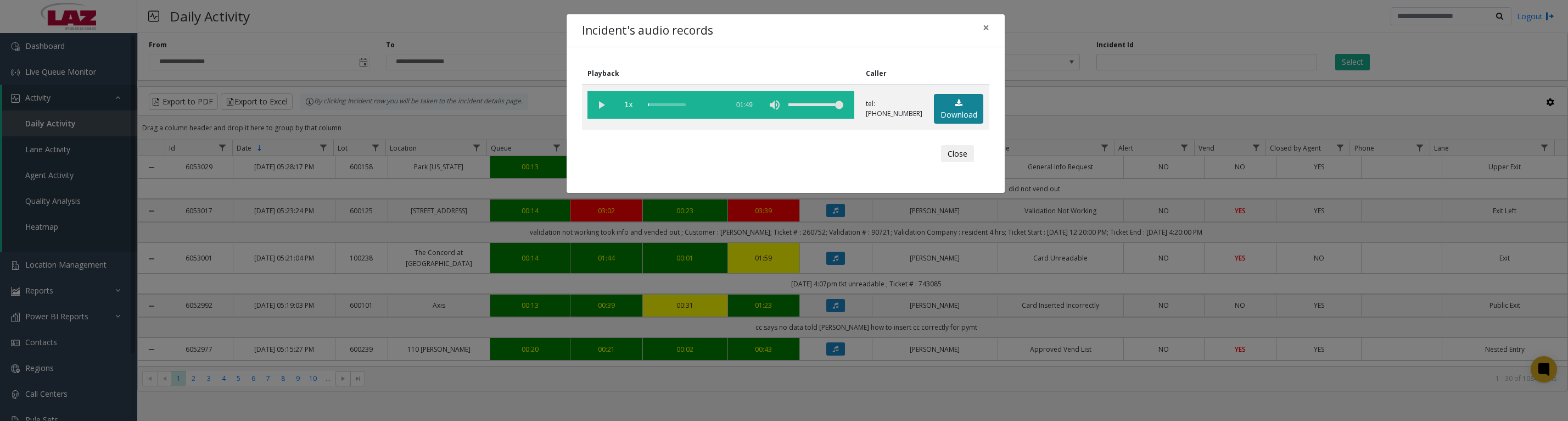
click at [958, 107] on icon at bounding box center [959, 103] width 7 height 8
